Goal: Task Accomplishment & Management: Manage account settings

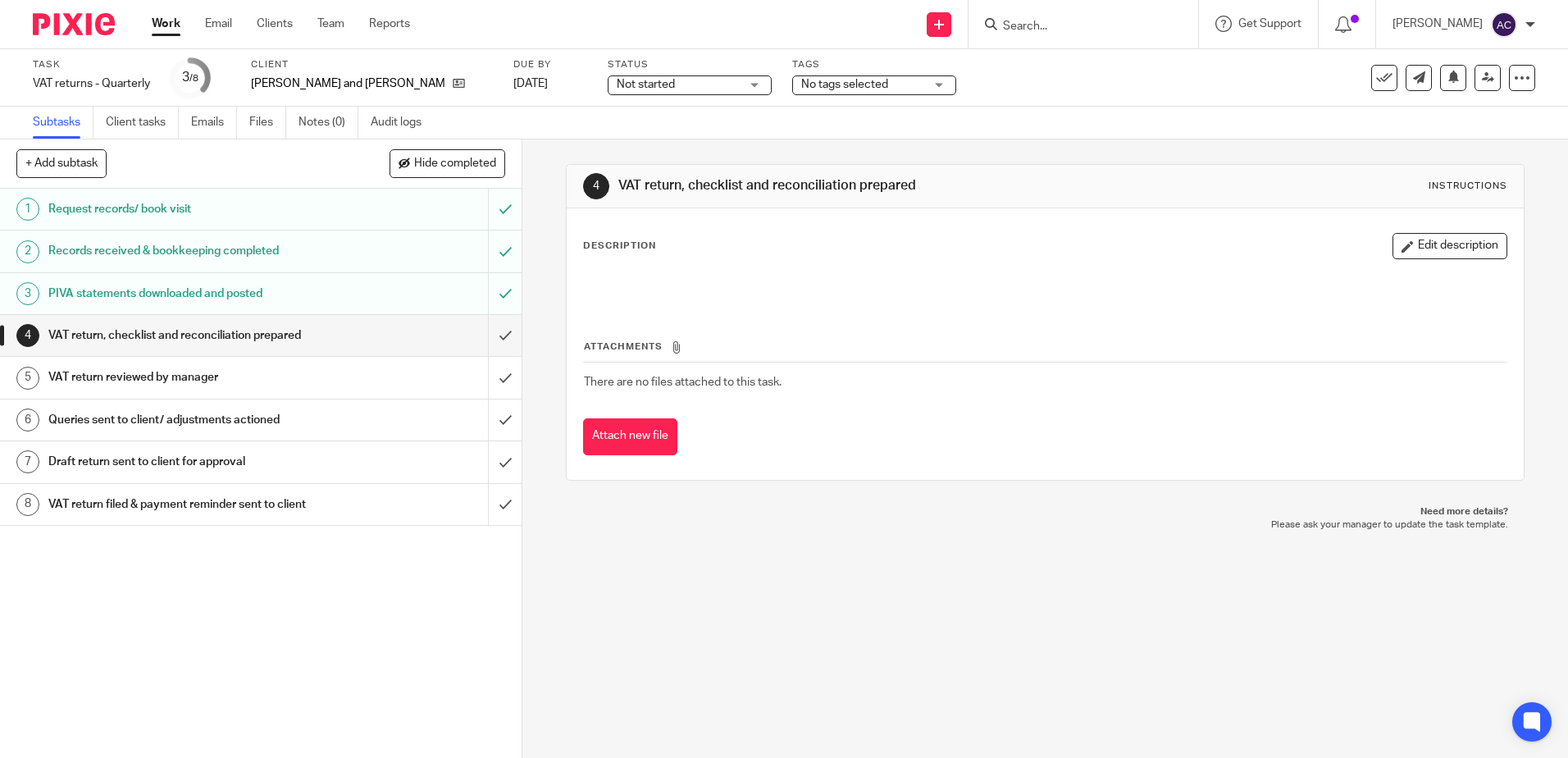
click at [1444, 242] on button "Edit description" at bounding box center [1450, 245] width 115 height 26
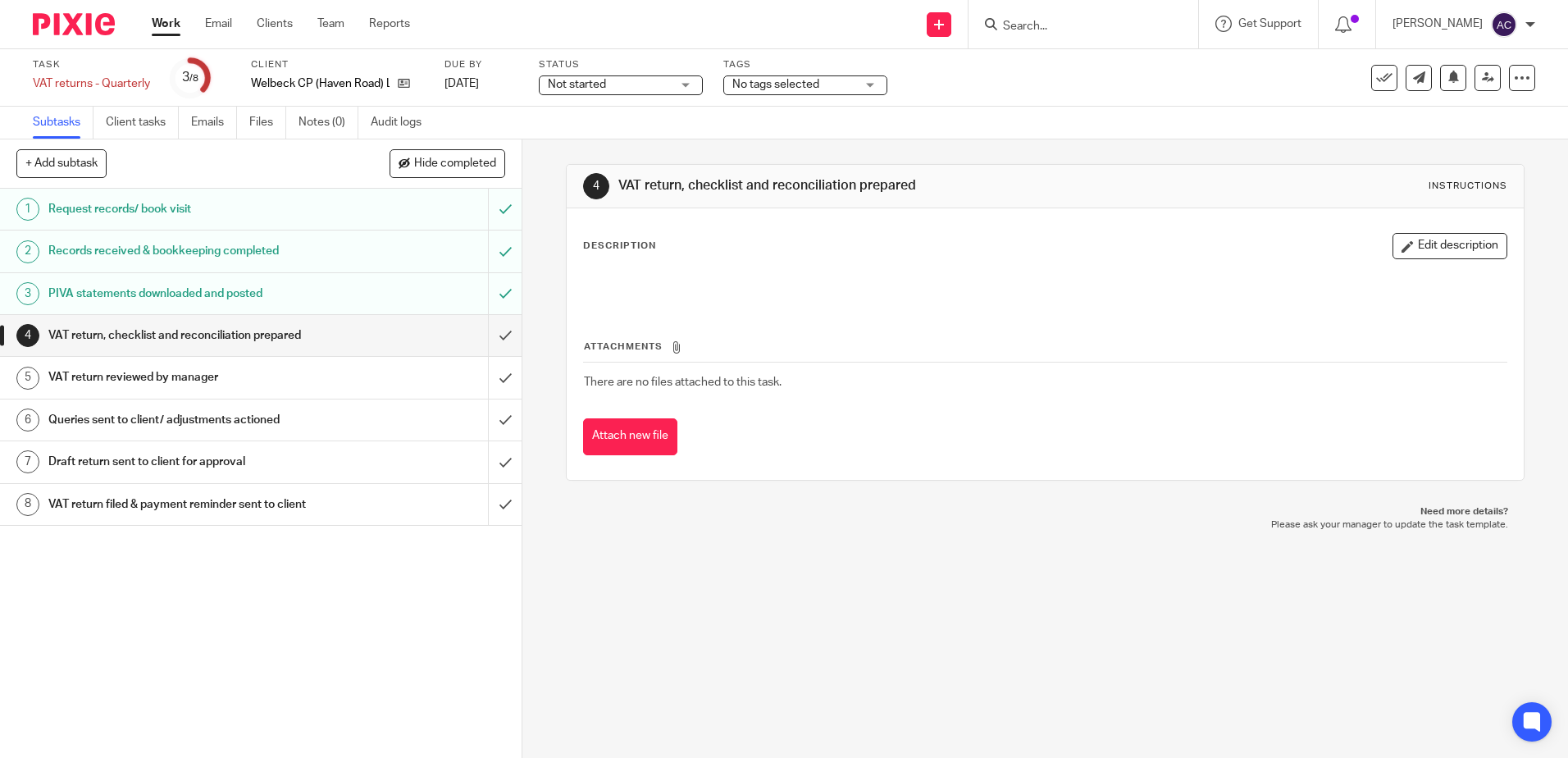
click at [813, 316] on div "Attachments There are no files attached to this task. Attach new file" at bounding box center [1044, 381] width 923 height 150
click at [1402, 256] on button "Edit description" at bounding box center [1450, 245] width 115 height 26
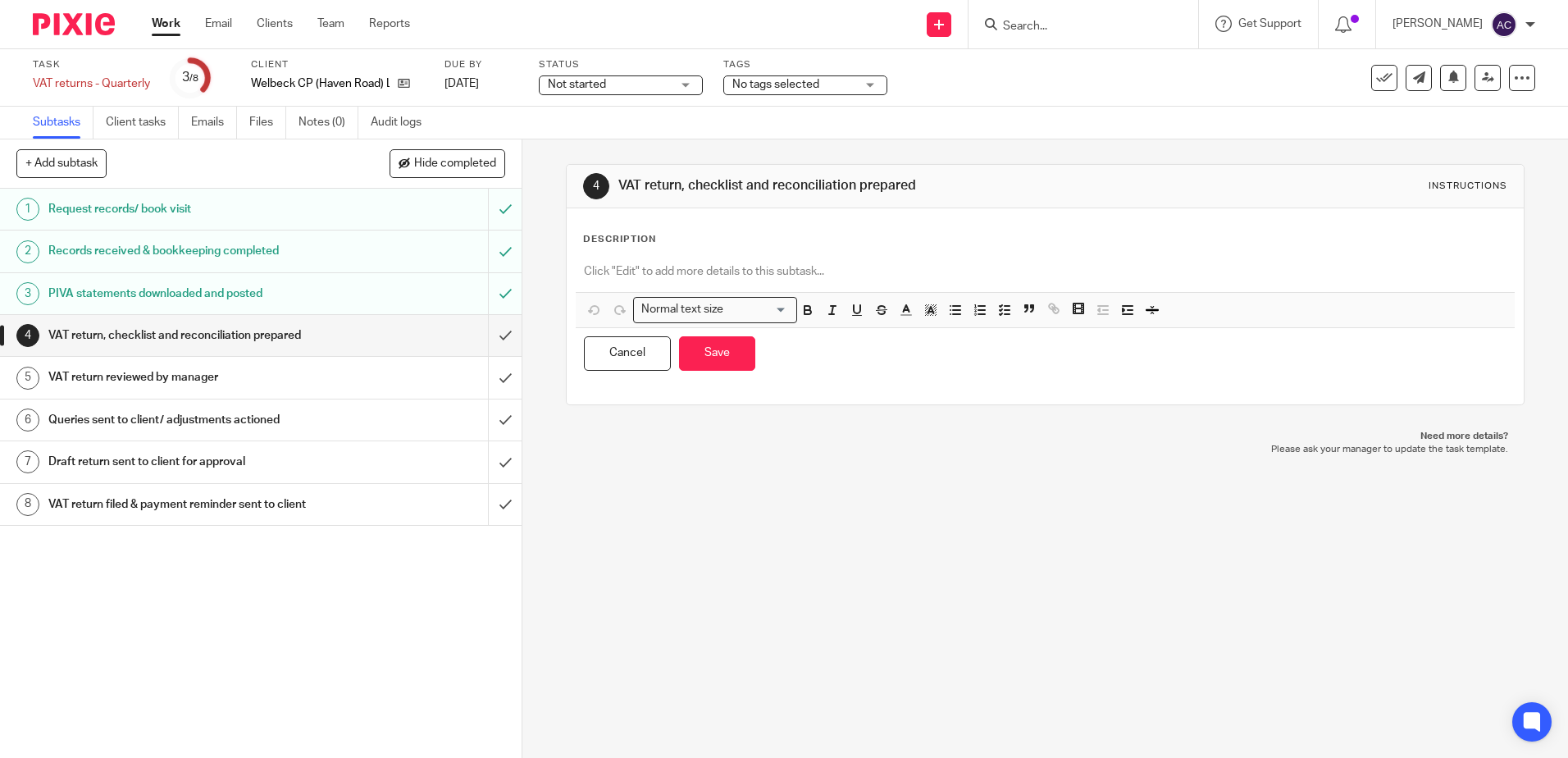
click at [688, 275] on p at bounding box center [1044, 271] width 922 height 17
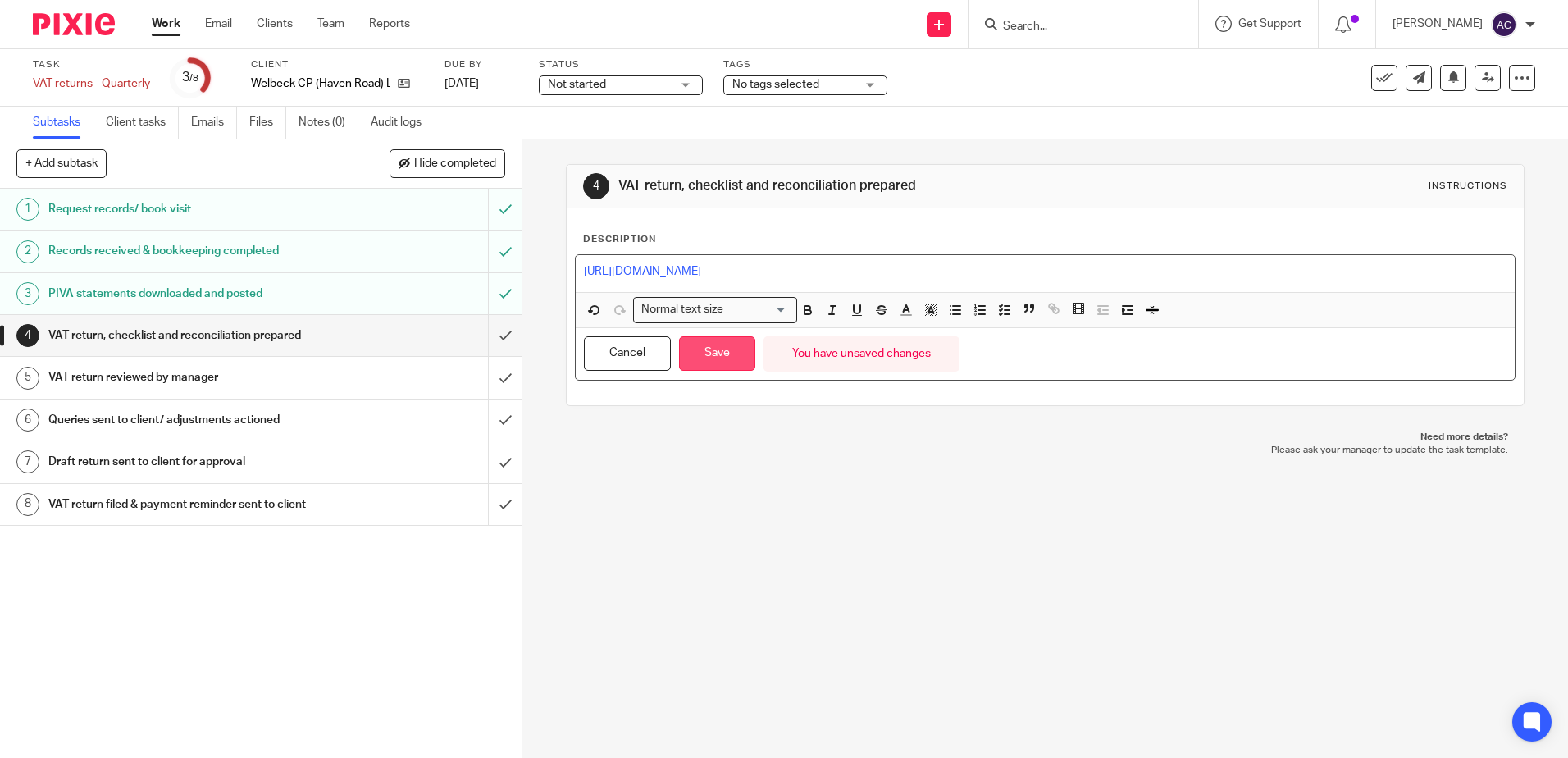
click at [735, 353] on button "Save" at bounding box center [717, 354] width 76 height 35
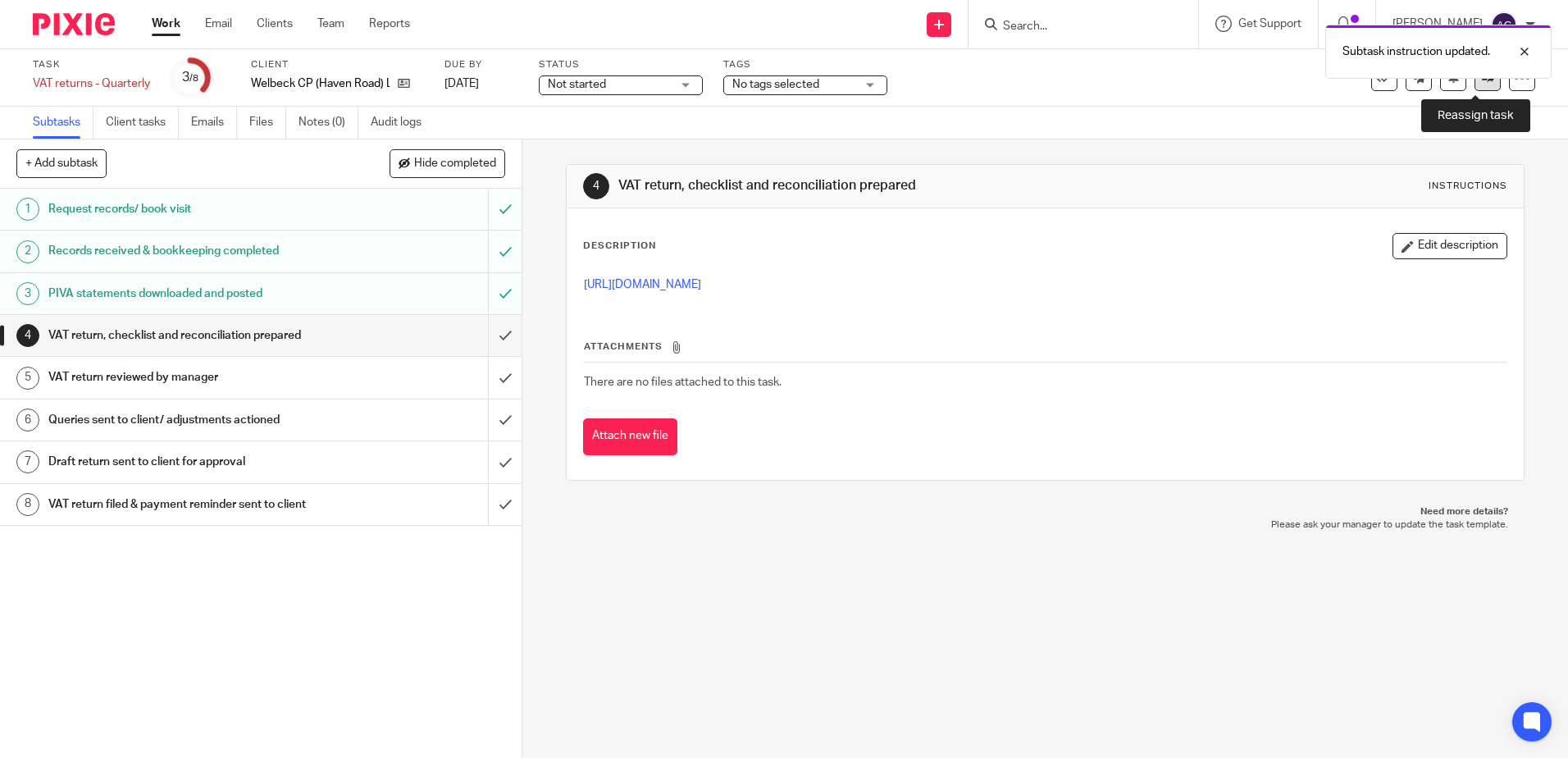
click at [1475, 89] on link at bounding box center [1487, 77] width 26 height 26
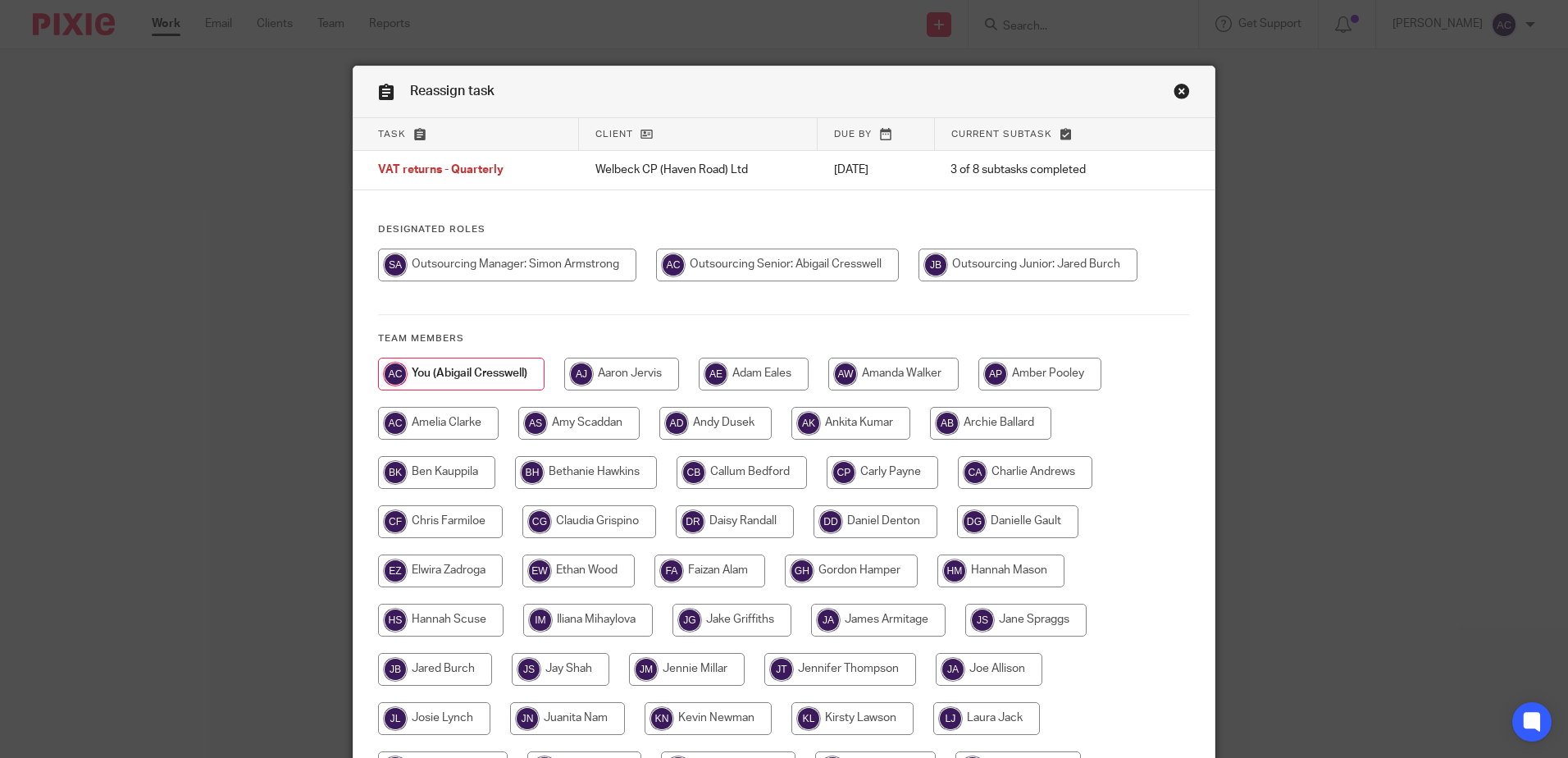
click at [566, 264] on input "radio" at bounding box center [507, 265] width 258 height 33
radio input "true"
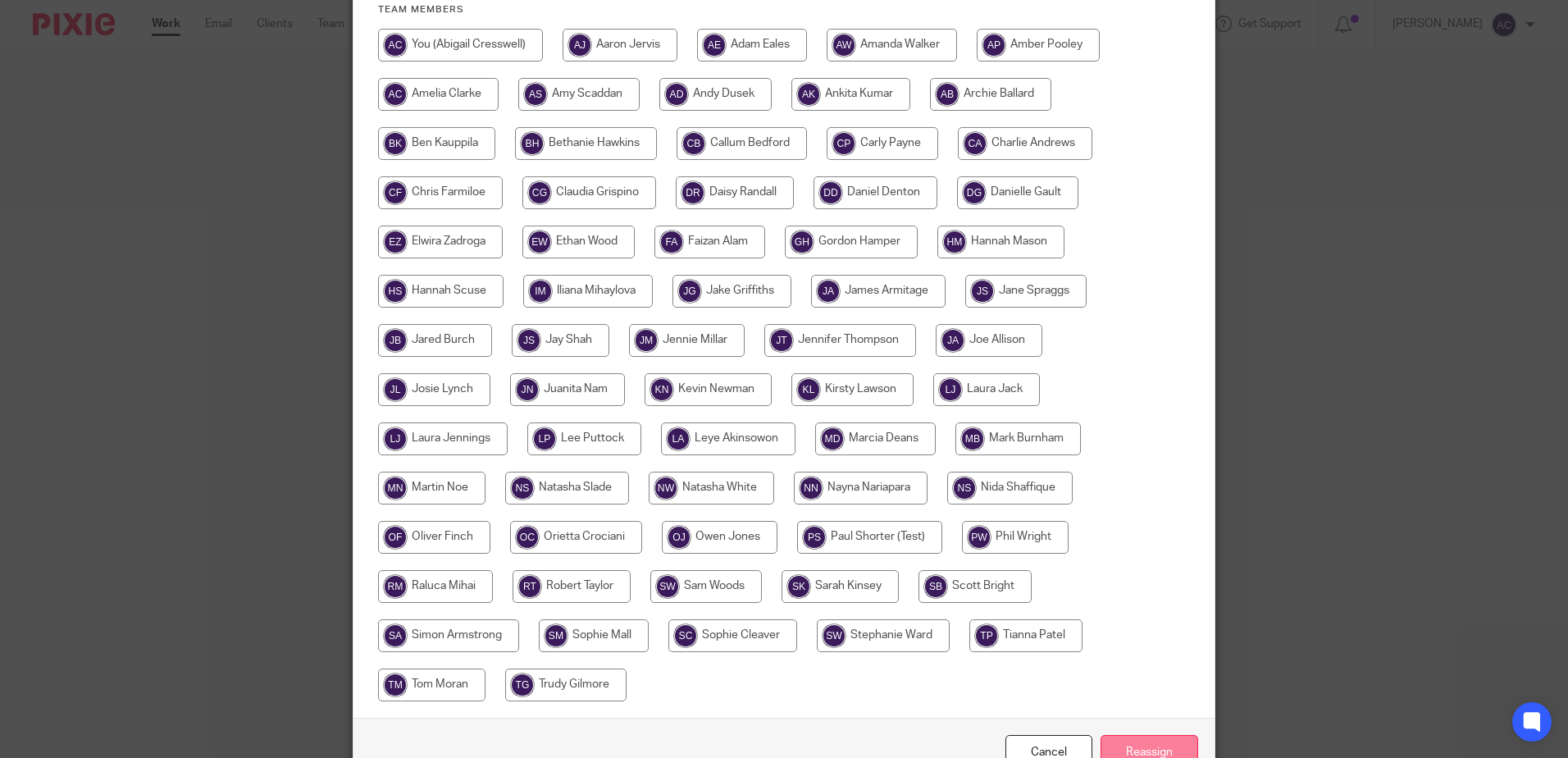
scroll to position [424, 0]
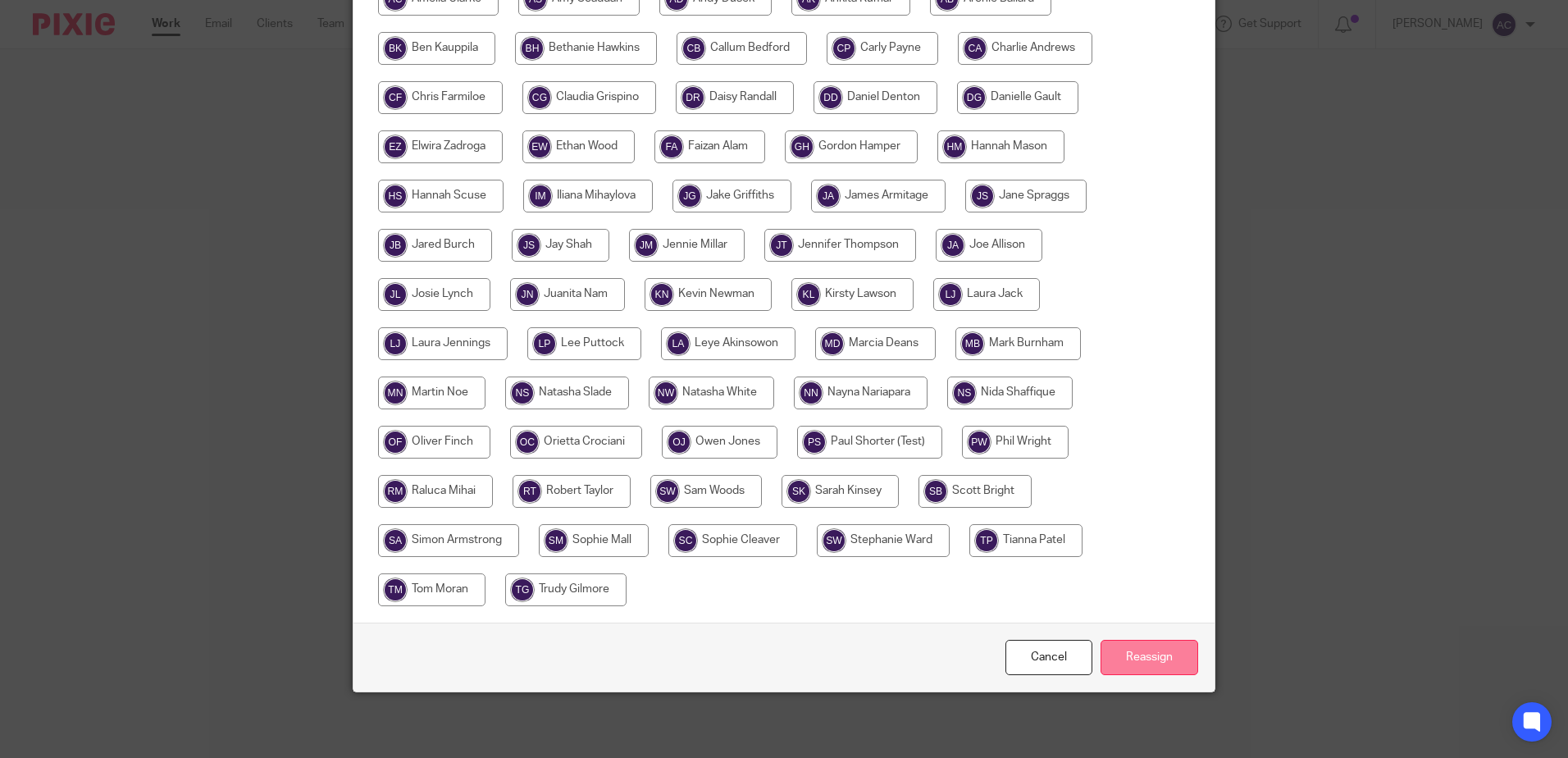
click at [1121, 661] on input "Reassign" at bounding box center [1150, 657] width 97 height 35
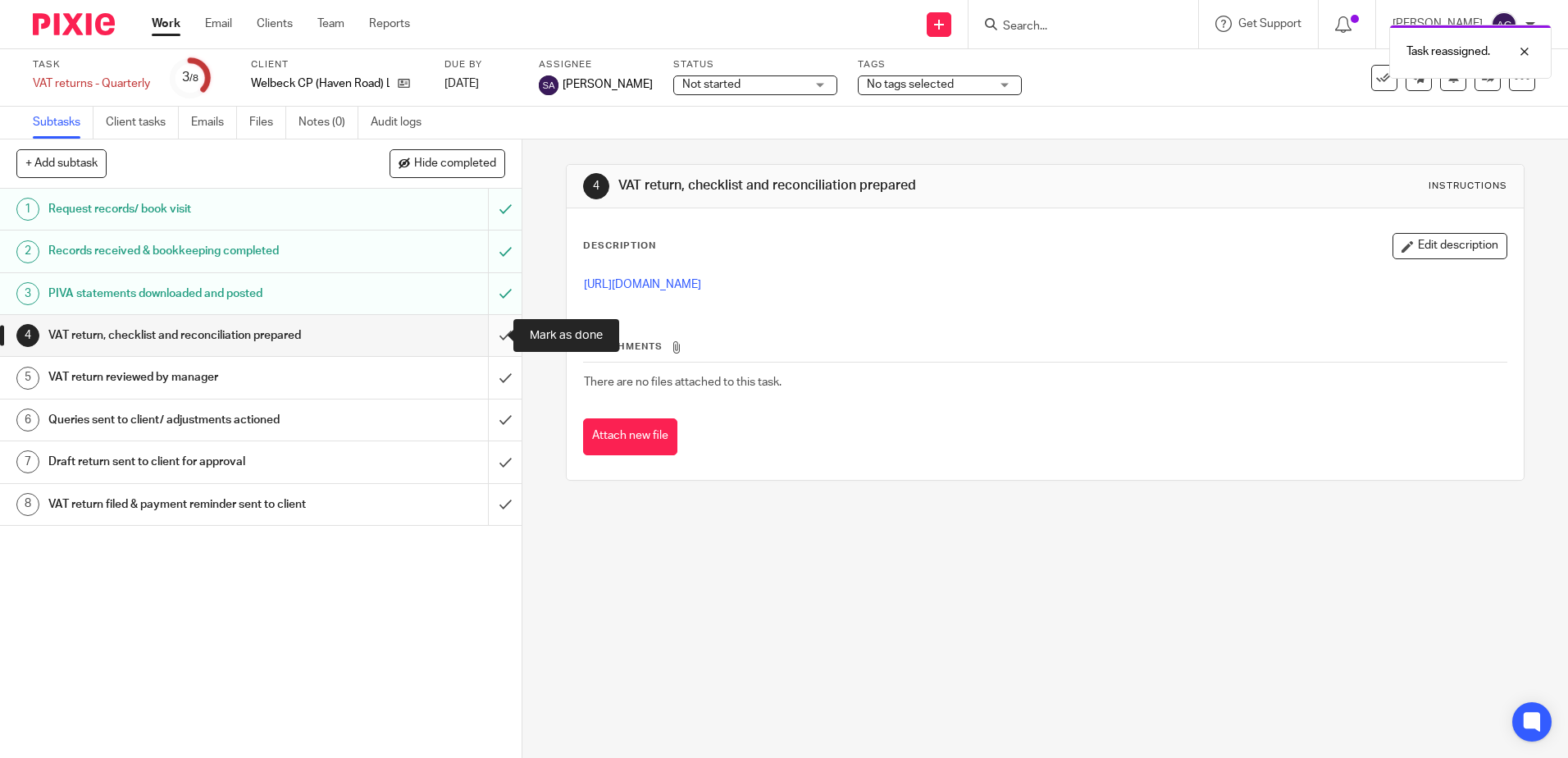
click at [493, 337] on input "submit" at bounding box center [260, 335] width 522 height 41
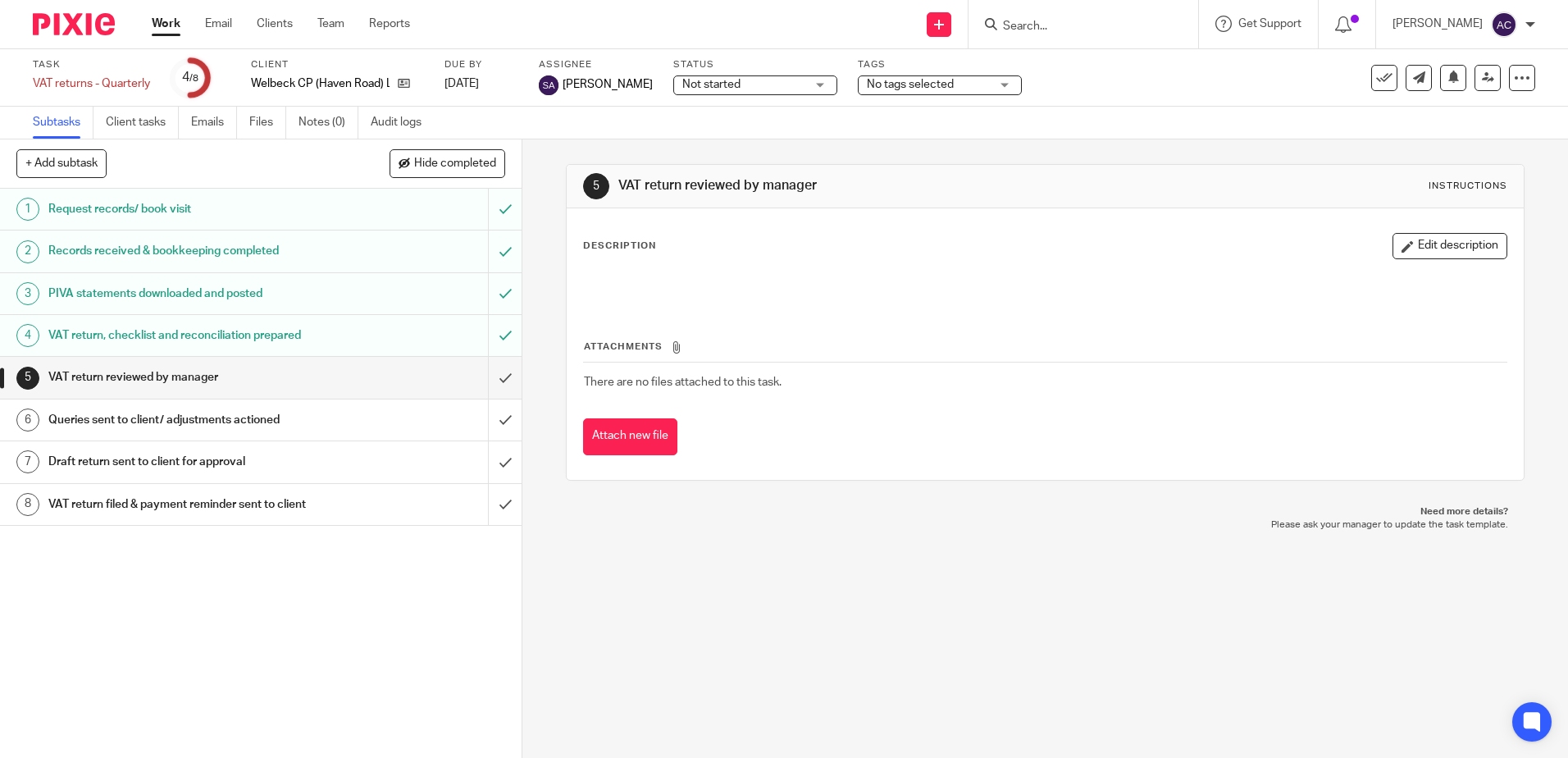
click at [1392, 232] on div "Description Edit description Attachments There are no files attached to this ta…" at bounding box center [1044, 344] width 956 height 271
click at [1408, 247] on button "Edit description" at bounding box center [1450, 245] width 115 height 26
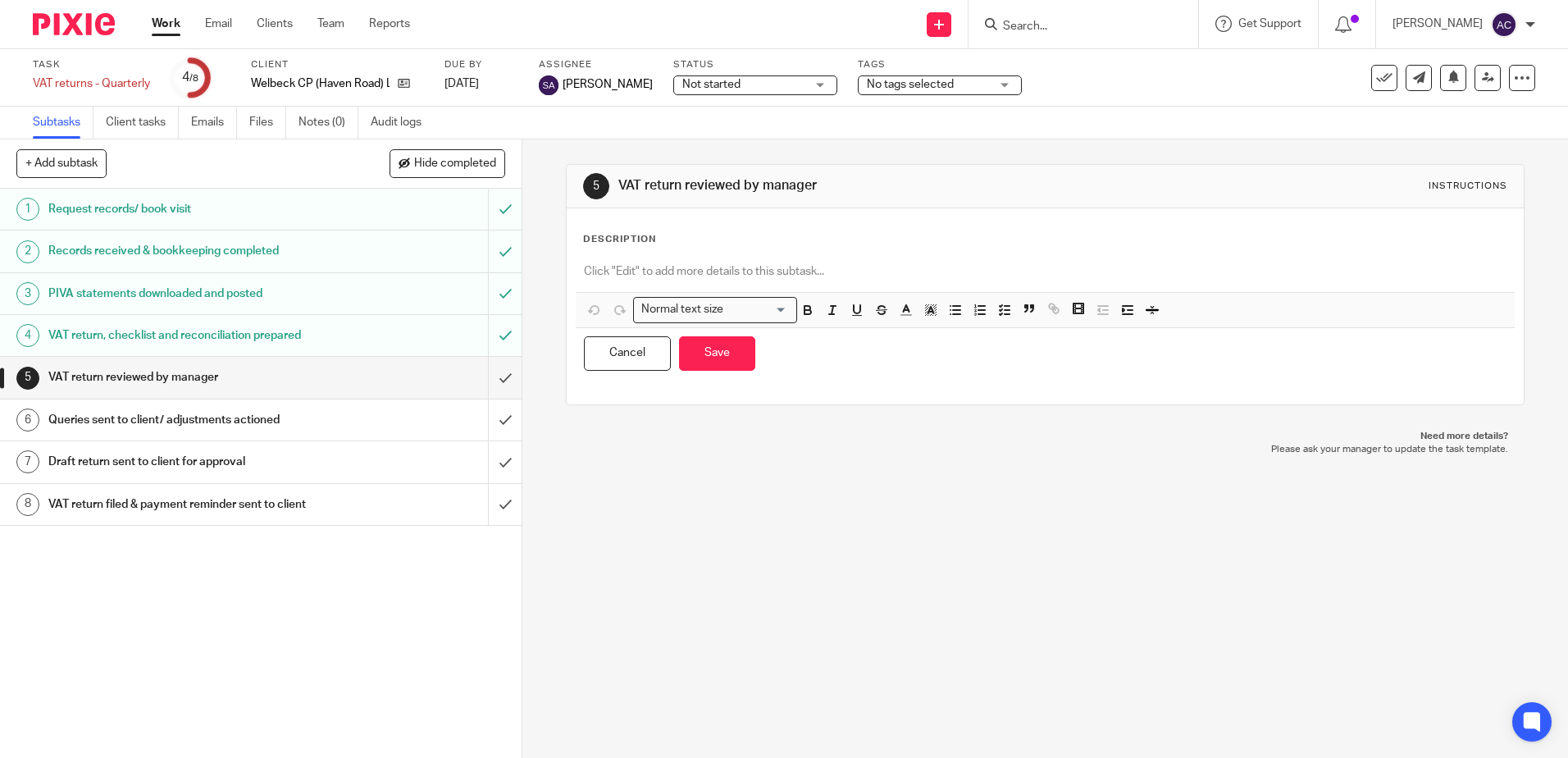
click at [666, 269] on p at bounding box center [1044, 271] width 922 height 17
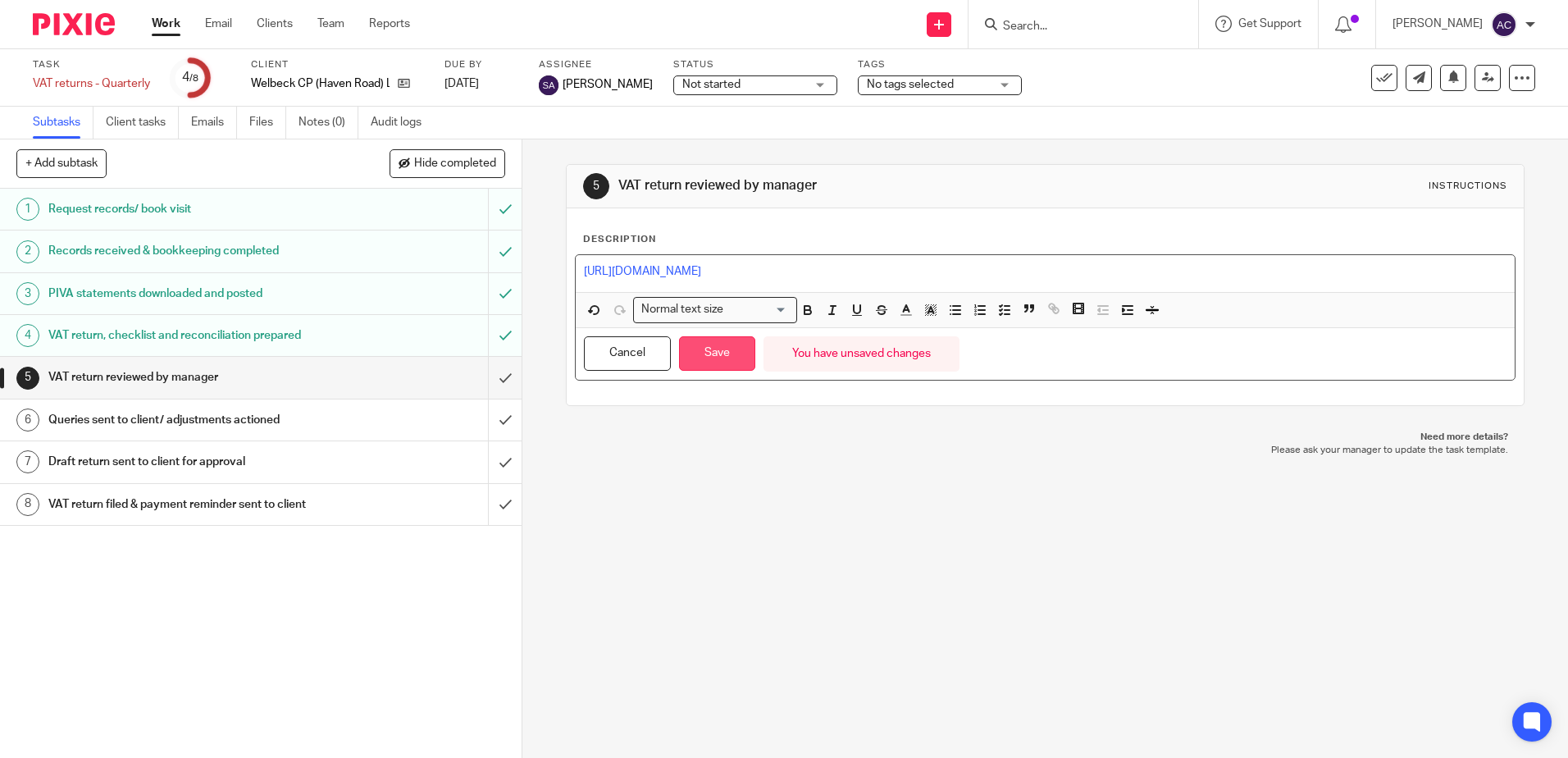
click at [723, 356] on button "Save" at bounding box center [717, 354] width 76 height 35
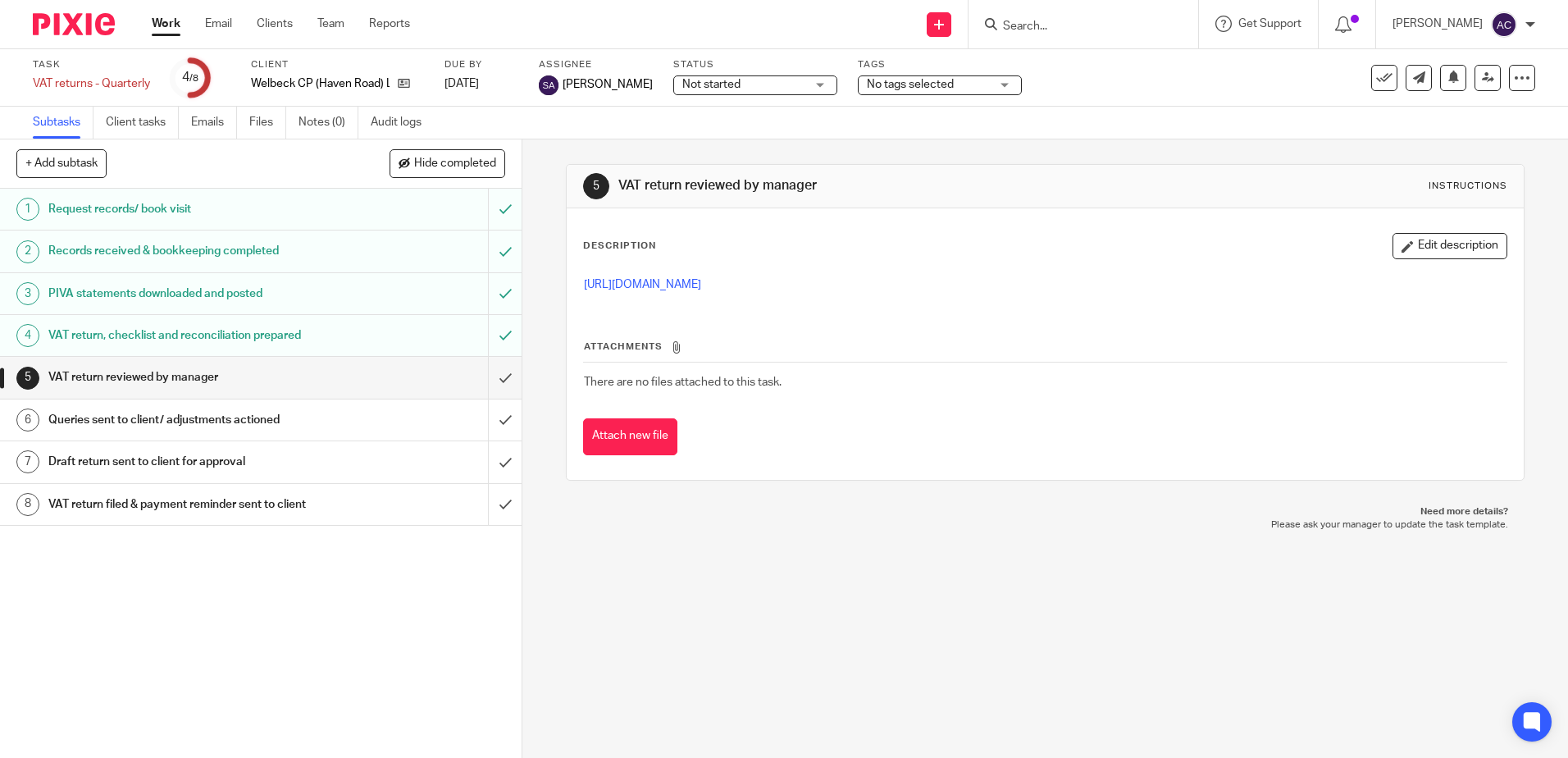
drag, startPoint x: 1101, startPoint y: 14, endPoint x: 1094, endPoint y: 22, distance: 10.6
click at [1101, 14] on form at bounding box center [1089, 24] width 175 height 20
click at [1086, 25] on input "Search" at bounding box center [1076, 27] width 148 height 15
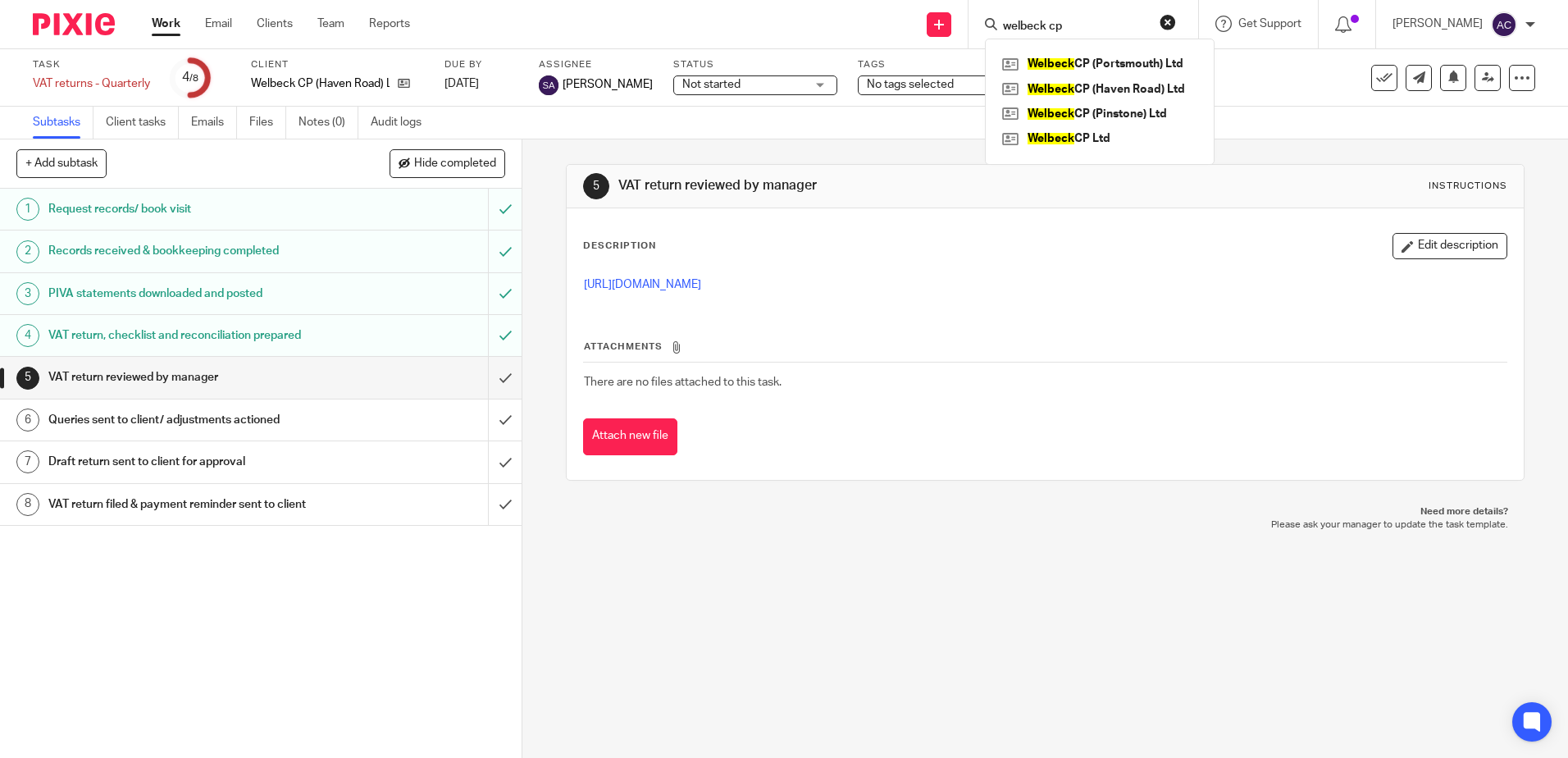
type input "welbeck cp"
click button "submit" at bounding box center [0, 0] width 0 height 0
click at [1106, 134] on link at bounding box center [1100, 138] width 203 height 24
click at [1097, 130] on link at bounding box center [1100, 138] width 203 height 24
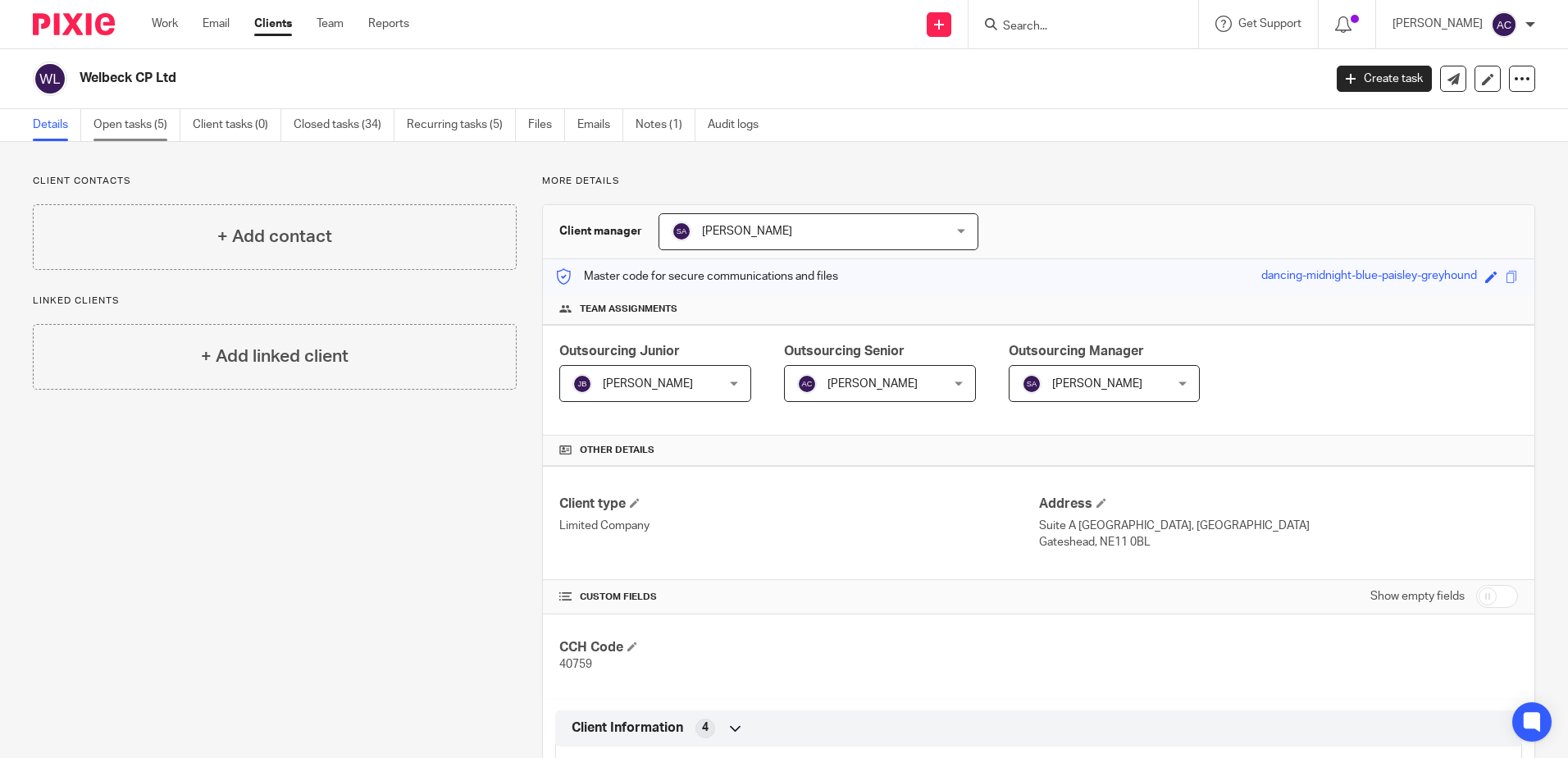
click at [128, 122] on link "Open tasks (5)" at bounding box center [136, 125] width 87 height 32
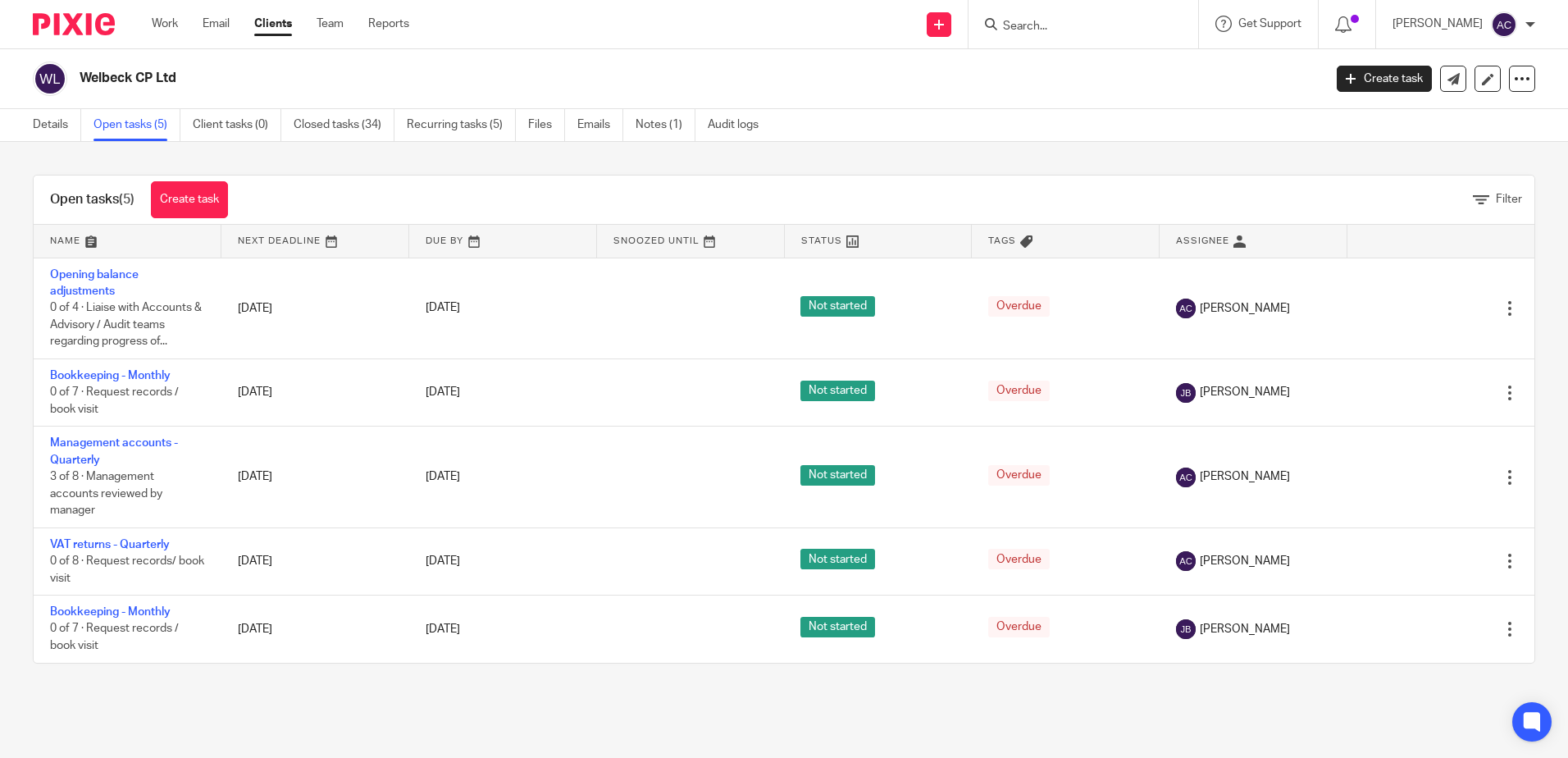
click at [1034, 24] on input "Search" at bounding box center [1076, 27] width 148 height 15
type input "portsdmouth"
click at [1121, 45] on div "Welbeck CP ( [GEOGRAPHIC_DATA] ) Ltd" at bounding box center [1121, 64] width 272 height 51
click at [1127, 64] on link at bounding box center [1121, 63] width 246 height 24
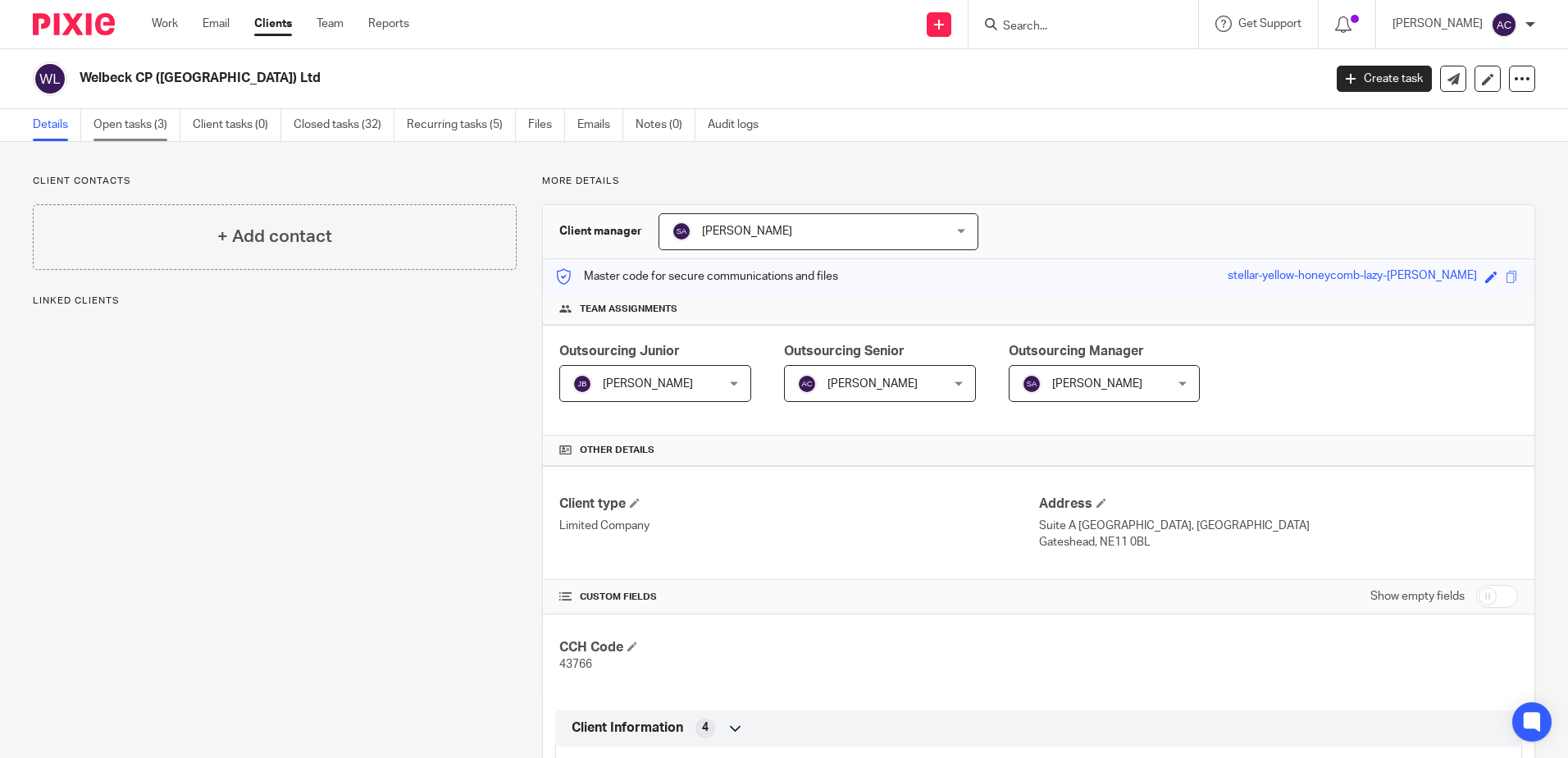
click at [140, 124] on link "Open tasks (3)" at bounding box center [136, 125] width 87 height 32
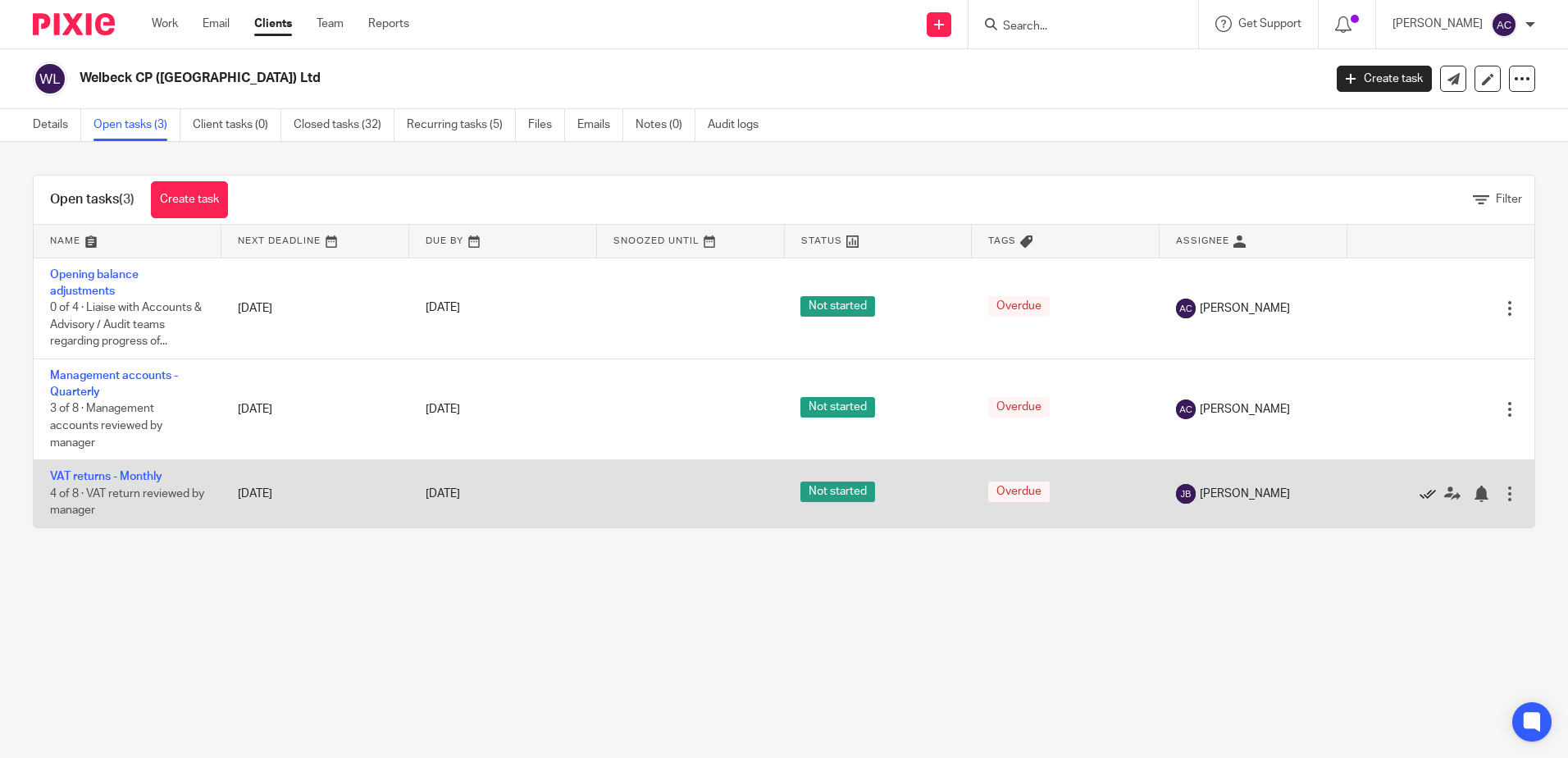
click at [1419, 491] on icon at bounding box center [1428, 494] width 17 height 17
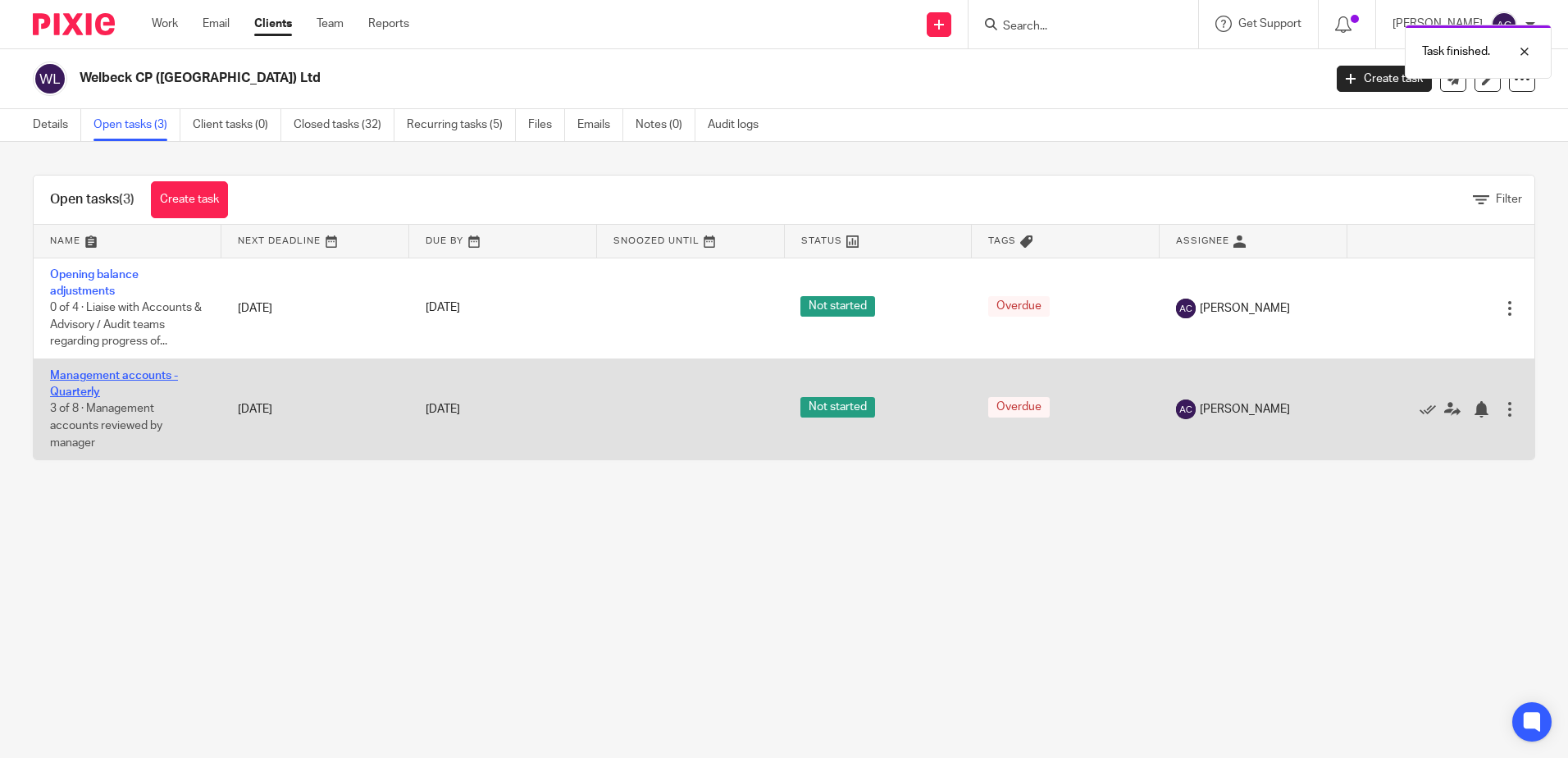
click at [102, 381] on link "Management accounts - Quarterly" at bounding box center [114, 383] width 128 height 28
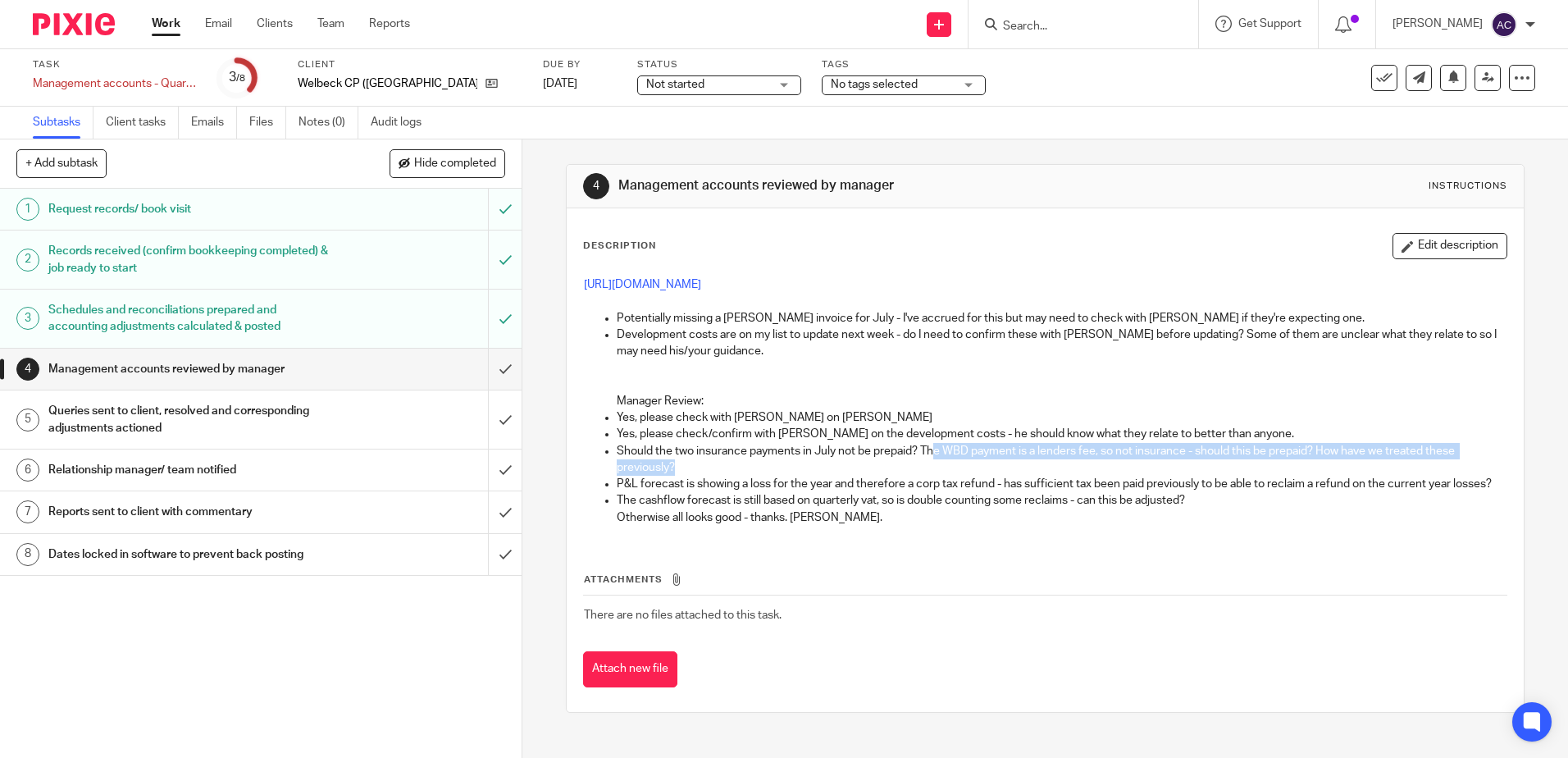
drag, startPoint x: 929, startPoint y: 450, endPoint x: 1115, endPoint y: 466, distance: 186.7
click at [1115, 466] on p "Should the two insurance payments in July not be prepaid? The WBD payment is a …" at bounding box center [1061, 460] width 889 height 34
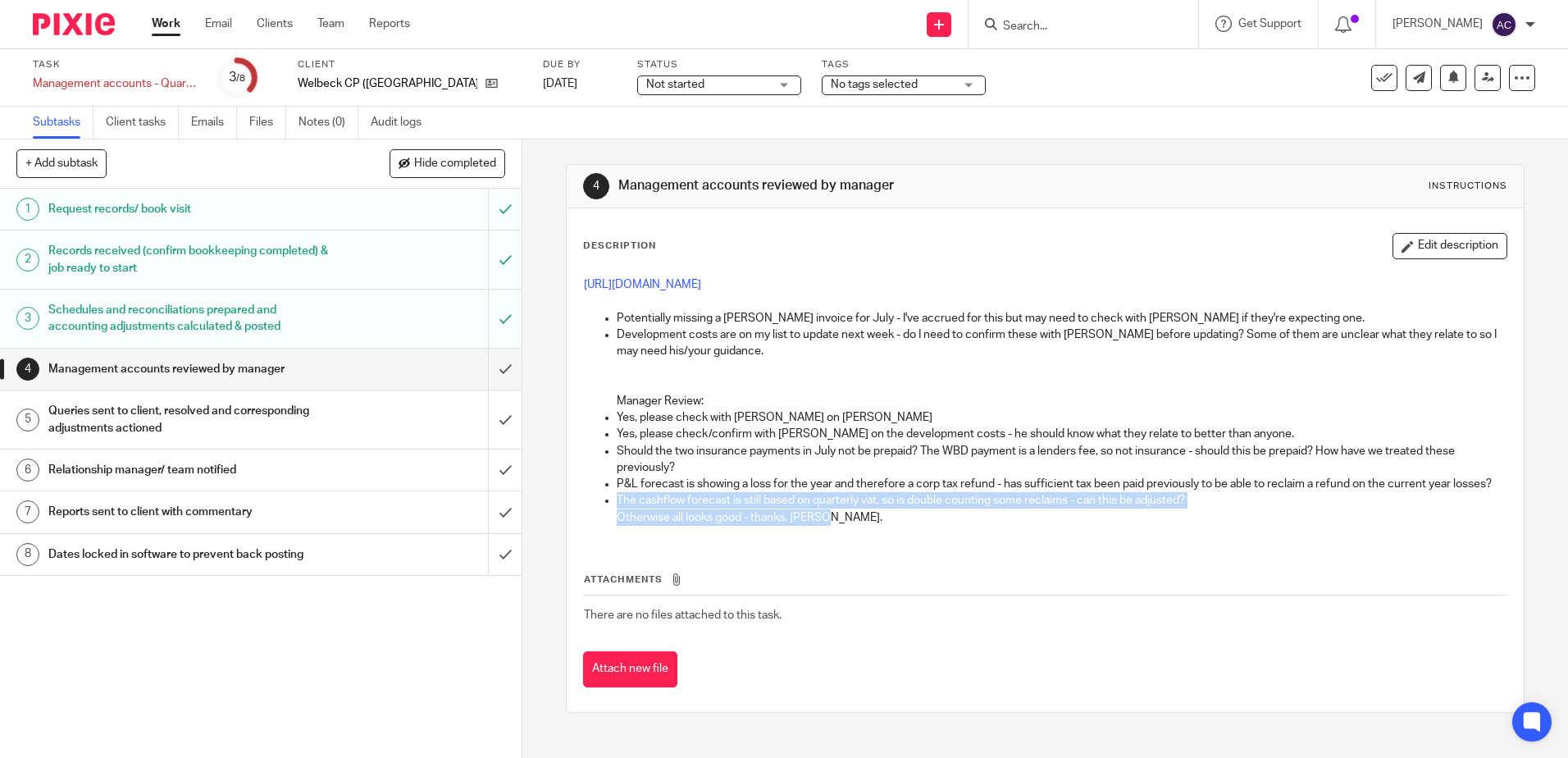
drag, startPoint x: 611, startPoint y: 517, endPoint x: 1194, endPoint y: 528, distance: 583.1
click at [1194, 526] on ul "Potentially missing a Wakeman's invoice for July - I've accrued for this but ma…" at bounding box center [1044, 418] width 922 height 216
drag, startPoint x: 1194, startPoint y: 528, endPoint x: 996, endPoint y: 540, distance: 198.4
click at [997, 526] on p "Otherwise all looks good - thanks. Simon." at bounding box center [1061, 518] width 889 height 17
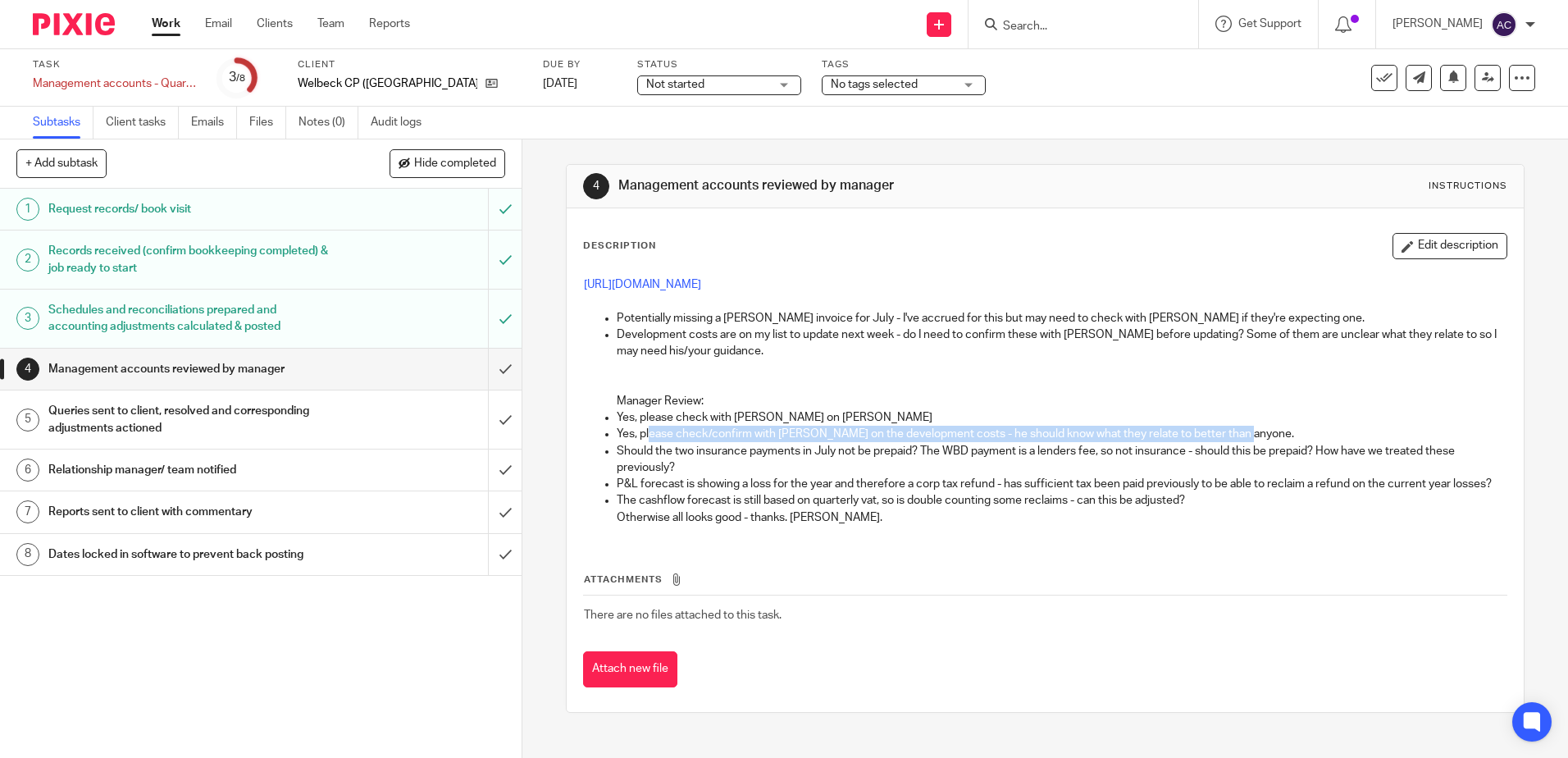
drag, startPoint x: 644, startPoint y: 430, endPoint x: 1252, endPoint y: 428, distance: 608.0
click at [1252, 428] on p "Yes, please check/confirm with Edward on the development costs - he should know…" at bounding box center [1061, 434] width 889 height 17
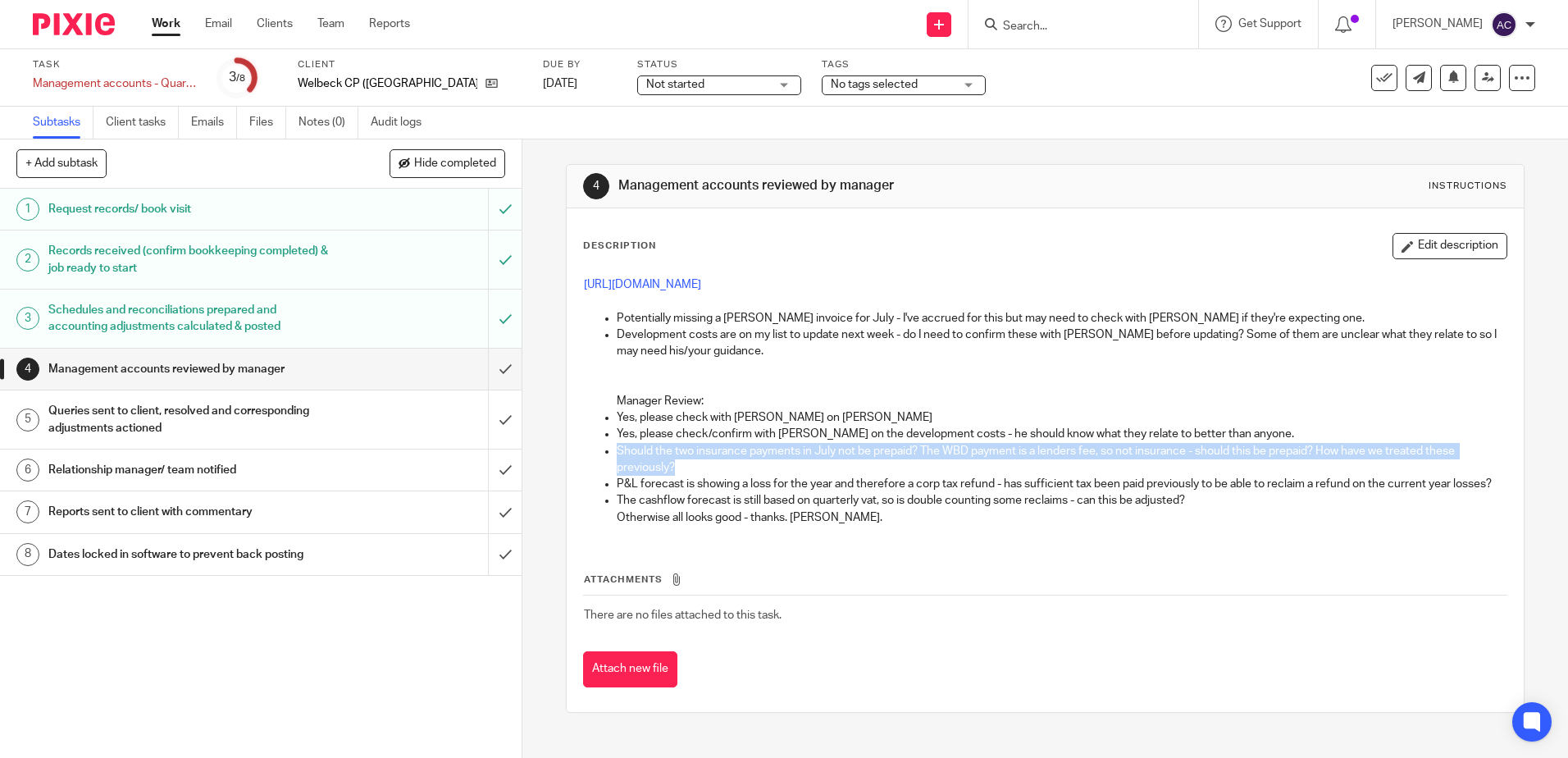
drag, startPoint x: 606, startPoint y: 443, endPoint x: 745, endPoint y: 465, distance: 140.7
click at [745, 465] on ul "Potentially missing a Wakeman's invoice for July - I've accrued for this but ma…" at bounding box center [1044, 418] width 922 height 216
click at [1423, 254] on button "Edit description" at bounding box center [1450, 245] width 115 height 26
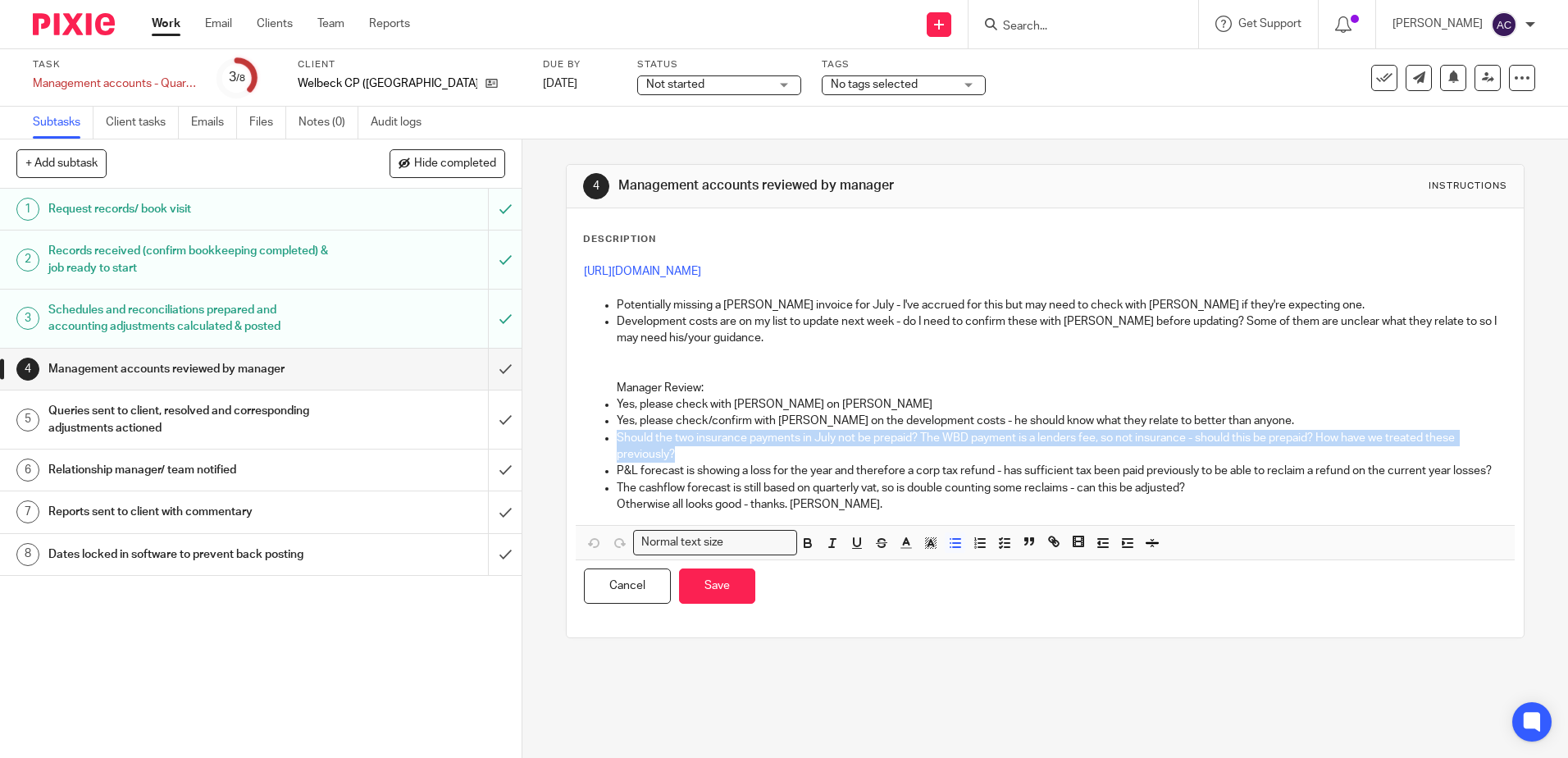
click at [767, 446] on p "Should the two insurance payments in July not be prepaid? The WBD payment is a …" at bounding box center [1061, 446] width 889 height 34
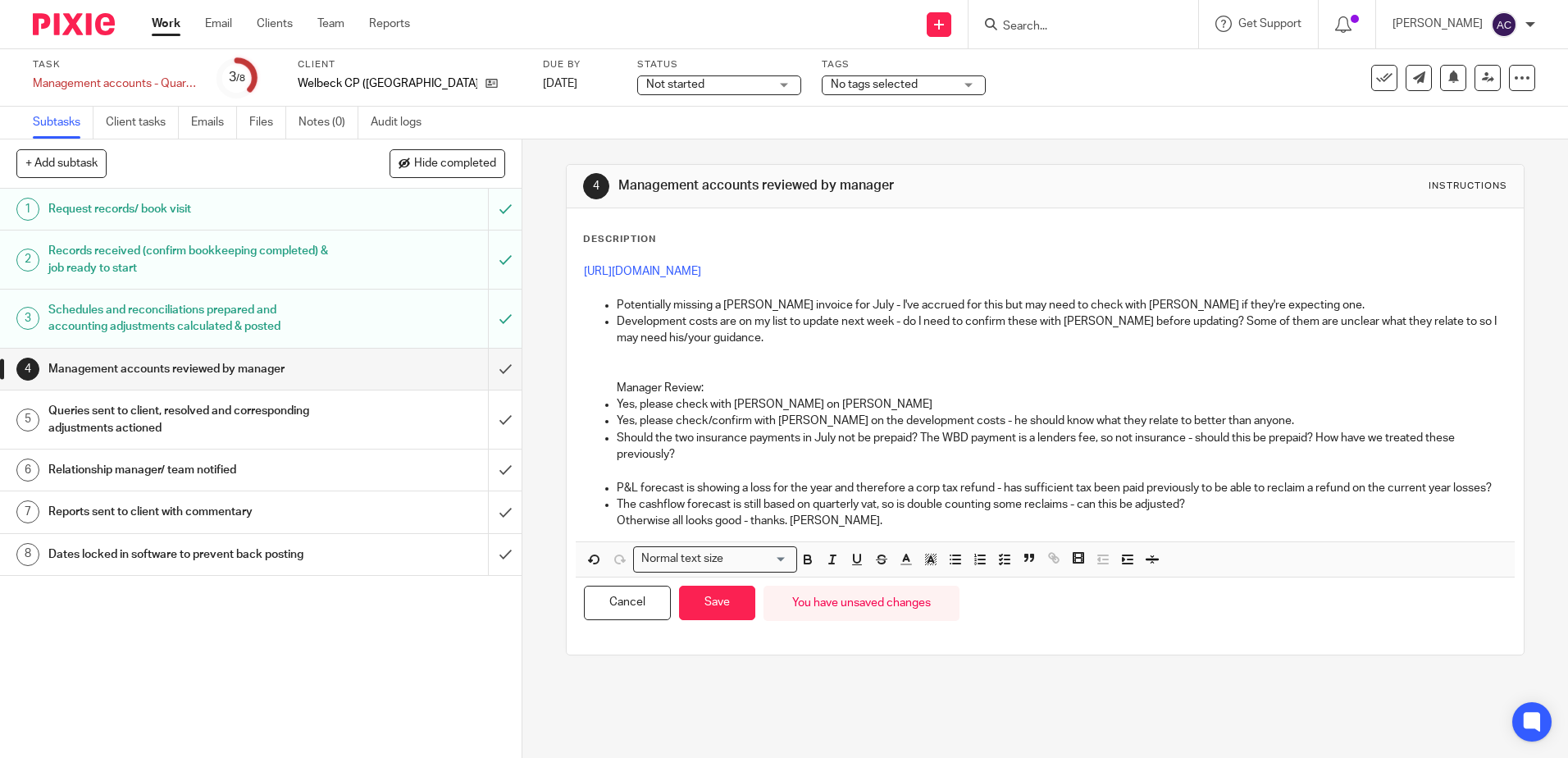
click at [629, 474] on p at bounding box center [1044, 471] width 922 height 17
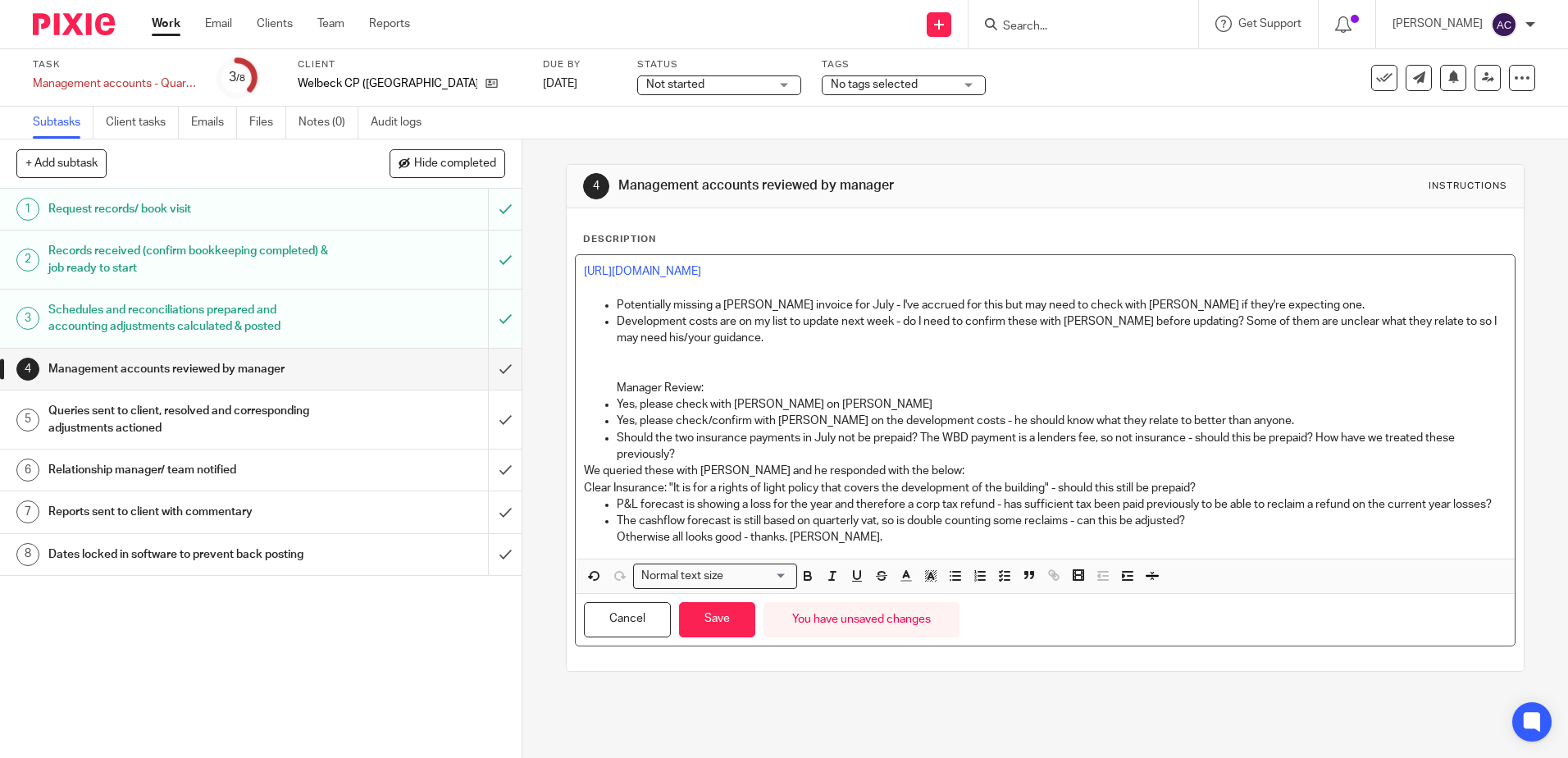
click at [1059, 489] on p "Clear Insurance: "It is for a rights of light policy that covers the developmen…" at bounding box center [1044, 488] width 922 height 17
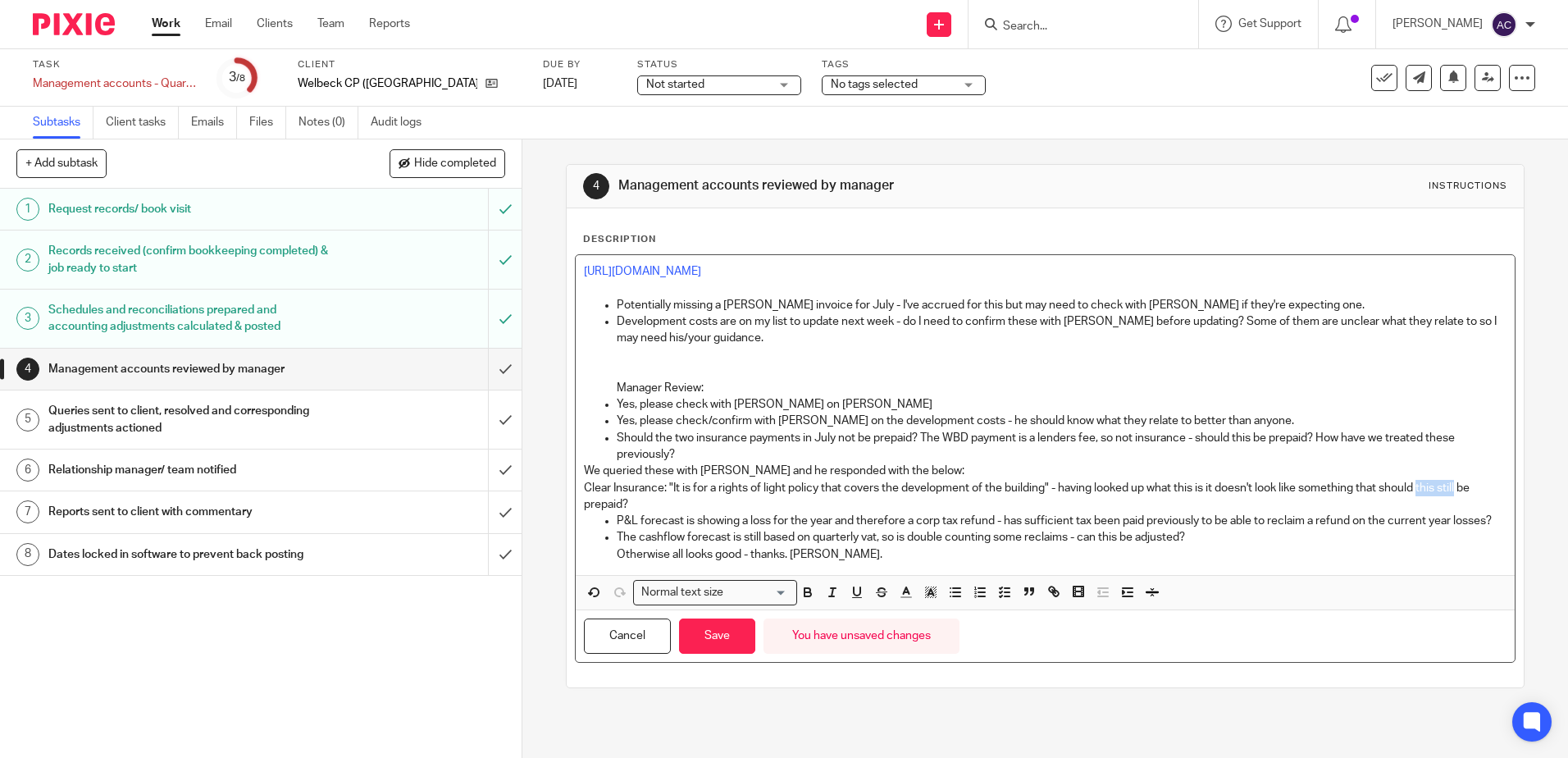
drag, startPoint x: 1419, startPoint y: 487, endPoint x: 1458, endPoint y: 491, distance: 39.2
click at [1458, 491] on p "Clear Insurance: "It is for a rights of light policy that covers the developmen…" at bounding box center [1044, 497] width 922 height 34
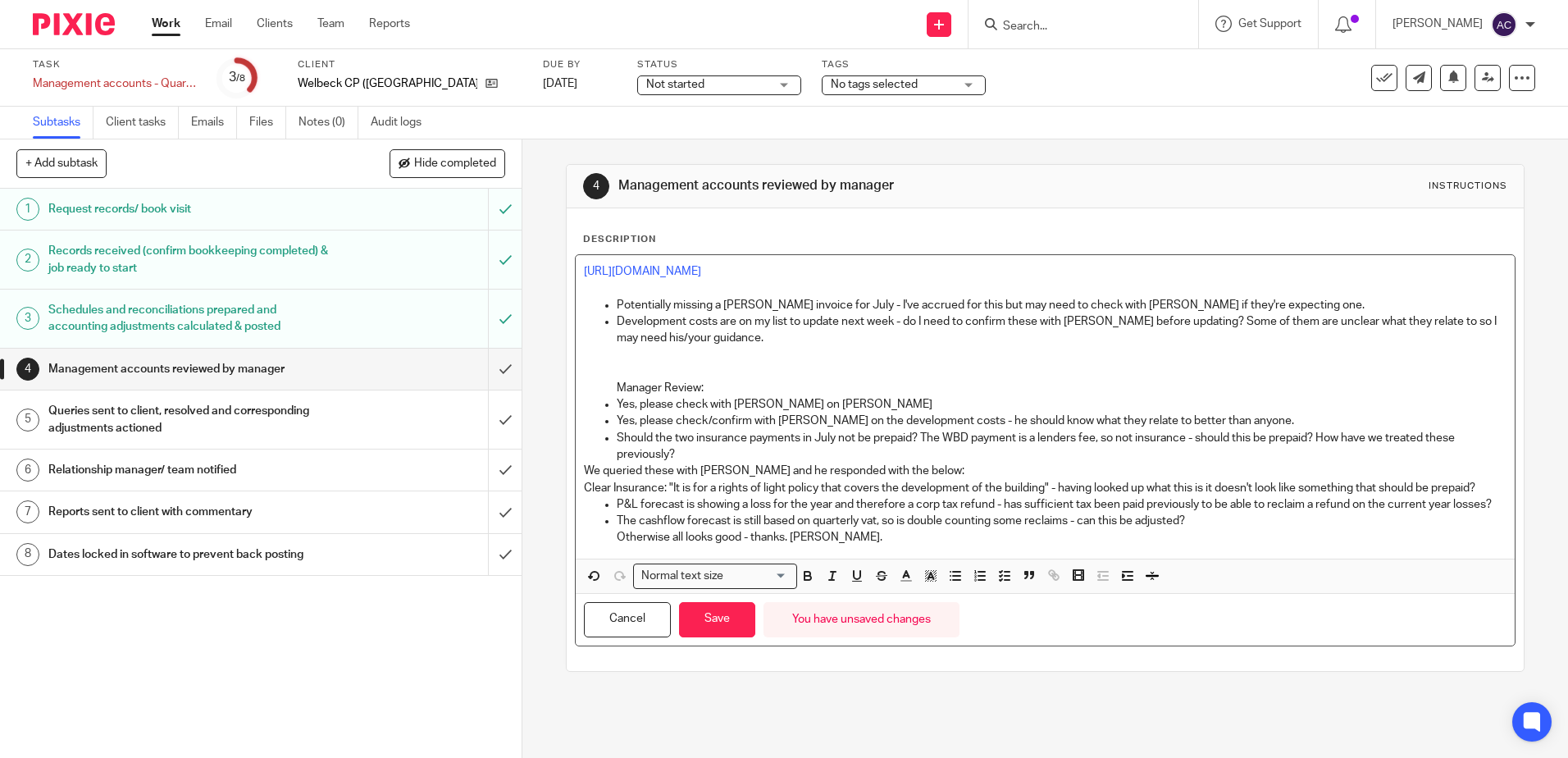
click at [1475, 489] on p "Clear Insurance: "It is for a rights of light policy that covers the developmen…" at bounding box center [1044, 488] width 922 height 17
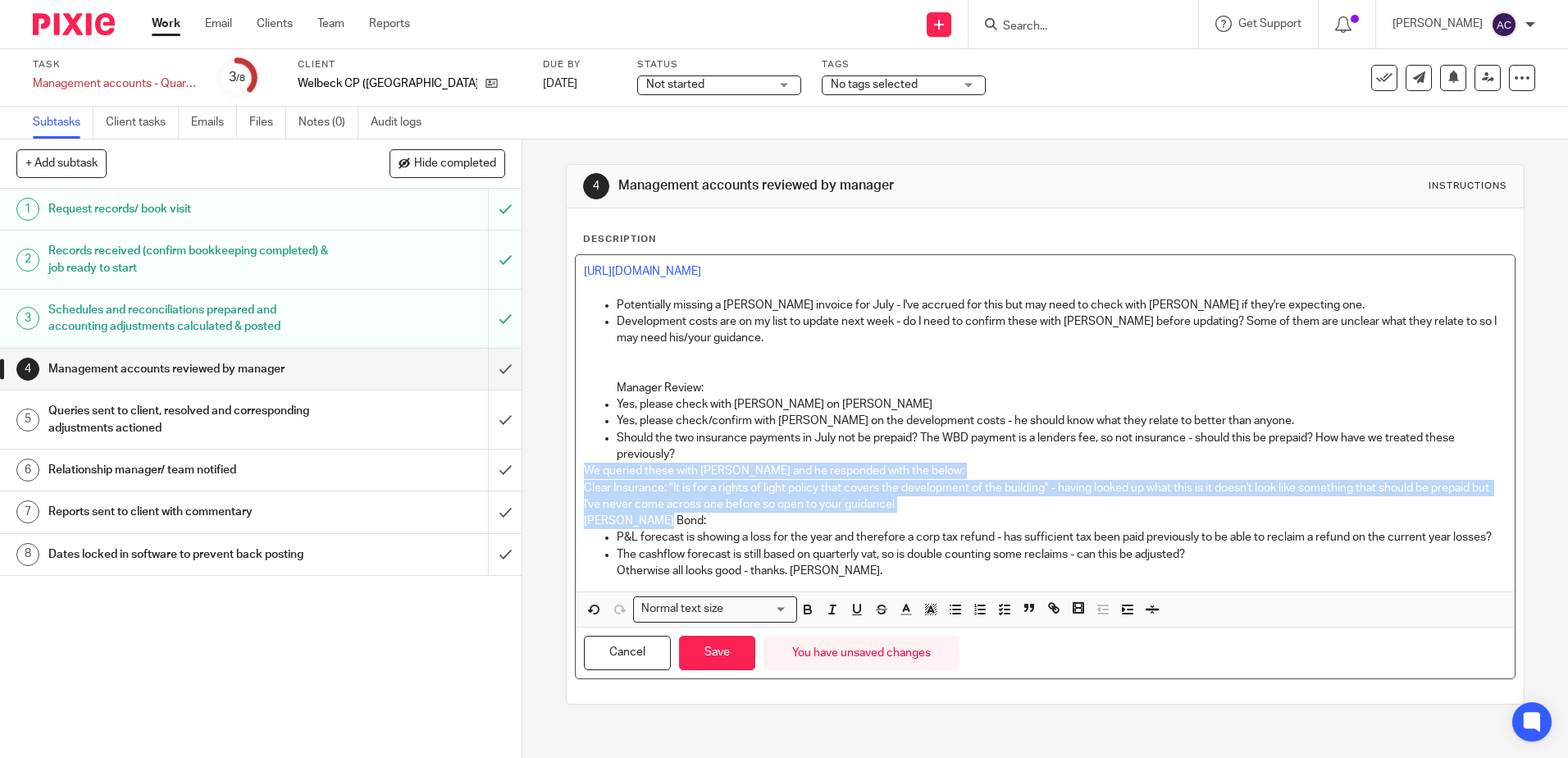
drag, startPoint x: 663, startPoint y: 525, endPoint x: 571, endPoint y: 473, distance: 105.7
click at [576, 473] on div "https://cloudimanage.com/work/link/f/LLP!10188495 Potentially missing a Wakeman…" at bounding box center [1044, 423] width 938 height 336
click at [905, 617] on icon "button" at bounding box center [907, 609] width 15 height 15
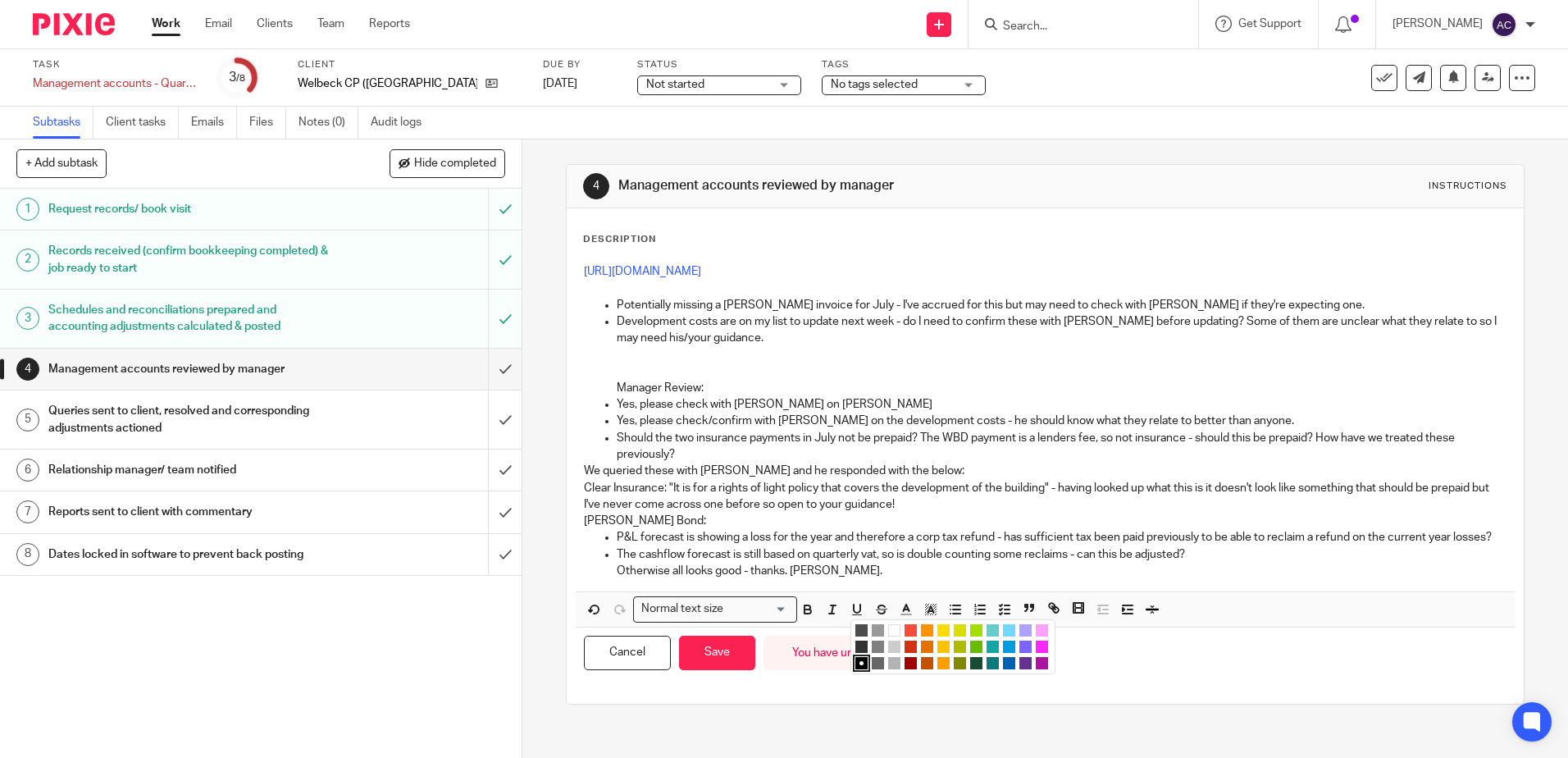
click at [1019, 669] on li "color:#653294" at bounding box center [1025, 663] width 13 height 13
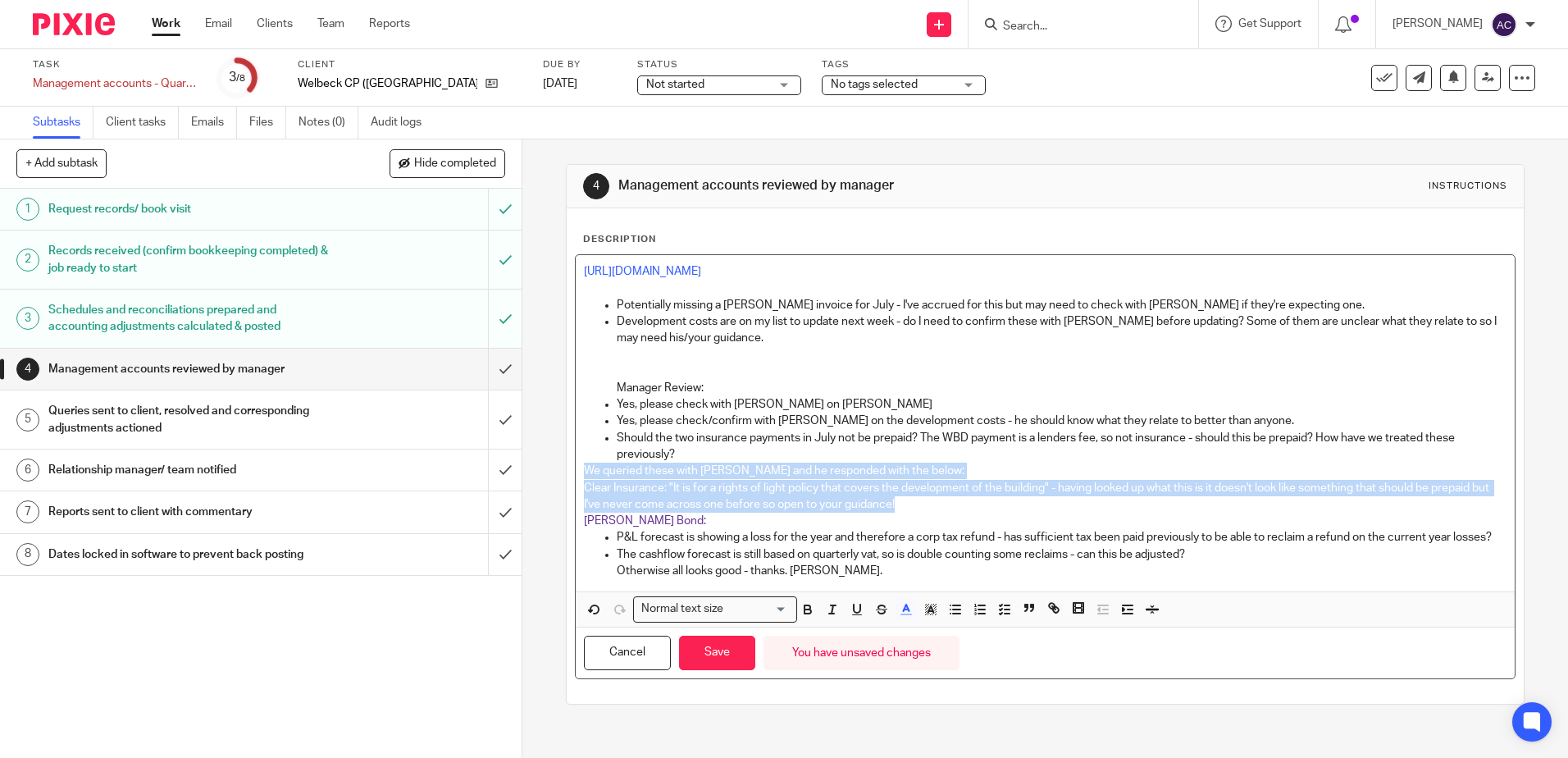
click at [725, 523] on p "Womble Bond:" at bounding box center [1044, 521] width 922 height 17
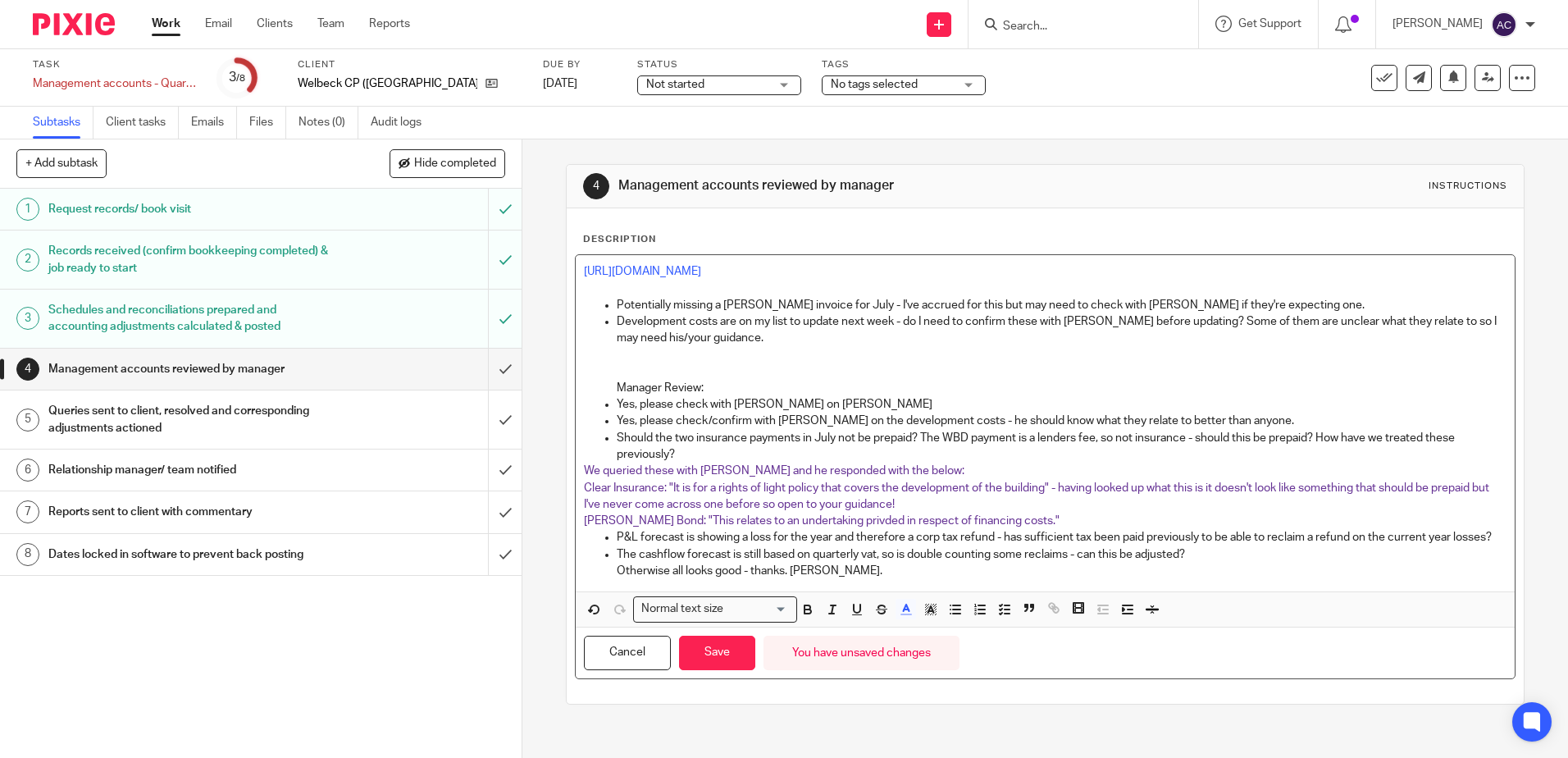
click at [834, 522] on span "Womble Bond: "This relates to an undertaking privded in respect of financing co…" at bounding box center [822, 521] width 476 height 12
click at [1039, 524] on p "Womble Bond: "This relates to an undertaking provided in respect of financing c…" at bounding box center [1044, 521] width 922 height 17
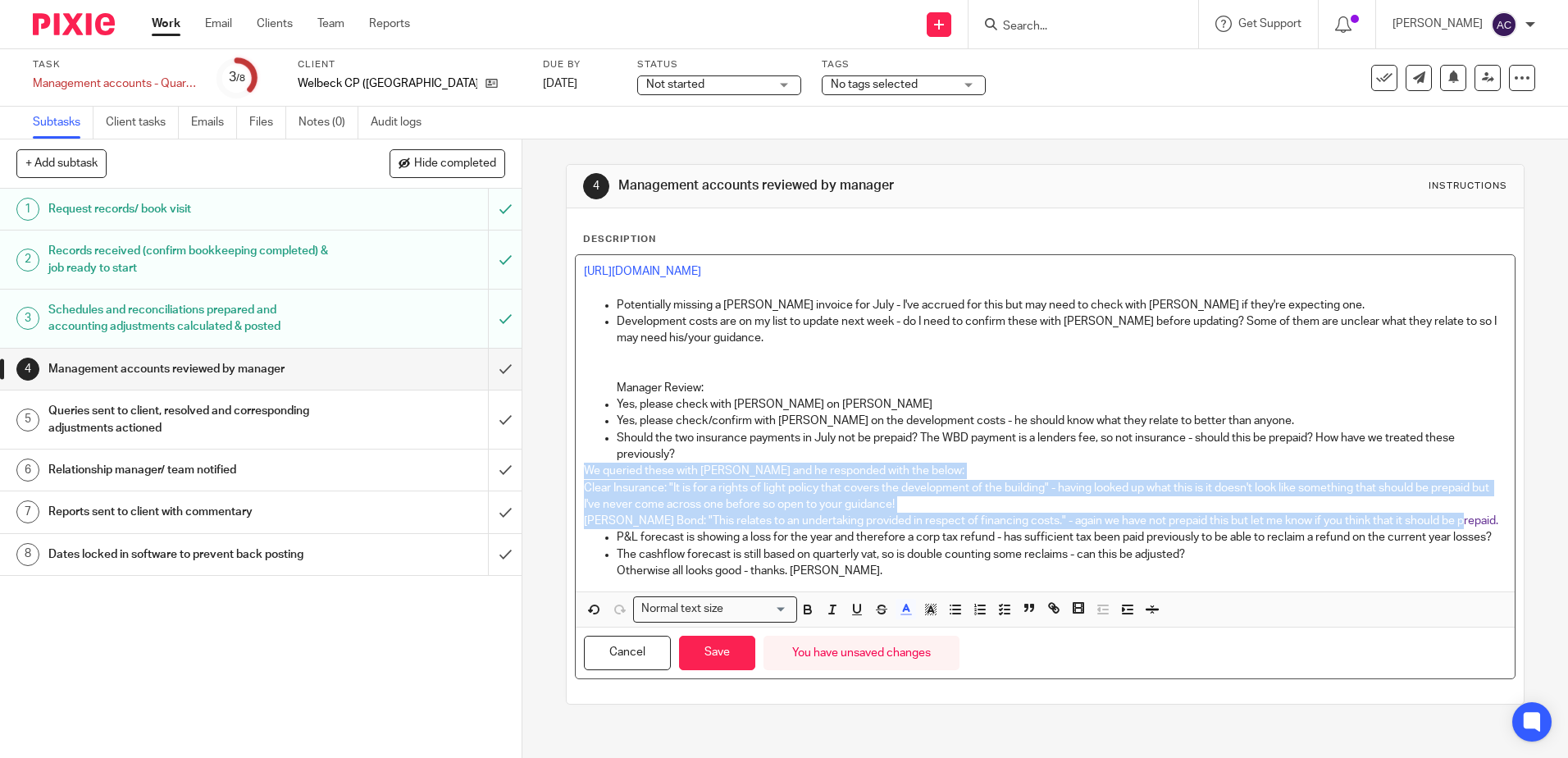
drag, startPoint x: 1470, startPoint y: 524, endPoint x: 564, endPoint y: 464, distance: 908.0
click at [566, 464] on div "Description https://cloudimanage.com/work/link/f/LLP!10188495 Potentially missi…" at bounding box center [1044, 455] width 956 height 495
click at [903, 609] on line "button" at bounding box center [905, 609] width 4 height 0
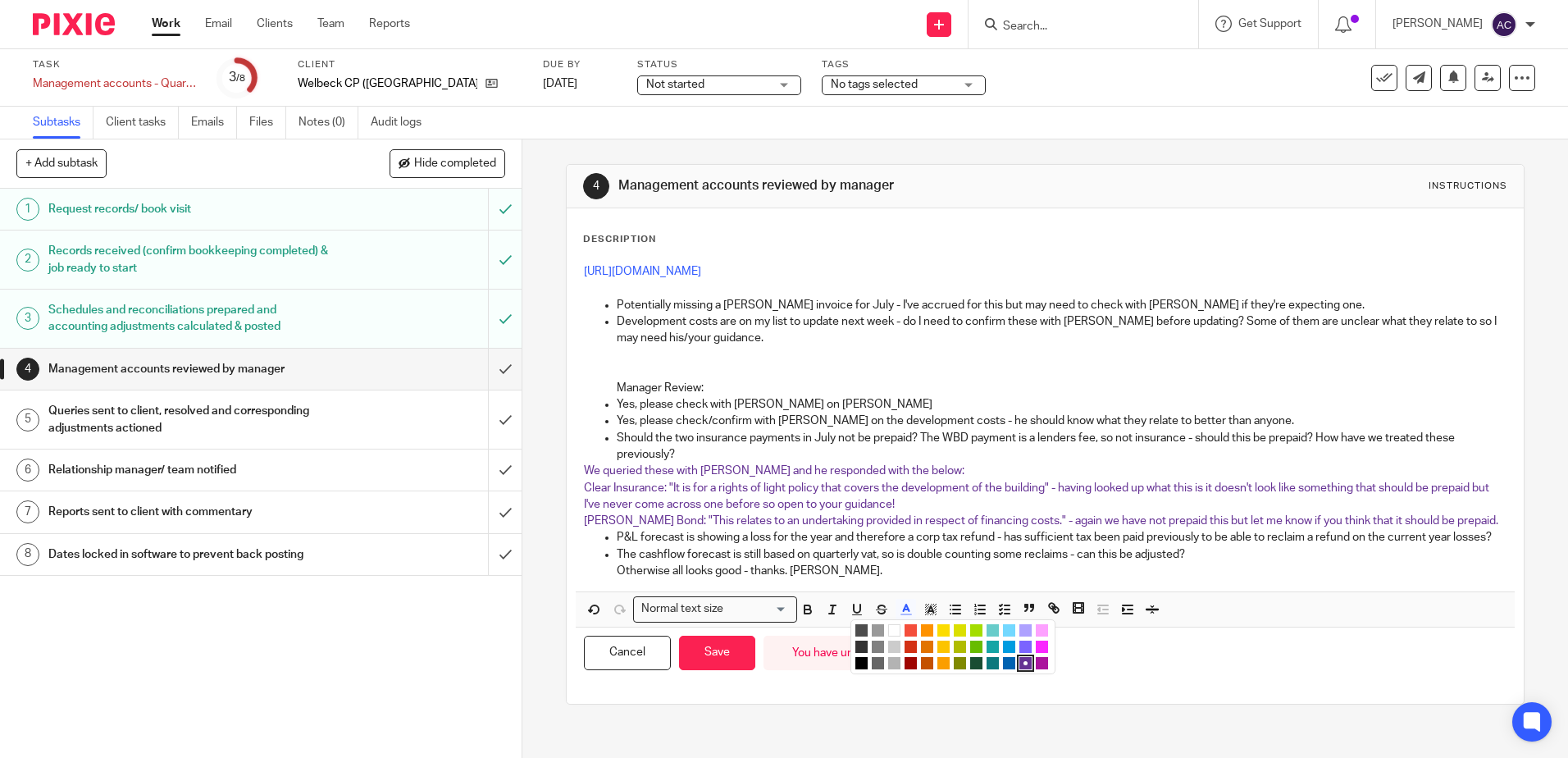
click at [1005, 669] on li "color:#0062B1" at bounding box center [1008, 663] width 13 height 13
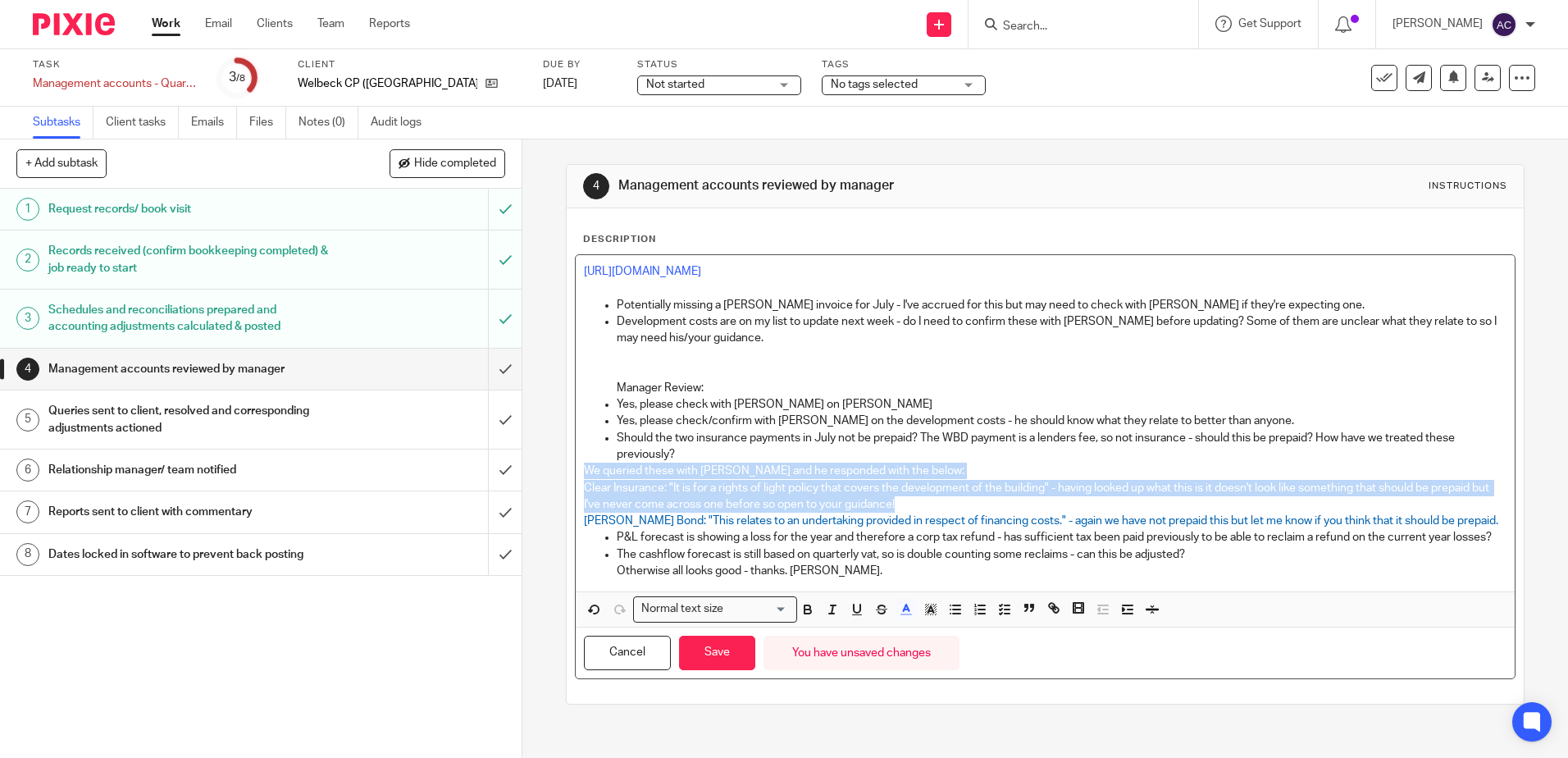
click at [982, 503] on p "Clear Insurance: "It is for a rights of light policy that covers the developmen…" at bounding box center [1044, 497] width 922 height 34
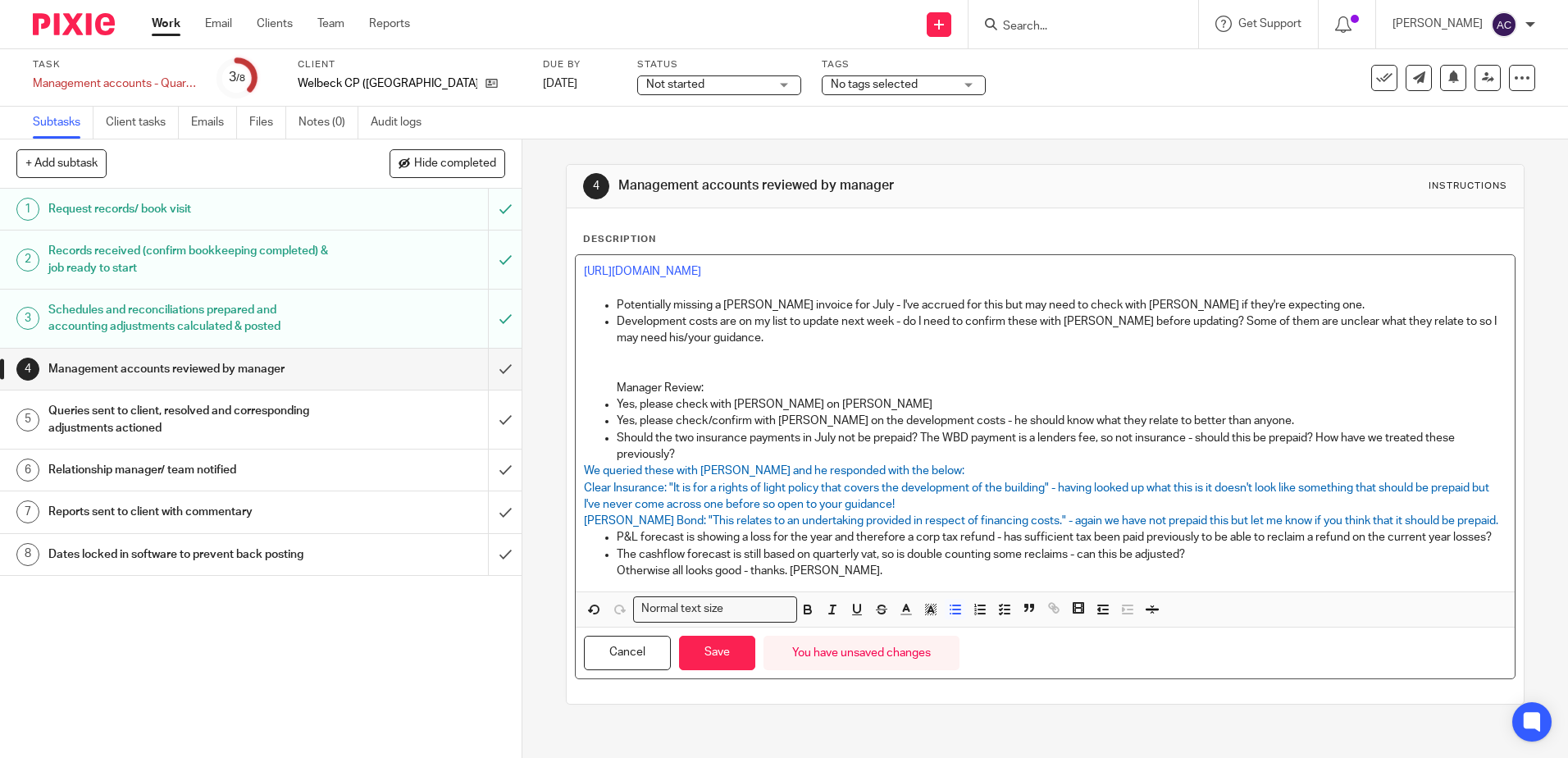
click at [756, 545] on p "P&L forecast is showing a loss for the year and therefore a corp tax refund - h…" at bounding box center [1061, 537] width 889 height 17
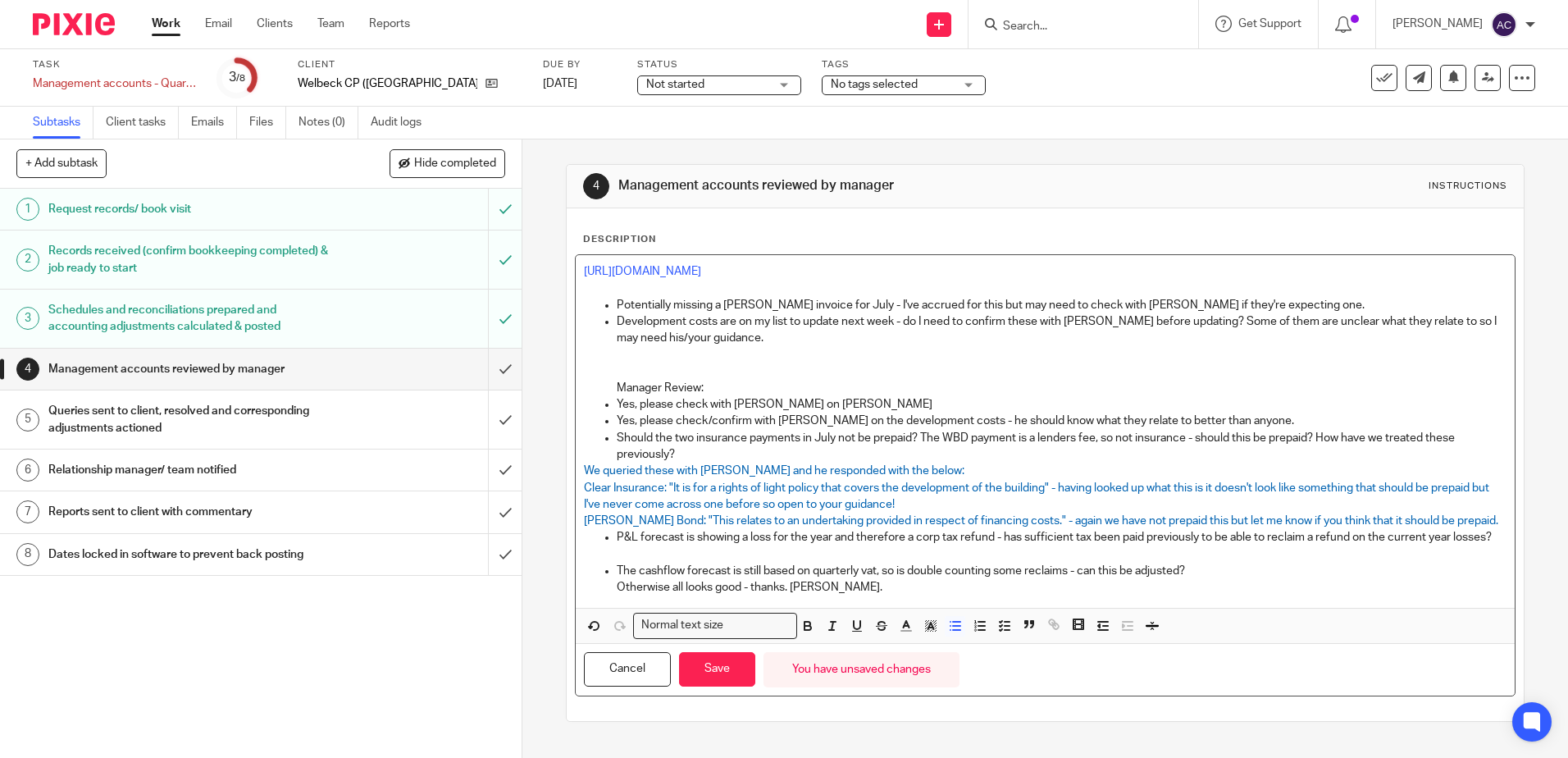
click at [1227, 579] on p "The cashflow forecast is still based on quarterly vat, so is double counting so…" at bounding box center [1061, 571] width 889 height 17
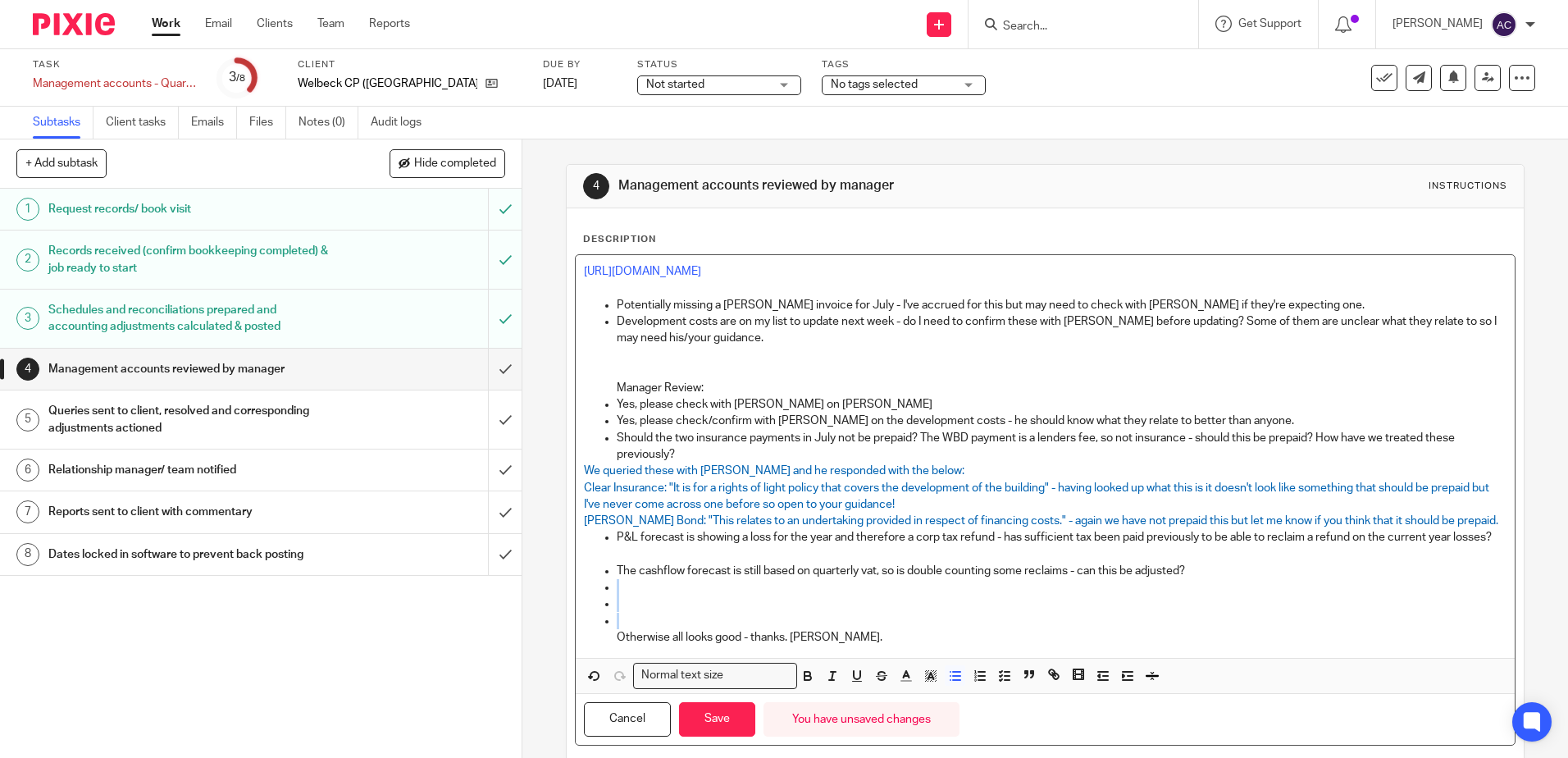
drag, startPoint x: 604, startPoint y: 625, endPoint x: 571, endPoint y: 598, distance: 42.6
click at [576, 598] on div "https://cloudimanage.com/work/link/f/LLP!10188495 Potentially missing a Wakeman…" at bounding box center [1044, 455] width 938 height 403
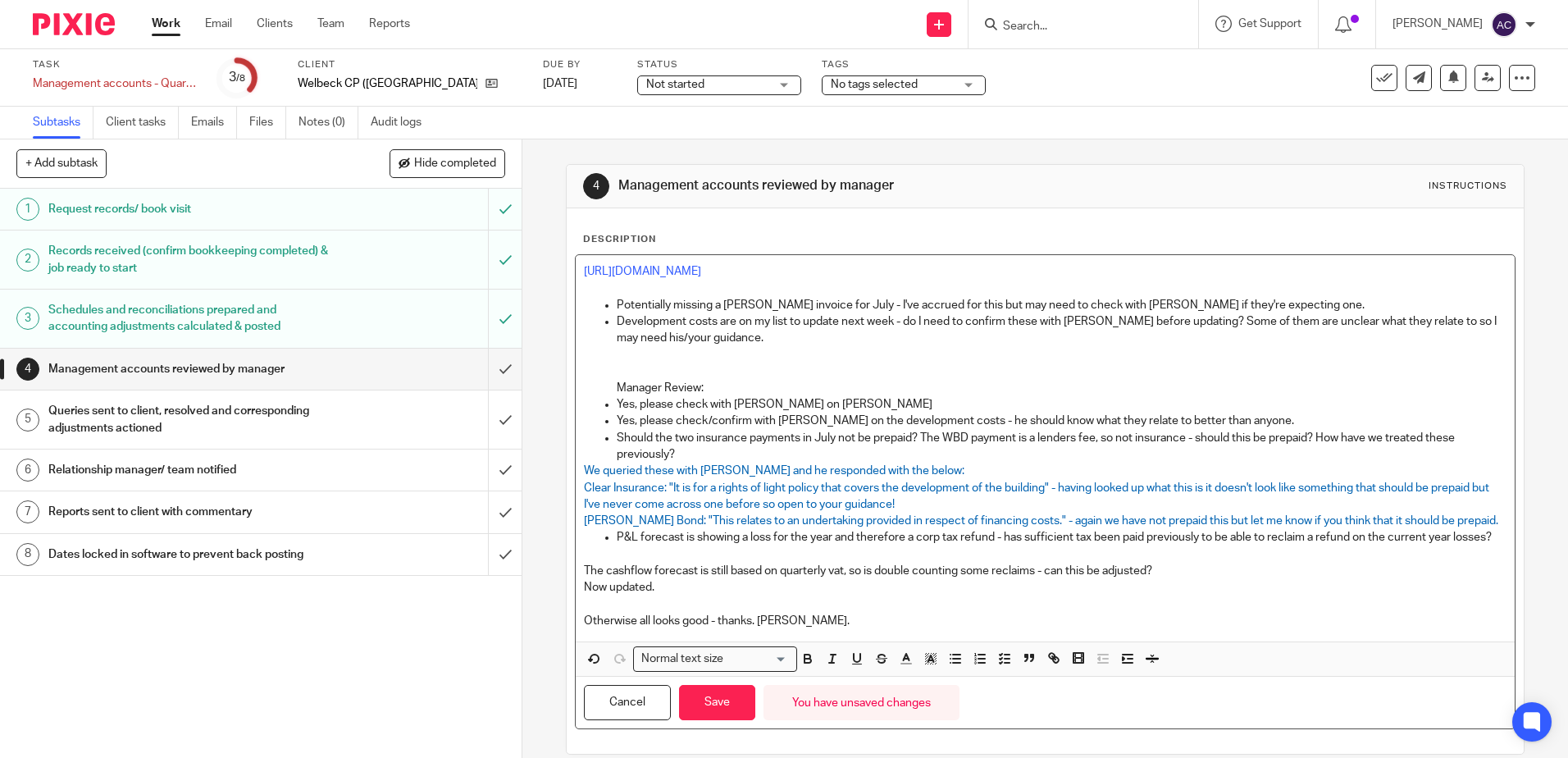
drag, startPoint x: 670, startPoint y: 604, endPoint x: 543, endPoint y: 603, distance: 127.0
click at [543, 603] on div "4 Management accounts reviewed by manager Instructions Description https://clou…" at bounding box center [1045, 449] width 1045 height 619
click at [896, 669] on button "button" at bounding box center [906, 659] width 20 height 20
click at [1002, 719] on li "color:#0062B1" at bounding box center [1008, 713] width 13 height 13
click at [858, 526] on span "[PERSON_NAME] Bond: "This relates to an undertaking provided in respect of fina…" at bounding box center [1041, 521] width 914 height 12
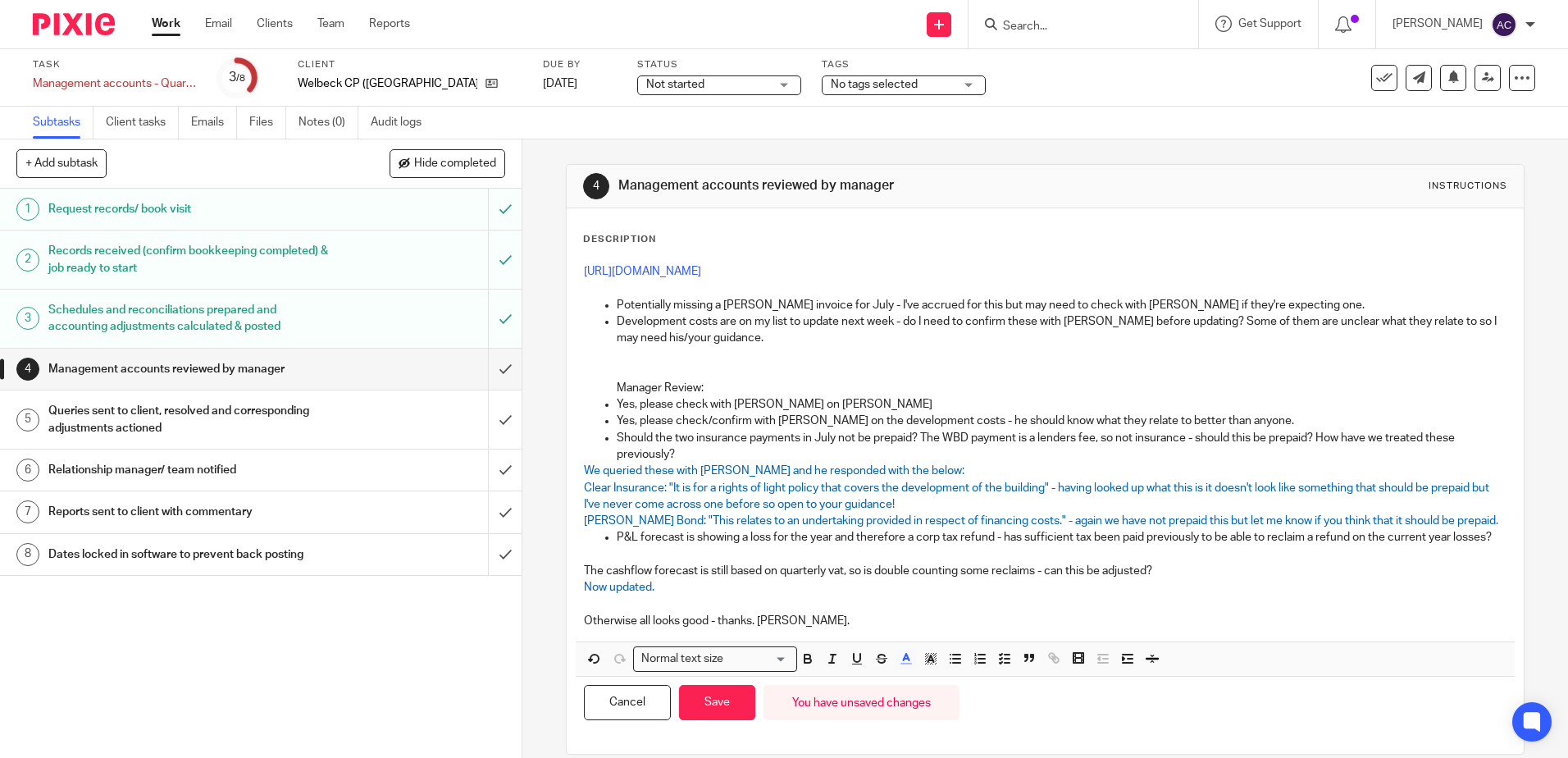
drag, startPoint x: 966, startPoint y: 524, endPoint x: 1107, endPoint y: 524, distance: 141.0
click at [966, 524] on span "[PERSON_NAME] Bond: "This relates to an undertaking provided in respect of fina…" at bounding box center [1041, 521] width 914 height 12
click at [636, 562] on p at bounding box center [1044, 555] width 922 height 17
drag, startPoint x: 930, startPoint y: 567, endPoint x: 547, endPoint y: 569, distance: 383.0
click at [547, 569] on div "4 Management accounts reviewed by manager Instructions Description https://clou…" at bounding box center [1045, 449] width 1045 height 619
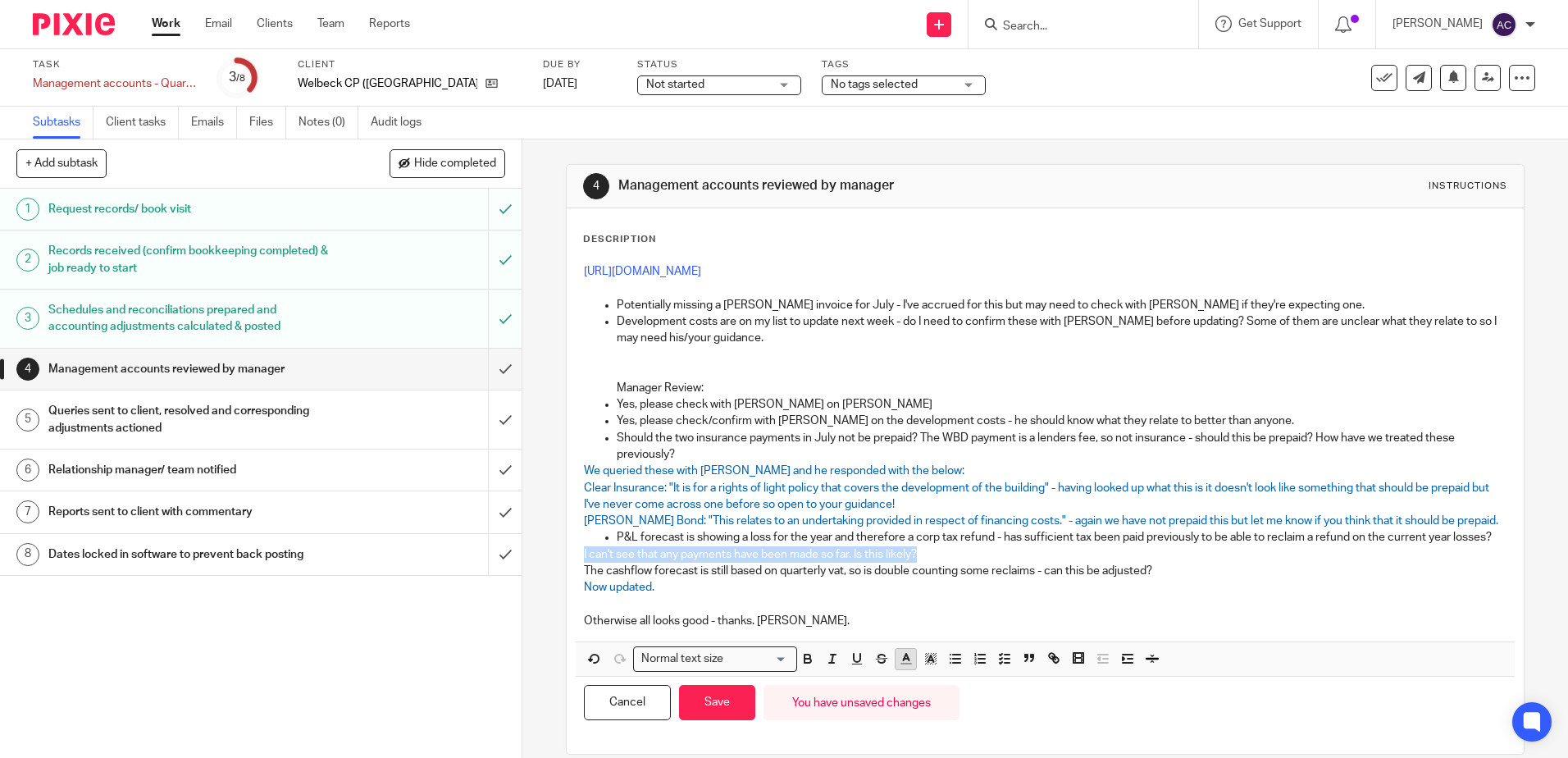
click at [907, 666] on icon "button" at bounding box center [907, 659] width 15 height 15
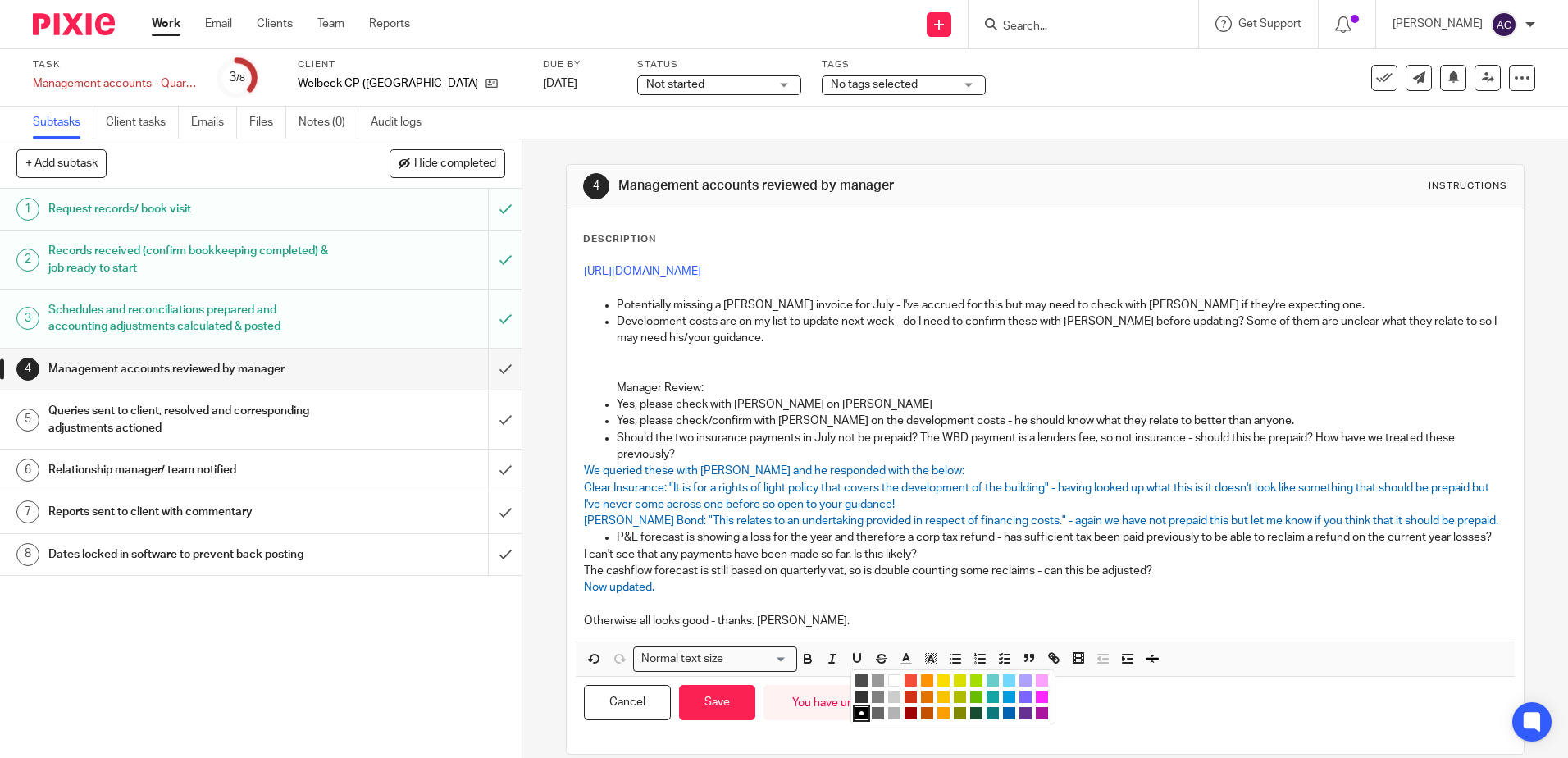
click at [1008, 719] on li "color:#0062B1" at bounding box center [1008, 713] width 13 height 13
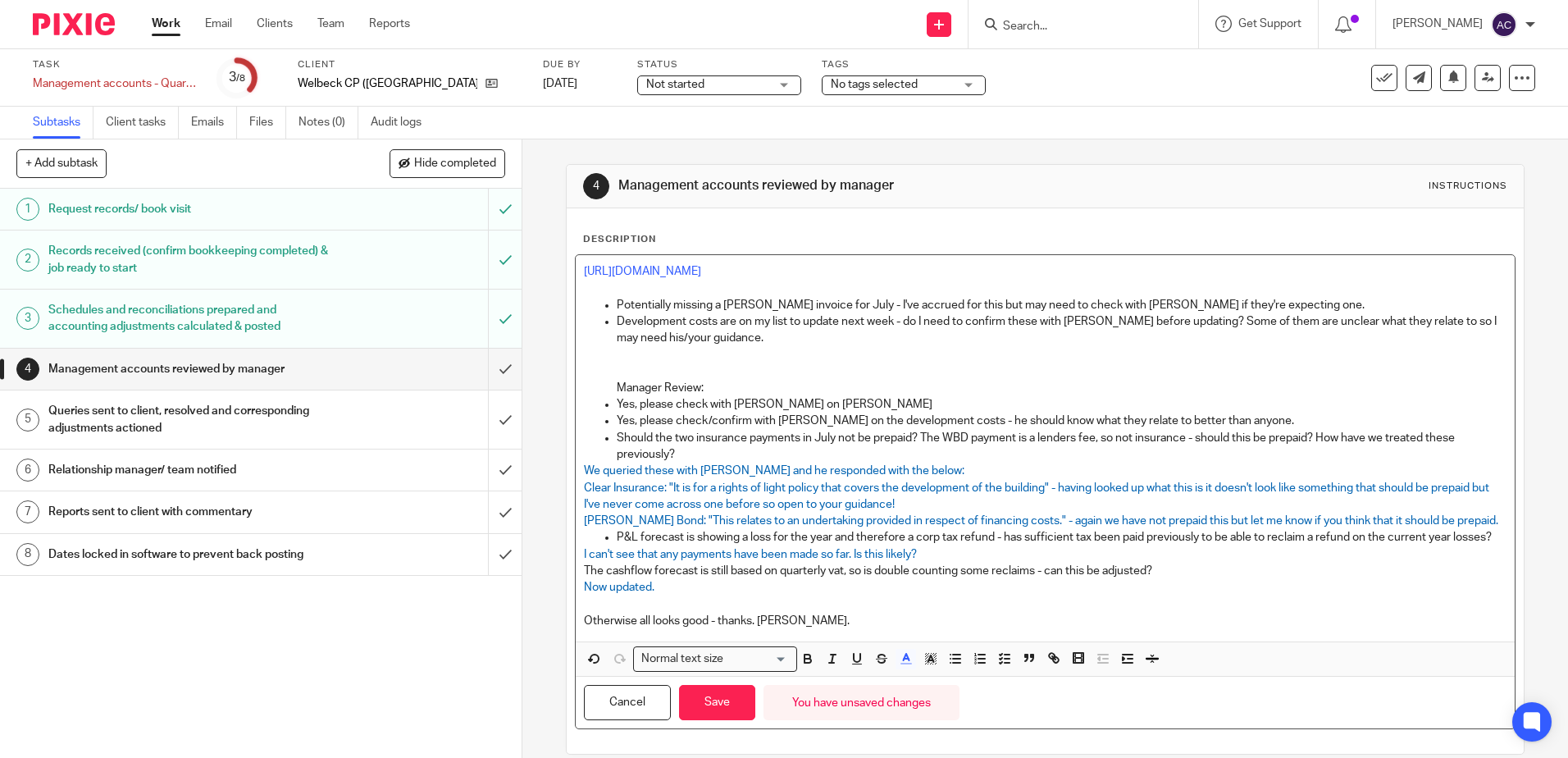
click at [954, 545] on p "P&L forecast is showing a loss for the year and therefore a corp tax refund - h…" at bounding box center [1061, 537] width 889 height 17
click at [1283, 304] on p "Potentially missing a Wakeman's invoice for July - I've accrued for this but ma…" at bounding box center [1061, 305] width 889 height 17
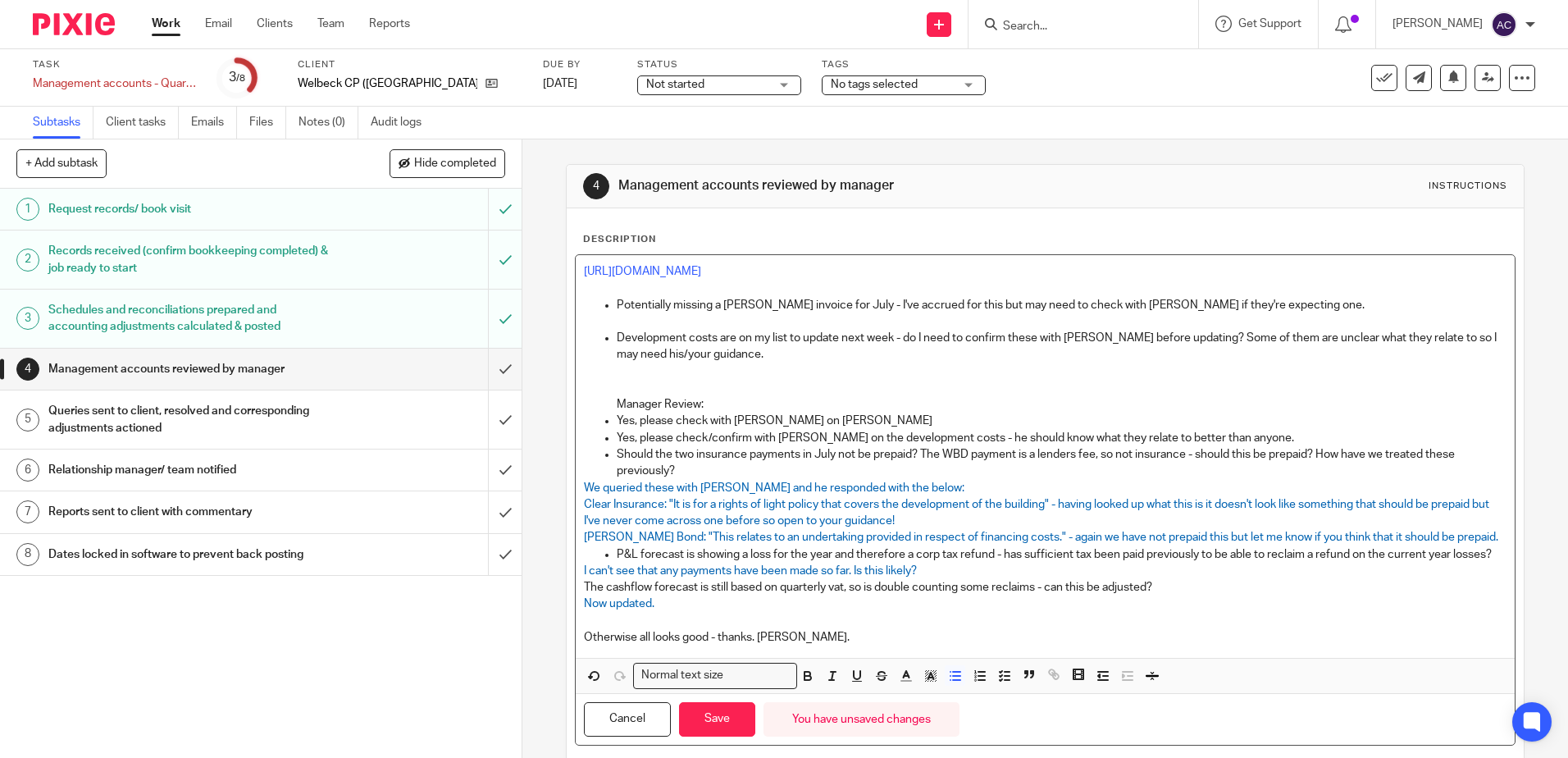
click at [839, 308] on p "Potentially missing a Wakeman's invoice for July - I've accrued for this but ma…" at bounding box center [1061, 305] width 889 height 17
click at [1002, 303] on p "Potentially missing a Wakeman's invoice for May & July - I've accrued for this …" at bounding box center [1061, 305] width 889 height 17
click at [739, 327] on p at bounding box center [1044, 322] width 922 height 17
drag, startPoint x: 697, startPoint y: 322, endPoint x: 622, endPoint y: 354, distance: 81.5
click at [566, 314] on div "4 Management accounts reviewed by manager Instructions Description https://clou…" at bounding box center [1044, 467] width 958 height 607
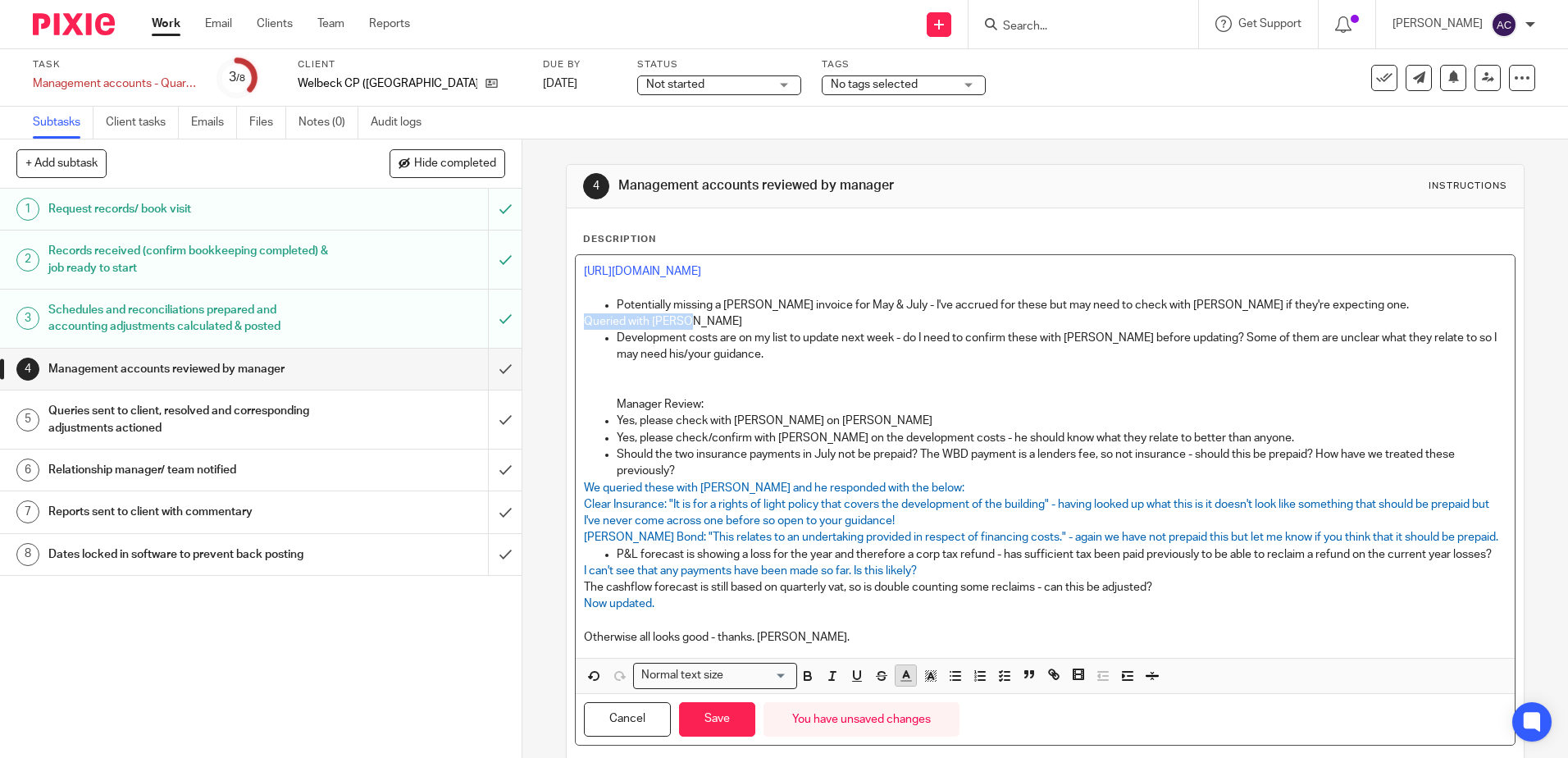
click at [903, 676] on line "button" at bounding box center [905, 676] width 4 height 0
click at [1010, 735] on li "color:#0062B1" at bounding box center [1008, 729] width 13 height 13
click at [909, 550] on p "P&L forecast is showing a loss for the year and therefore a corp tax refund - h…" at bounding box center [1061, 555] width 889 height 17
click at [701, 366] on p at bounding box center [1061, 380] width 889 height 34
click at [576, 369] on div "https://cloudimanage.com/work/link/f/LLP!10188495 Potentially missing a Wakeman…" at bounding box center [1044, 455] width 938 height 403
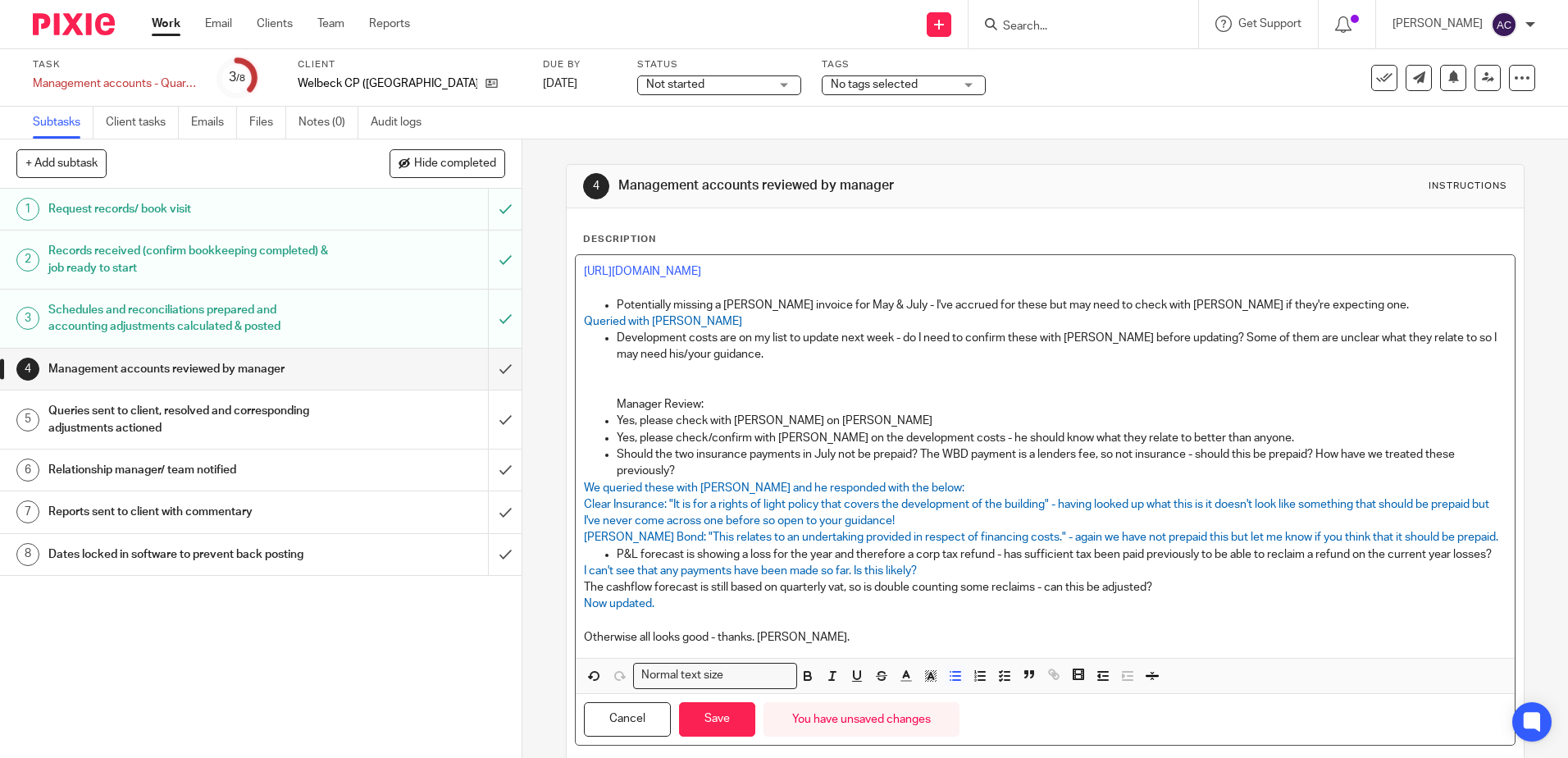
click at [628, 371] on p at bounding box center [1061, 380] width 889 height 34
click at [578, 338] on div "https://cloudimanage.com/work/link/f/LLP!10188495 Potentially missing a Wakeman…" at bounding box center [1044, 455] width 938 height 403
click at [593, 375] on p at bounding box center [1044, 380] width 922 height 34
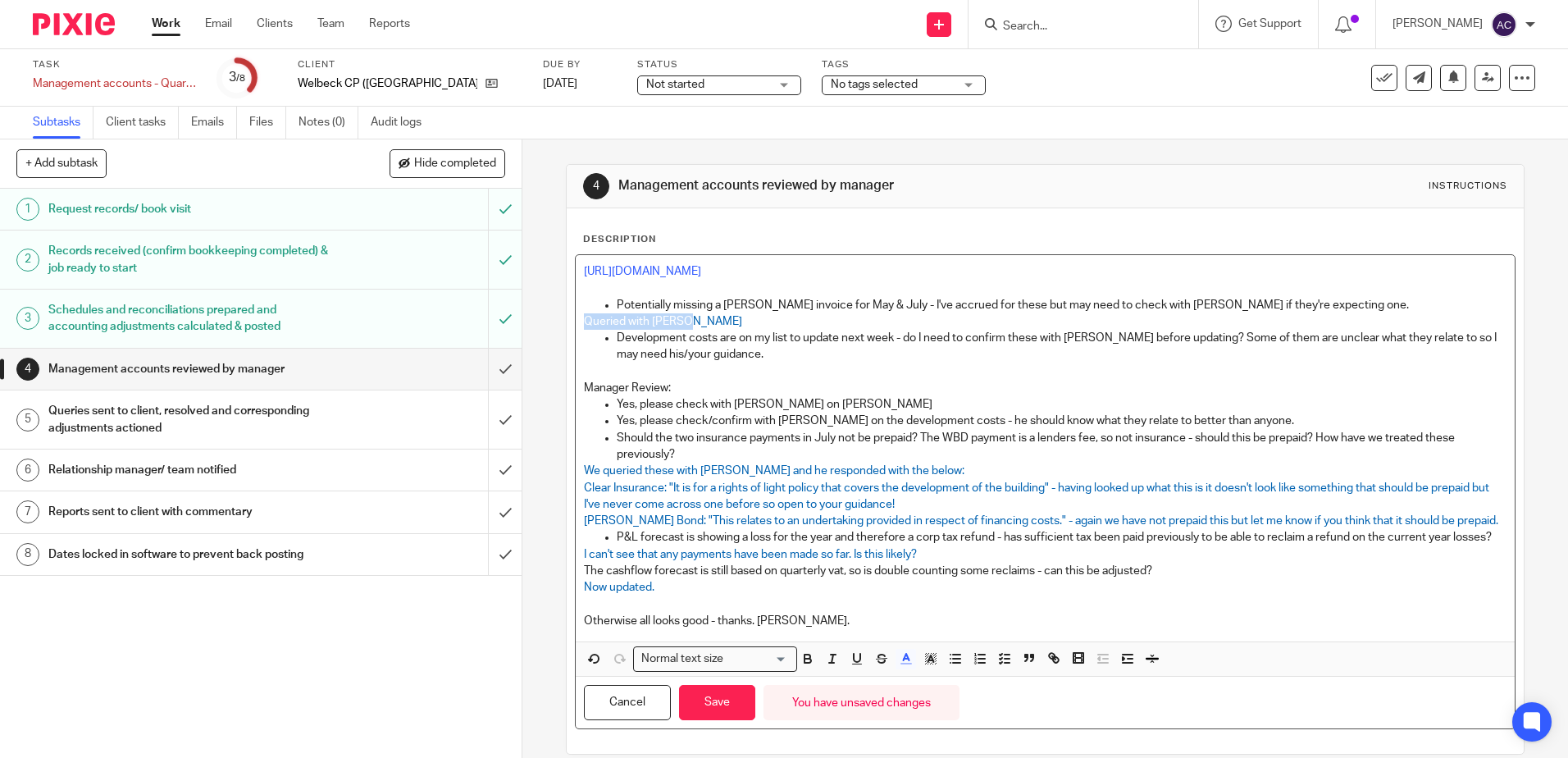
drag, startPoint x: 693, startPoint y: 323, endPoint x: 571, endPoint y: 318, distance: 122.1
click at [576, 318] on div "https://cloudimanage.com/work/link/f/LLP!10188495 Potentially missing a Wakeman…" at bounding box center [1044, 448] width 938 height 387
click at [857, 407] on p "Yes, please check with [PERSON_NAME] on [PERSON_NAME]" at bounding box center [1061, 404] width 889 height 17
drag, startPoint x: 857, startPoint y: 407, endPoint x: 847, endPoint y: 402, distance: 11.2
click at [847, 402] on p "Yes, please check with [PERSON_NAME] on [PERSON_NAME]" at bounding box center [1061, 404] width 889 height 17
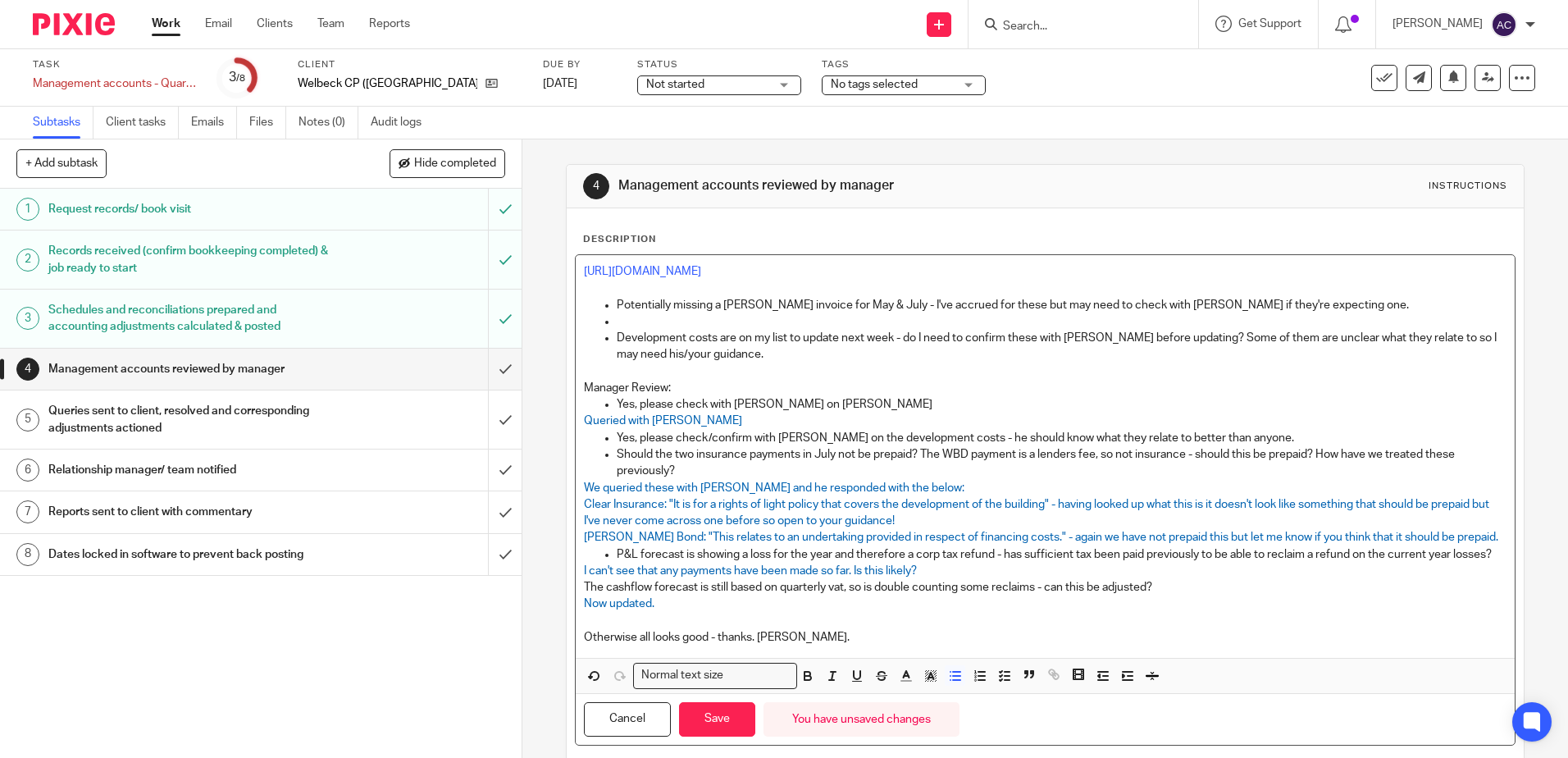
click at [641, 319] on p at bounding box center [1061, 322] width 889 height 17
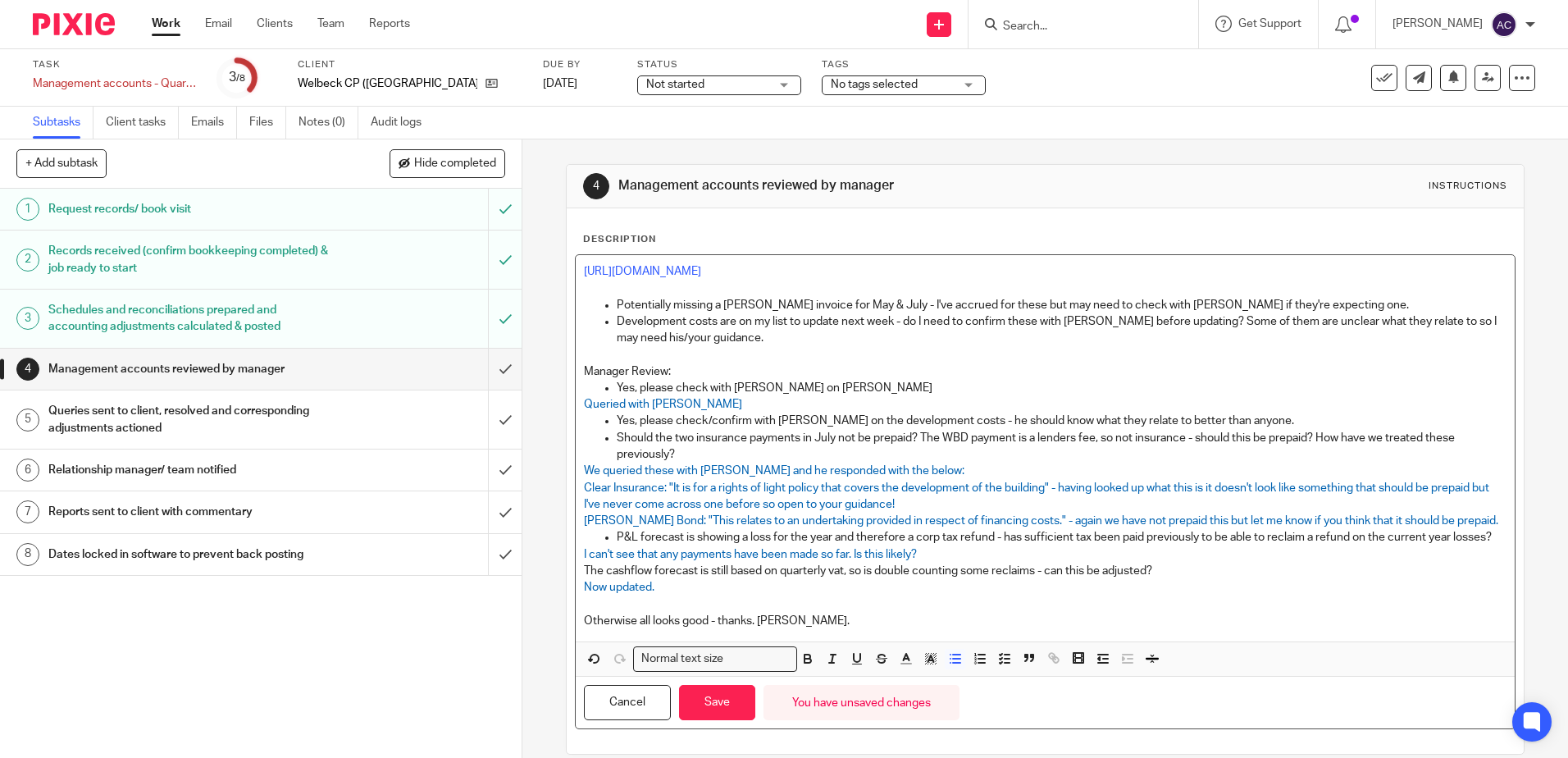
click at [1262, 418] on p "Yes, please check/confirm with [PERSON_NAME] on the development costs - he shou…" at bounding box center [1061, 421] width 889 height 17
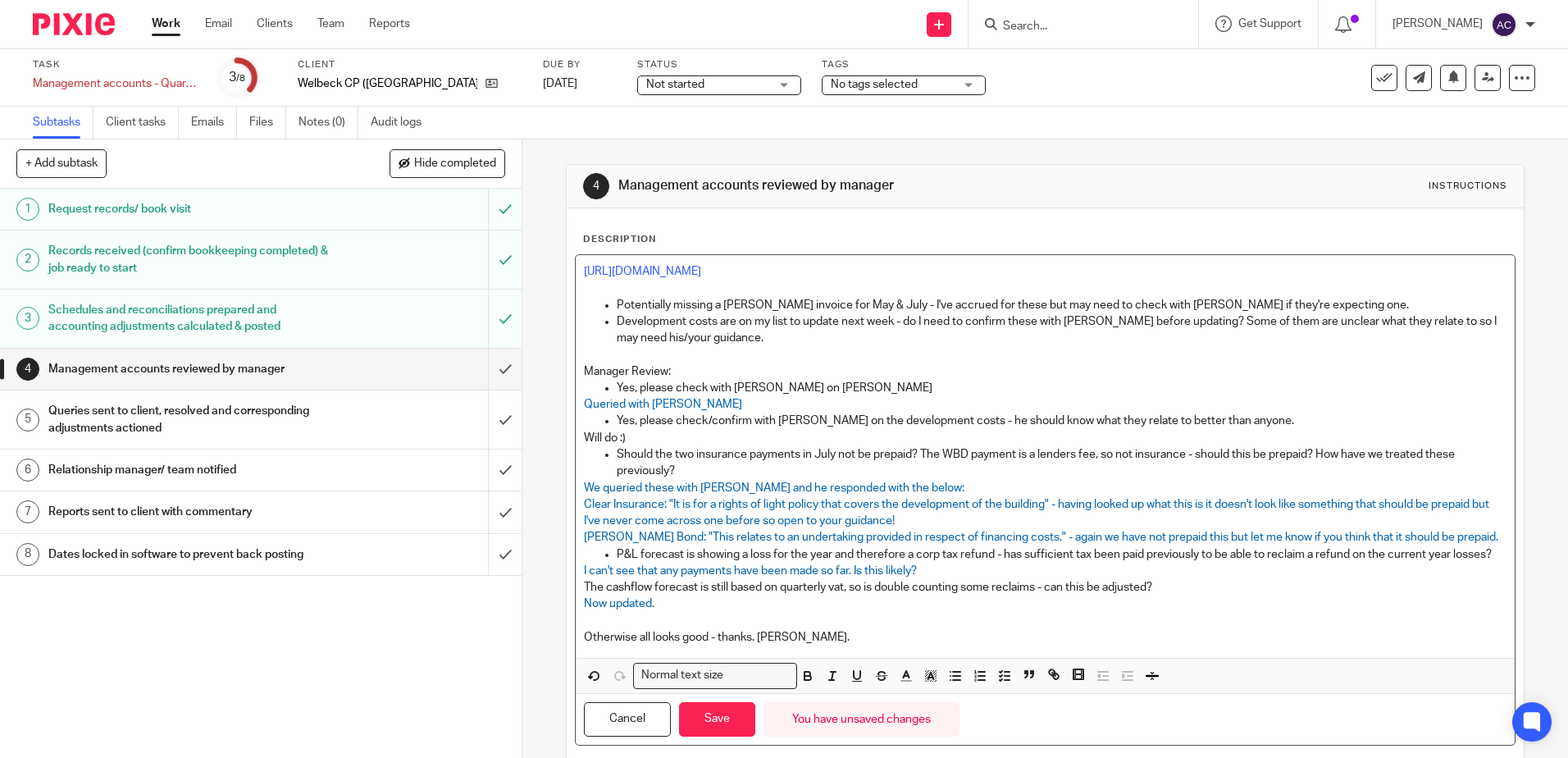
drag, startPoint x: 631, startPoint y: 438, endPoint x: 517, endPoint y: 448, distance: 114.4
click at [517, 448] on div "+ Add subtask Hide completed Cancel + Add 1 Request records/ book visit 2 Recor…" at bounding box center [784, 449] width 1568 height 619
click at [666, 437] on p "Will do :)" at bounding box center [1044, 438] width 922 height 17
drag, startPoint x: 633, startPoint y: 430, endPoint x: 576, endPoint y: 438, distance: 57.6
click at [576, 438] on div "https://cloudimanage.com/work/link/f/LLP!10188495 Potentially missing a Wakeman…" at bounding box center [1044, 455] width 938 height 403
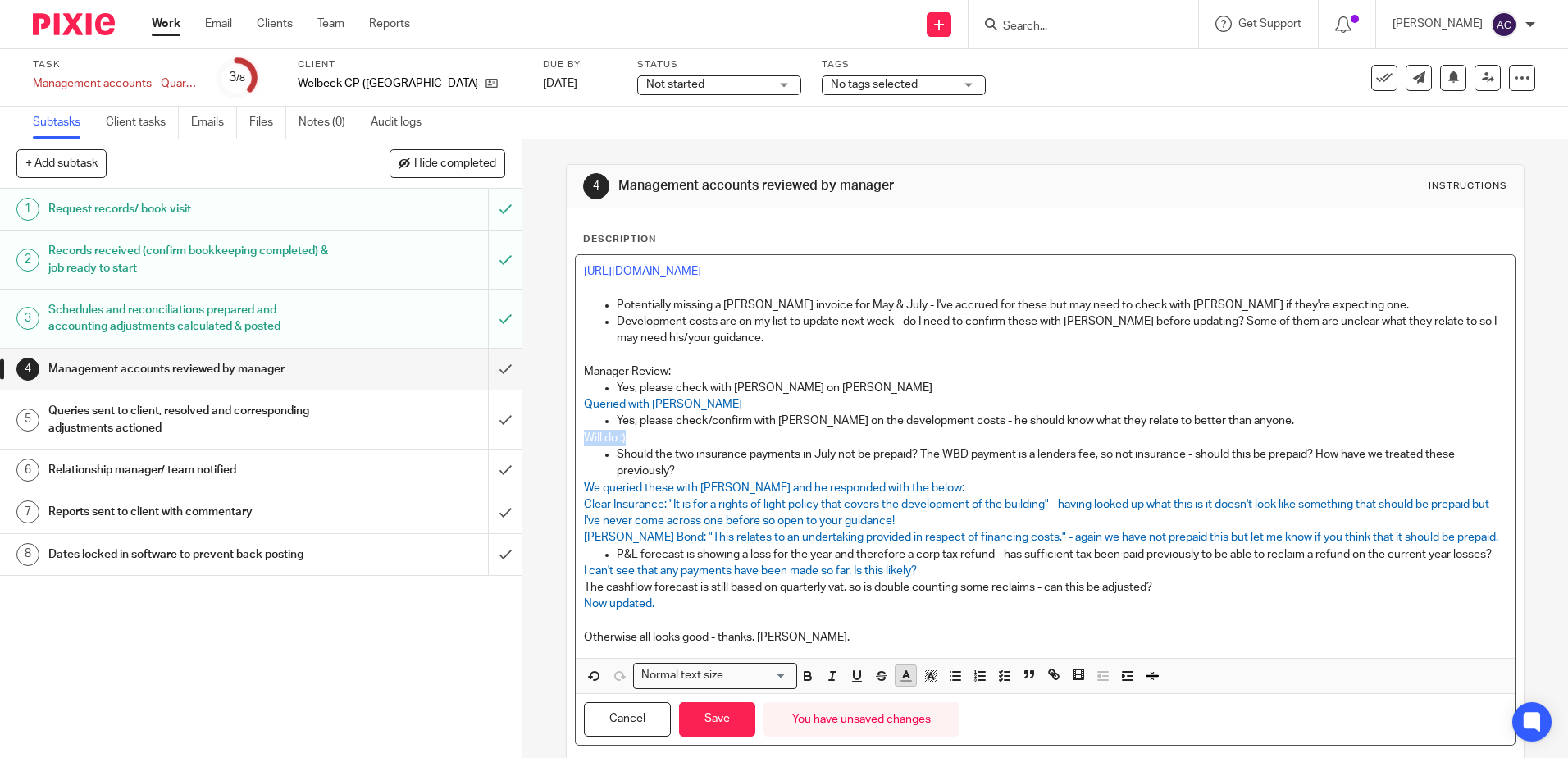
click at [905, 683] on icon "button" at bounding box center [907, 676] width 15 height 15
click at [1007, 735] on li "color:#0062B1" at bounding box center [1008, 729] width 13 height 13
click at [986, 515] on p "Clear Insurance: "It is for a rights of light policy that covers the developmen…" at bounding box center [1044, 513] width 922 height 34
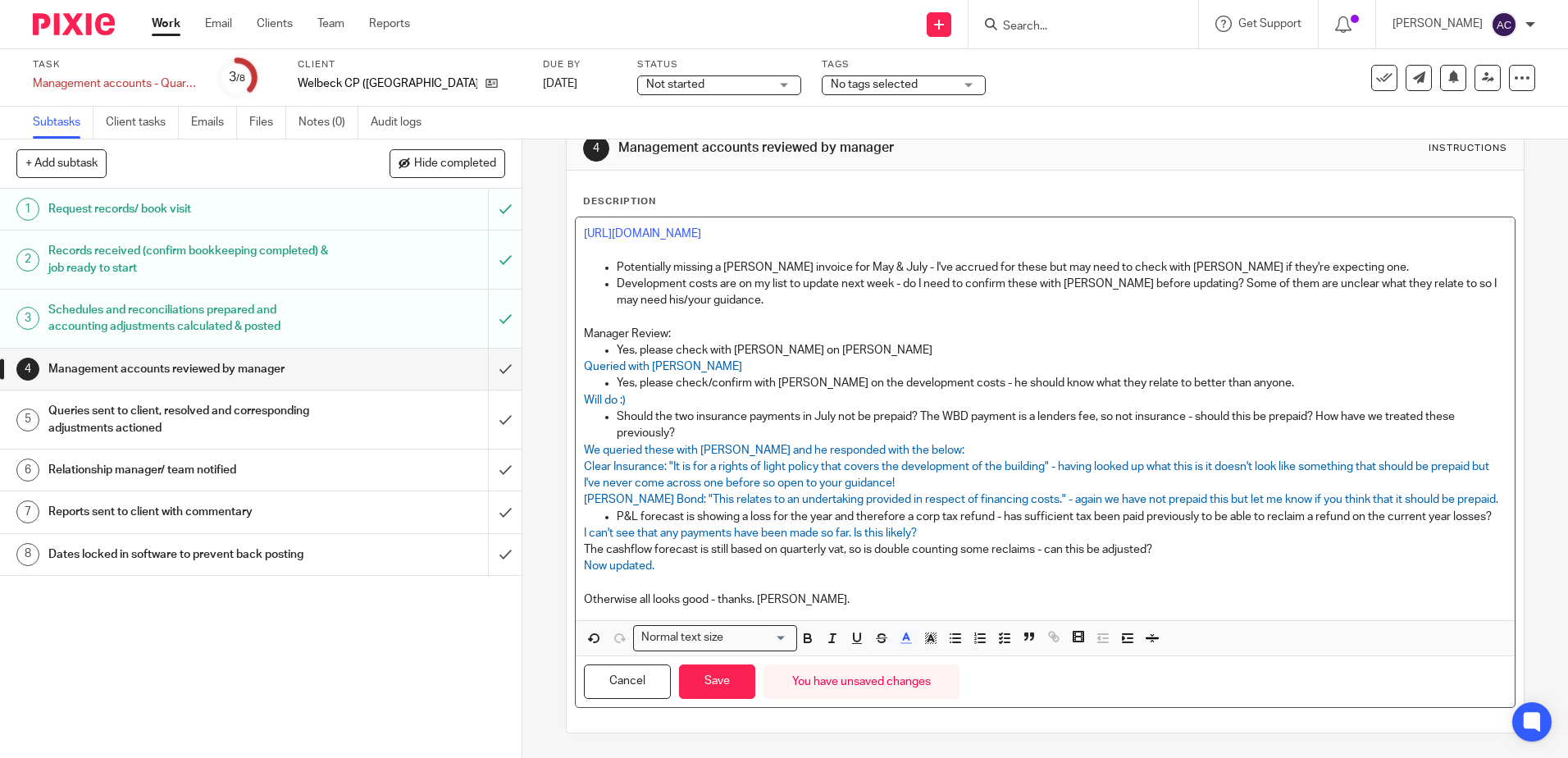
scroll to position [55, 0]
click at [721, 684] on button "Save" at bounding box center [717, 682] width 76 height 35
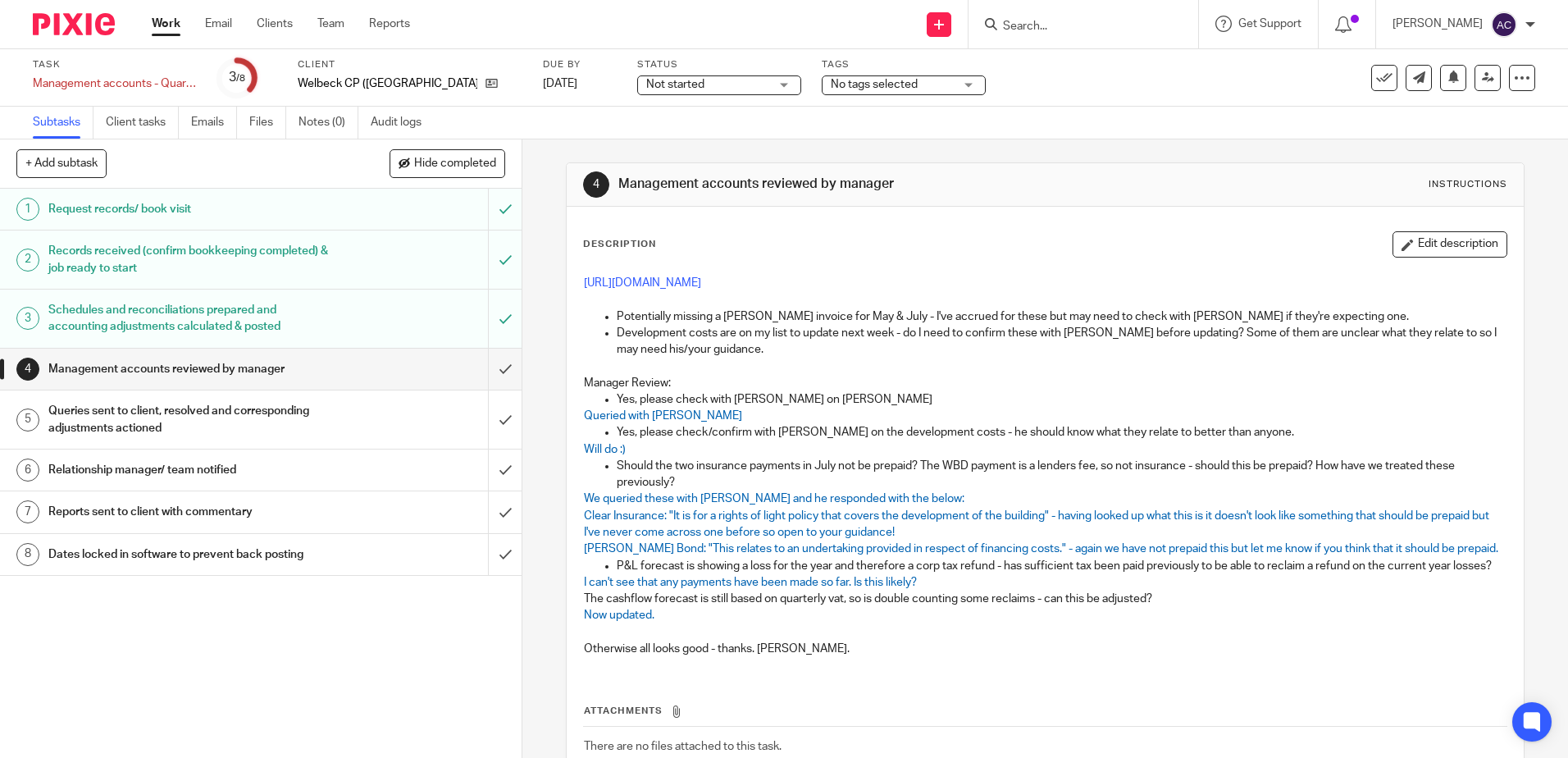
scroll to position [0, 0]
click at [1481, 82] on icon at bounding box center [1487, 77] width 13 height 13
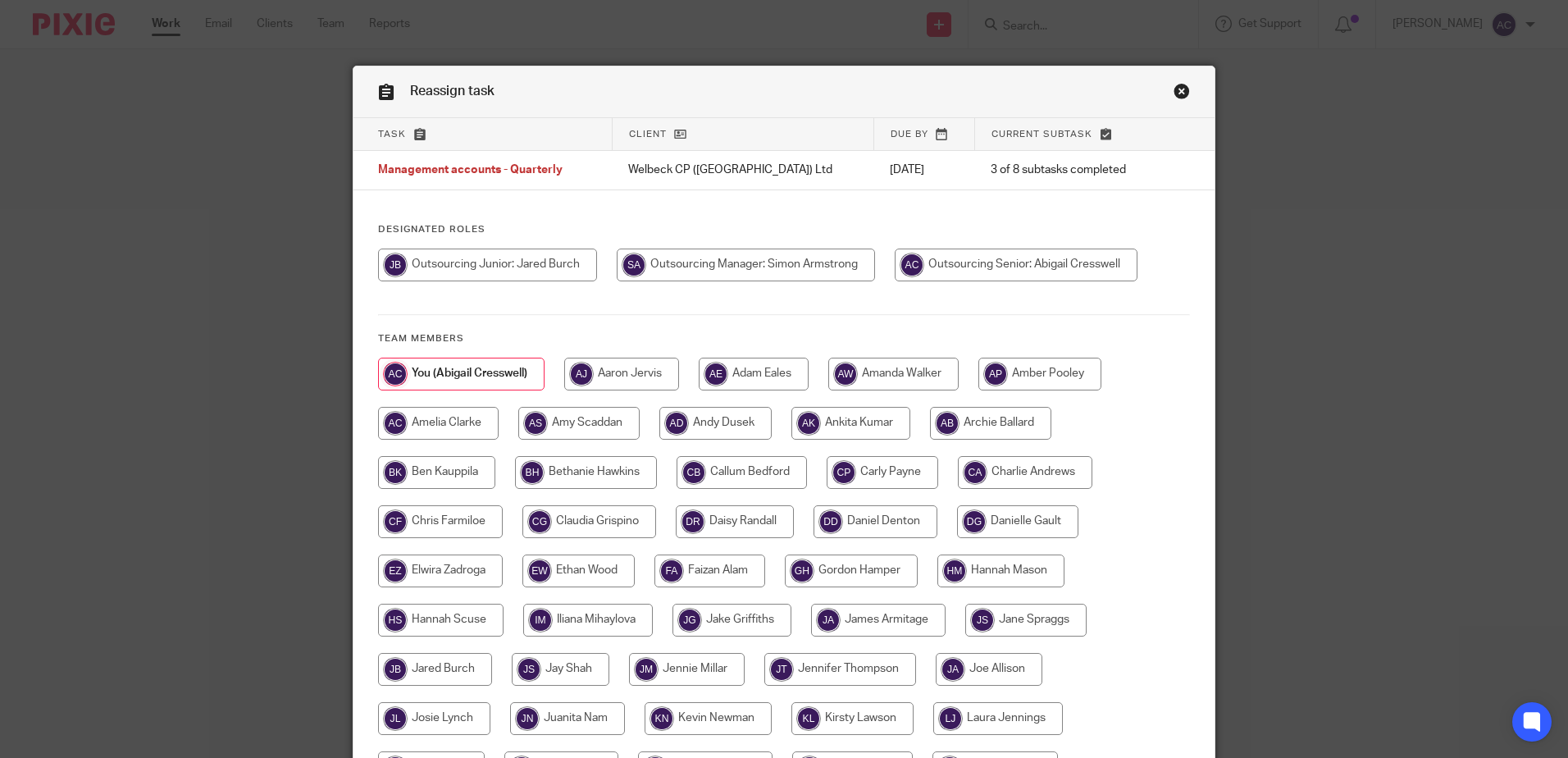
click at [769, 261] on input "radio" at bounding box center [745, 265] width 258 height 33
radio input "true"
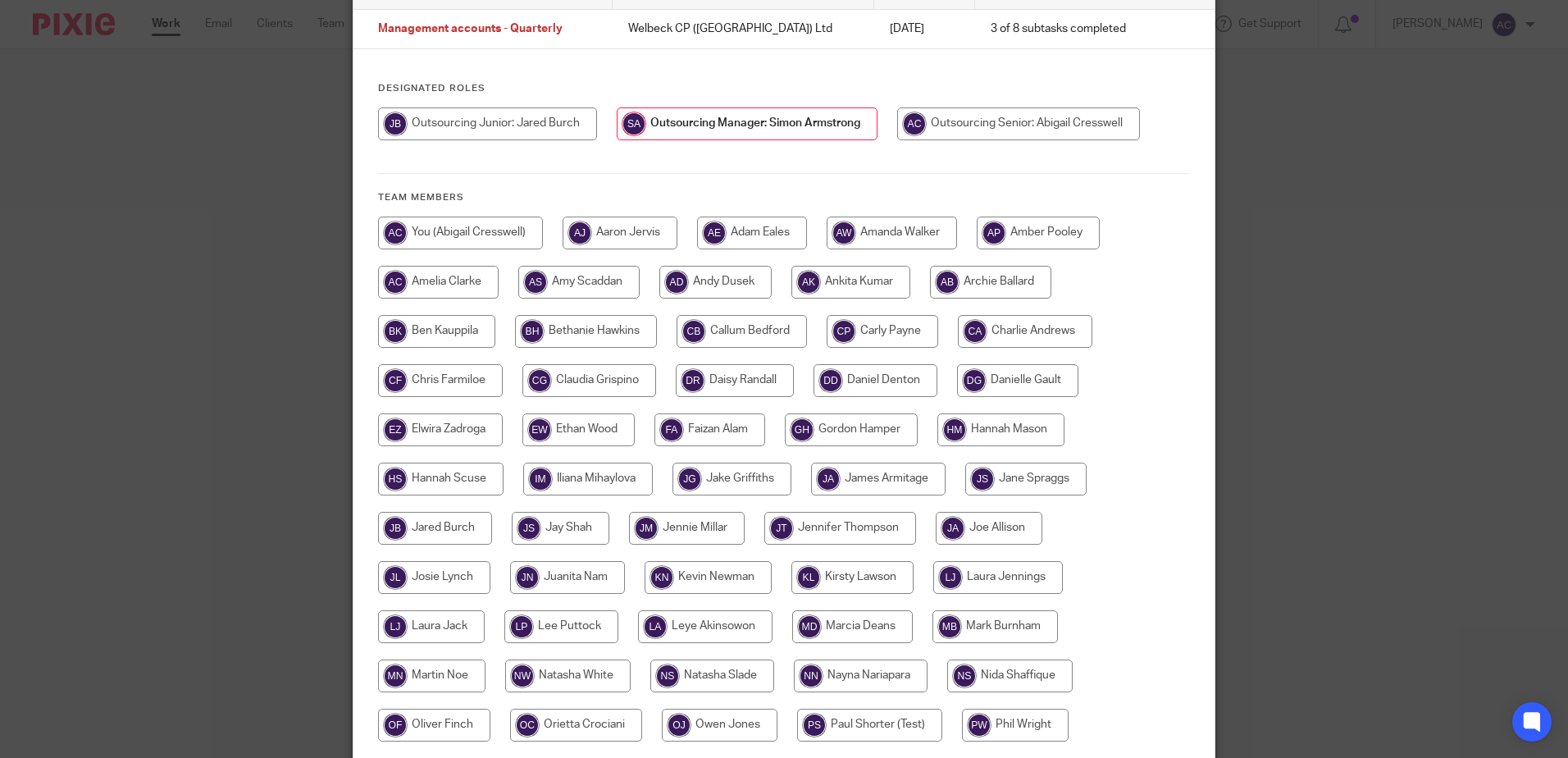
scroll to position [424, 0]
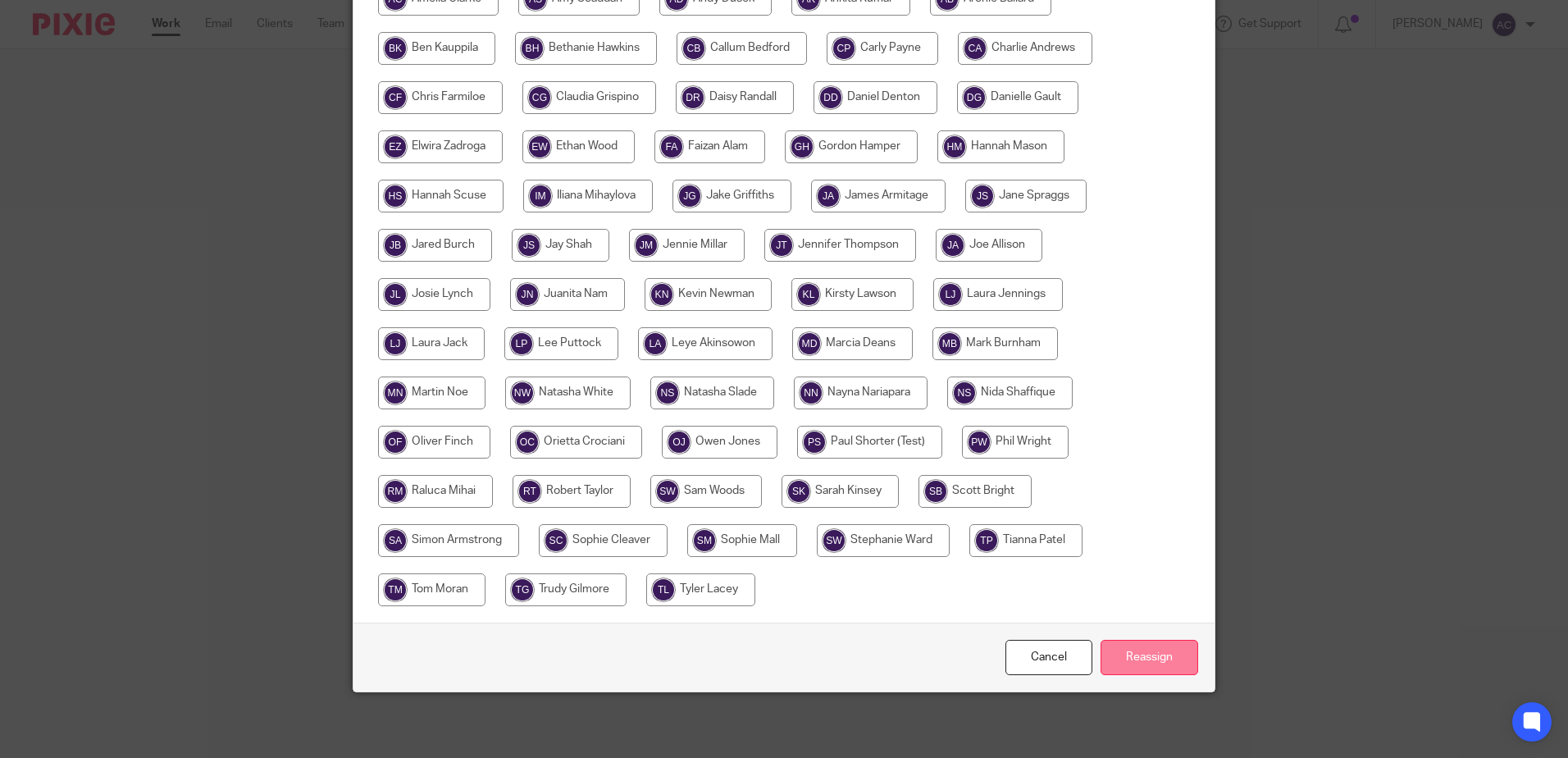
click at [1169, 655] on input "Reassign" at bounding box center [1150, 657] width 97 height 35
